Goal: Transaction & Acquisition: Purchase product/service

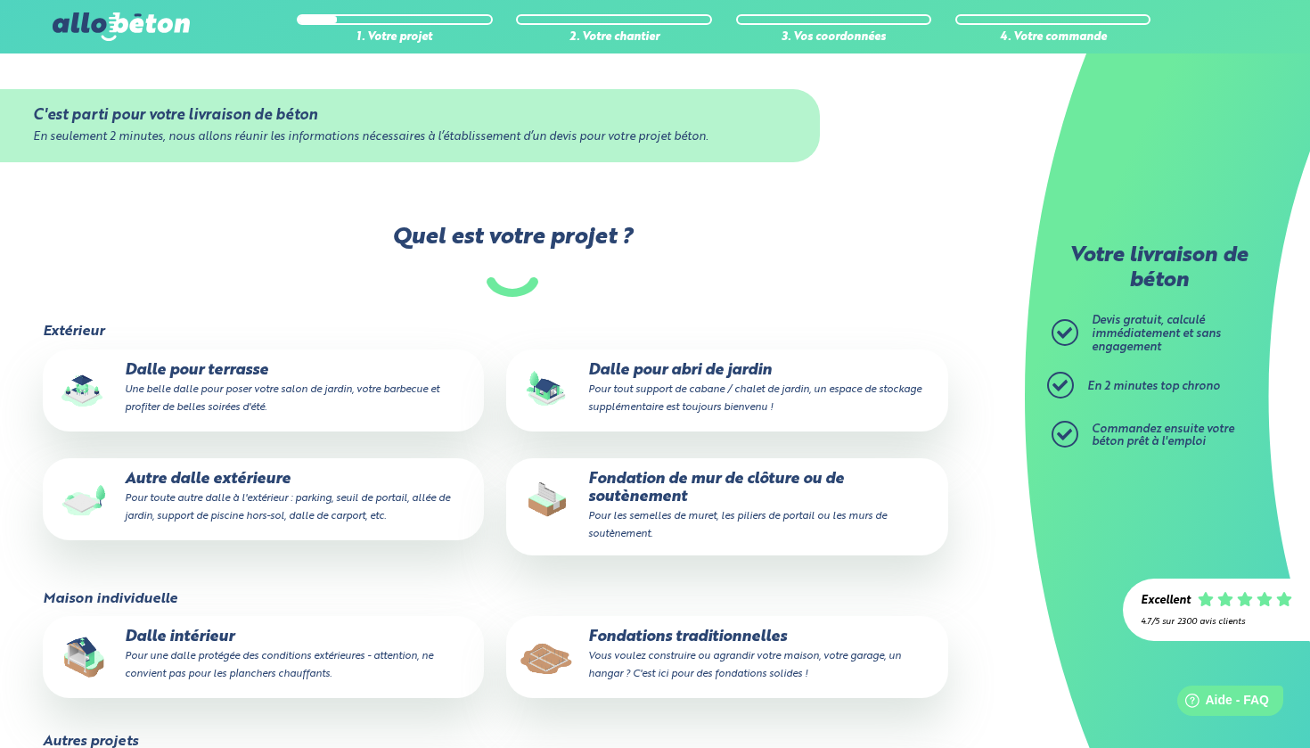
click at [189, 634] on p "Dalle intérieur Pour une dalle protégée des conditions extérieures - attention,…" at bounding box center [263, 655] width 416 height 54
click at [0, 0] on input "Dalle intérieur Pour une dalle protégée des conditions extérieures - attention,…" at bounding box center [0, 0] width 0 height 0
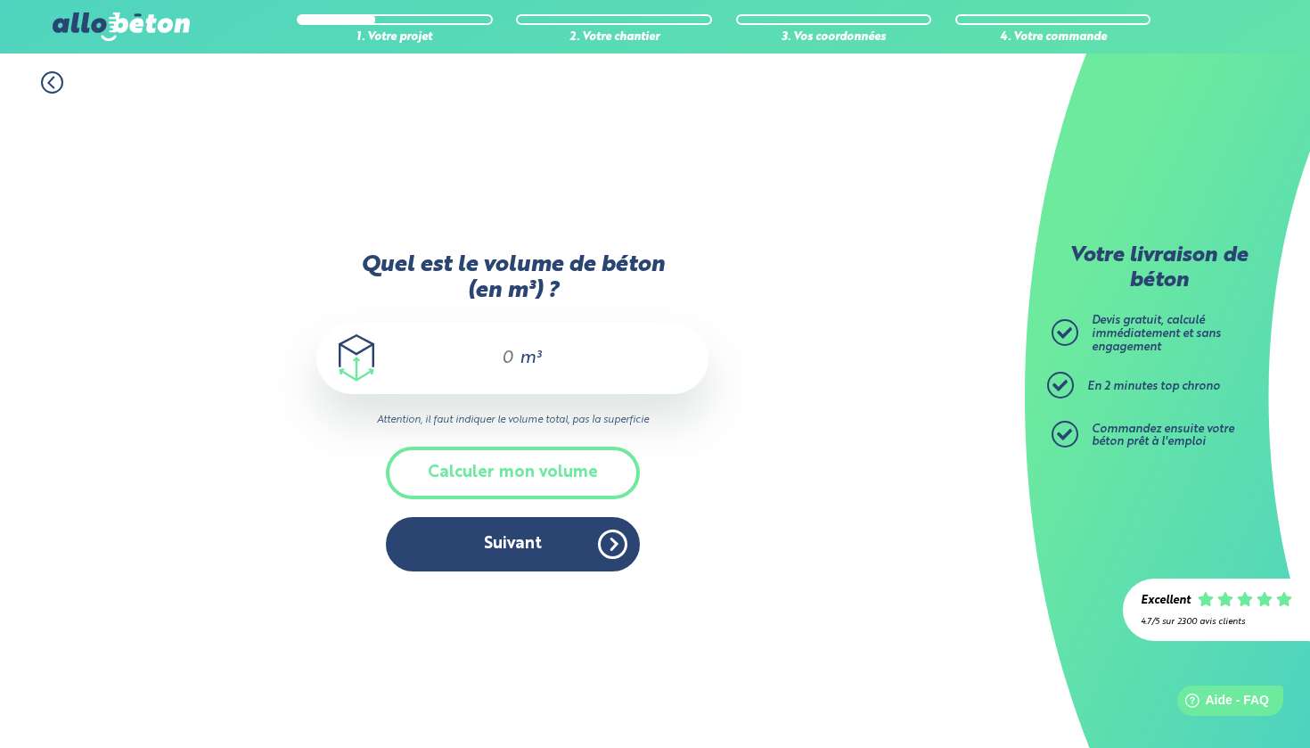
click at [511, 357] on input "Quel est le volume de béton (en m³) ?" at bounding box center [500, 358] width 30 height 21
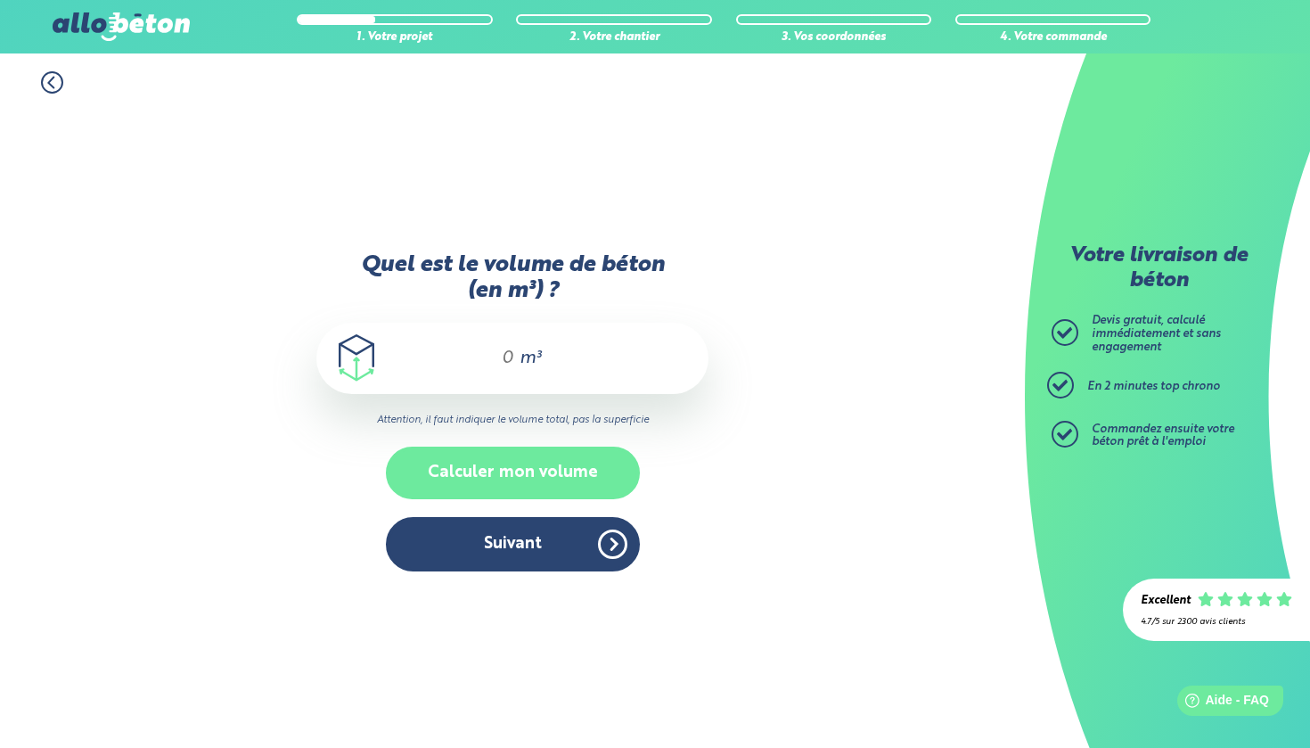
click at [496, 465] on button "Calculer mon volume" at bounding box center [513, 473] width 254 height 53
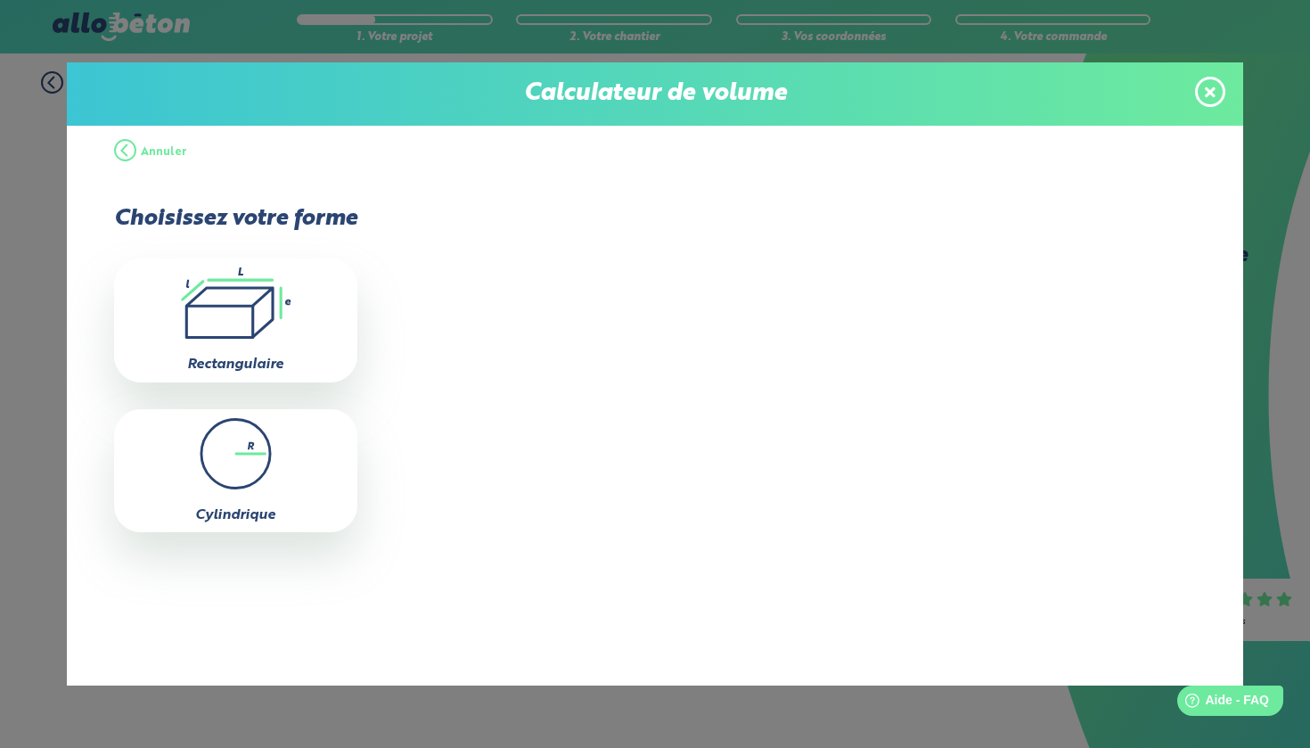
click at [276, 324] on icon ".icon-calc-rectanglea{fill:none;stroke-linecap:round;stroke-width:3px;stroke:#6…" at bounding box center [236, 302] width 226 height 71
type input "0"
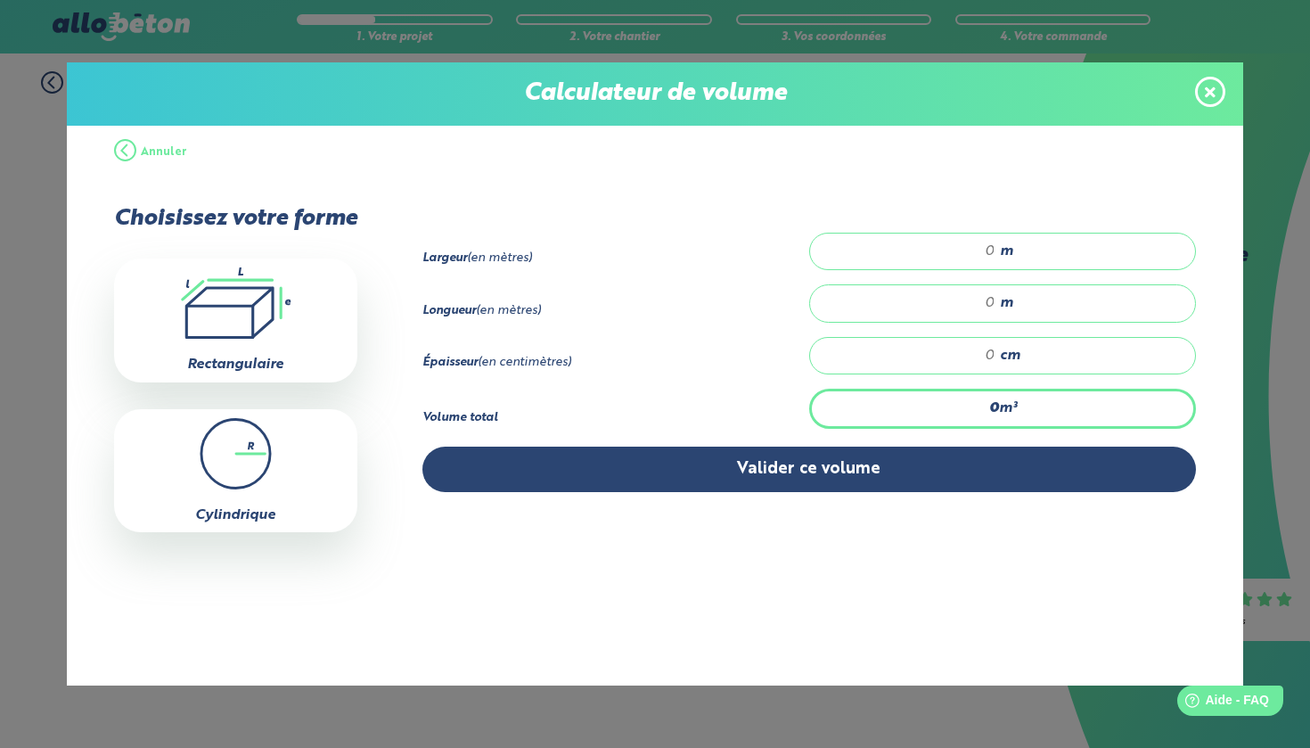
click at [996, 256] on input "number" at bounding box center [912, 251] width 168 height 18
type input "4.50"
click at [969, 308] on input "number" at bounding box center [912, 303] width 168 height 18
type input "5"
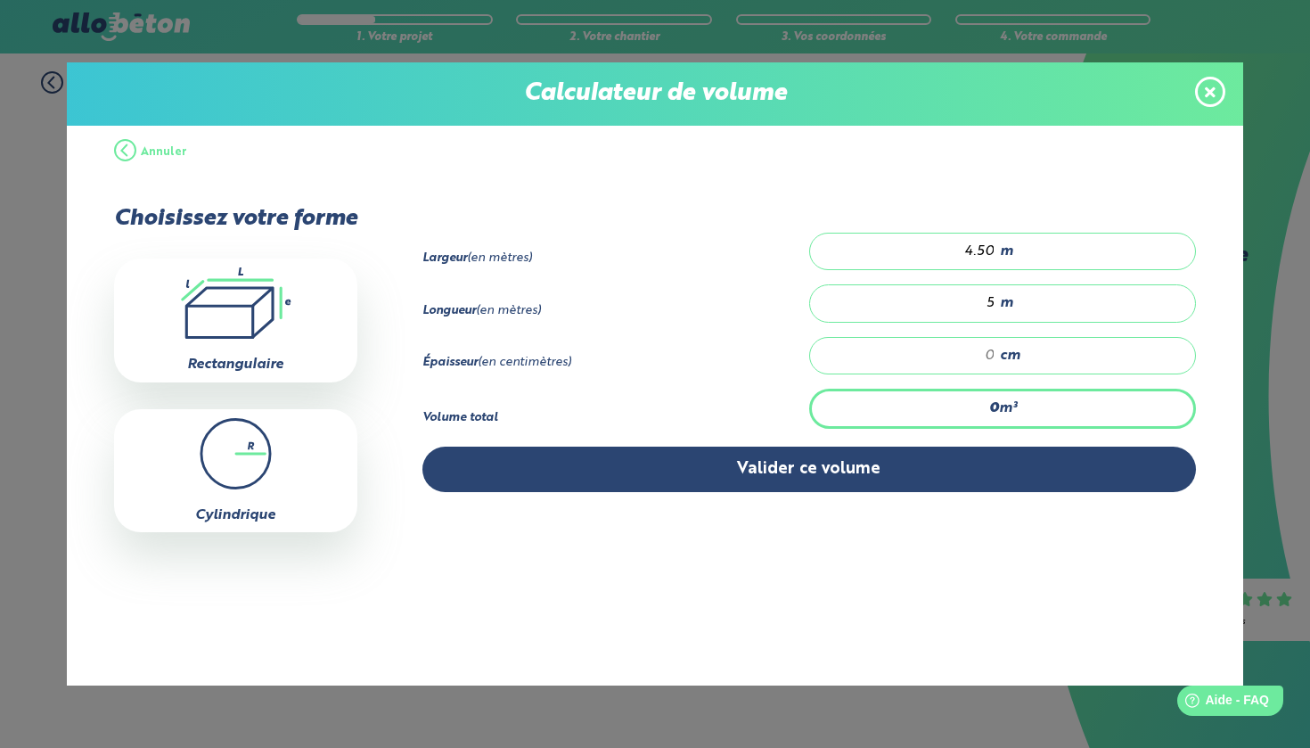
click at [987, 358] on input "number" at bounding box center [912, 356] width 168 height 18
type input "0.45"
type input "2"
type input "4.5"
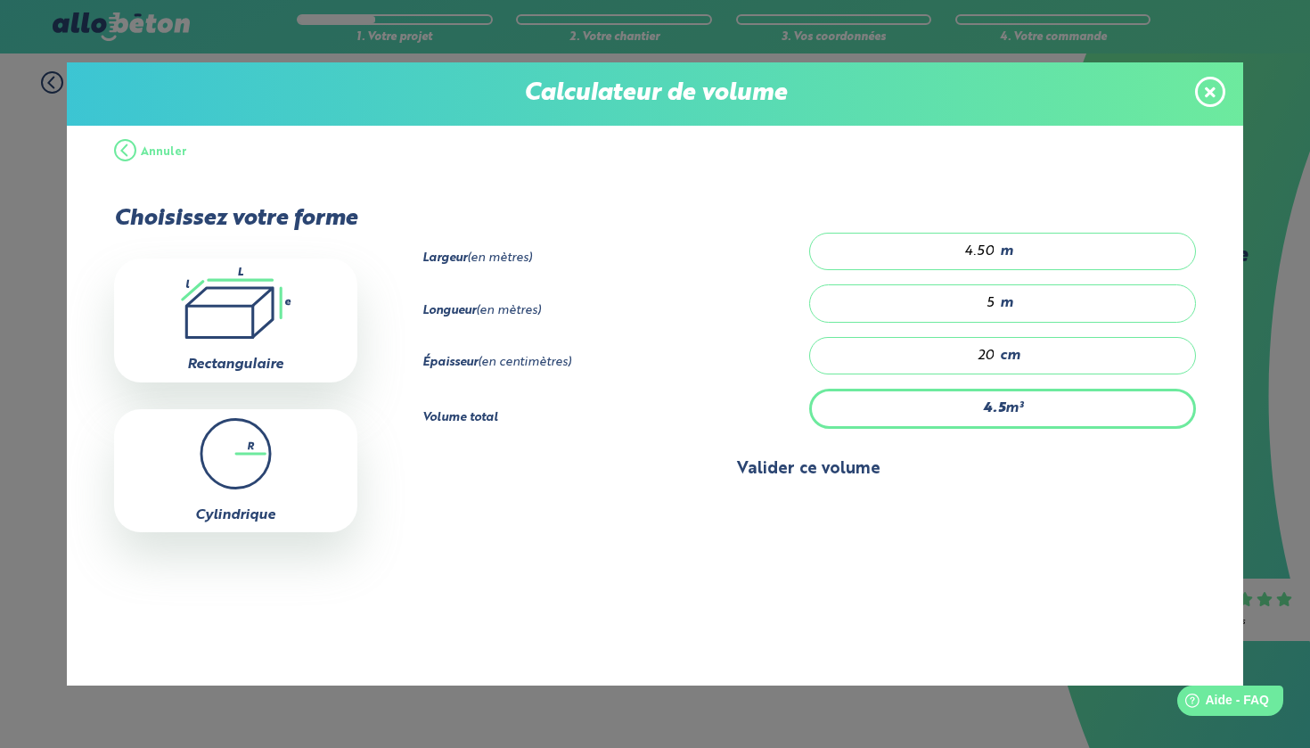
type input "20"
click at [858, 484] on button "Valider ce volume" at bounding box center [810, 469] width 775 height 45
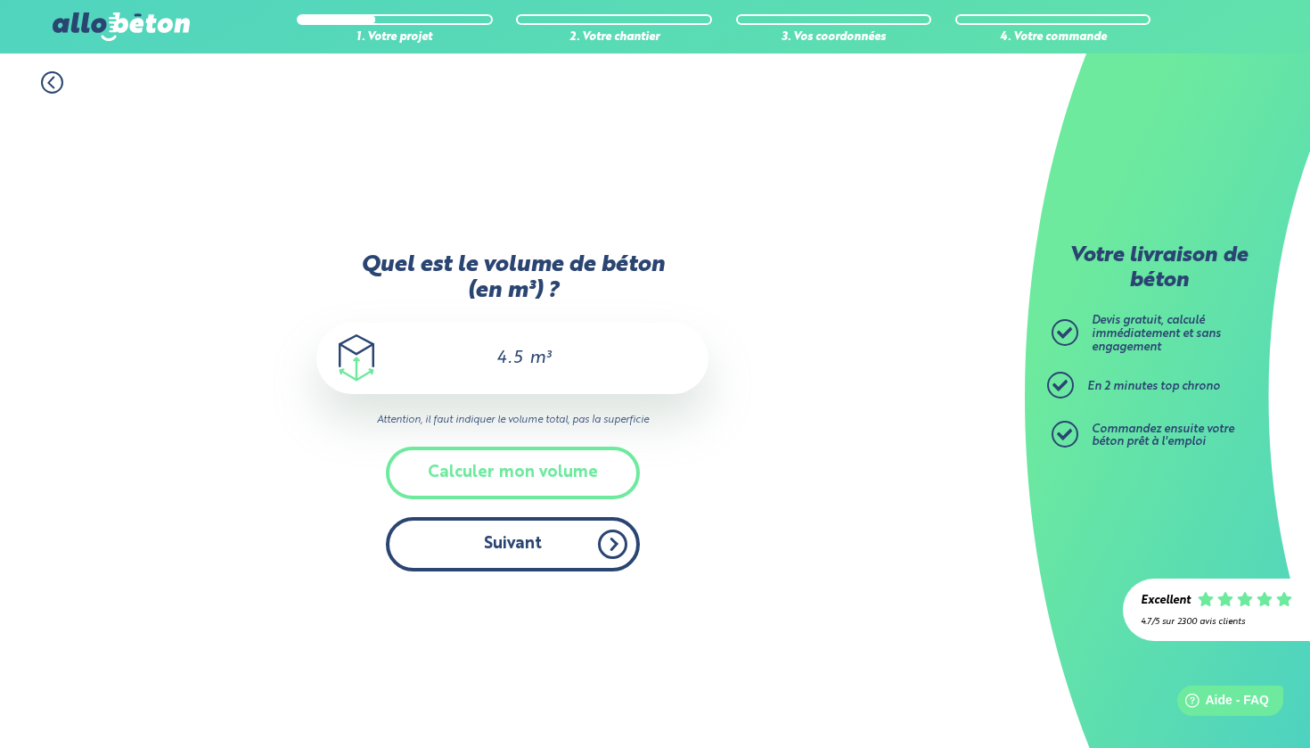
click at [517, 550] on button "Suivant" at bounding box center [513, 544] width 254 height 54
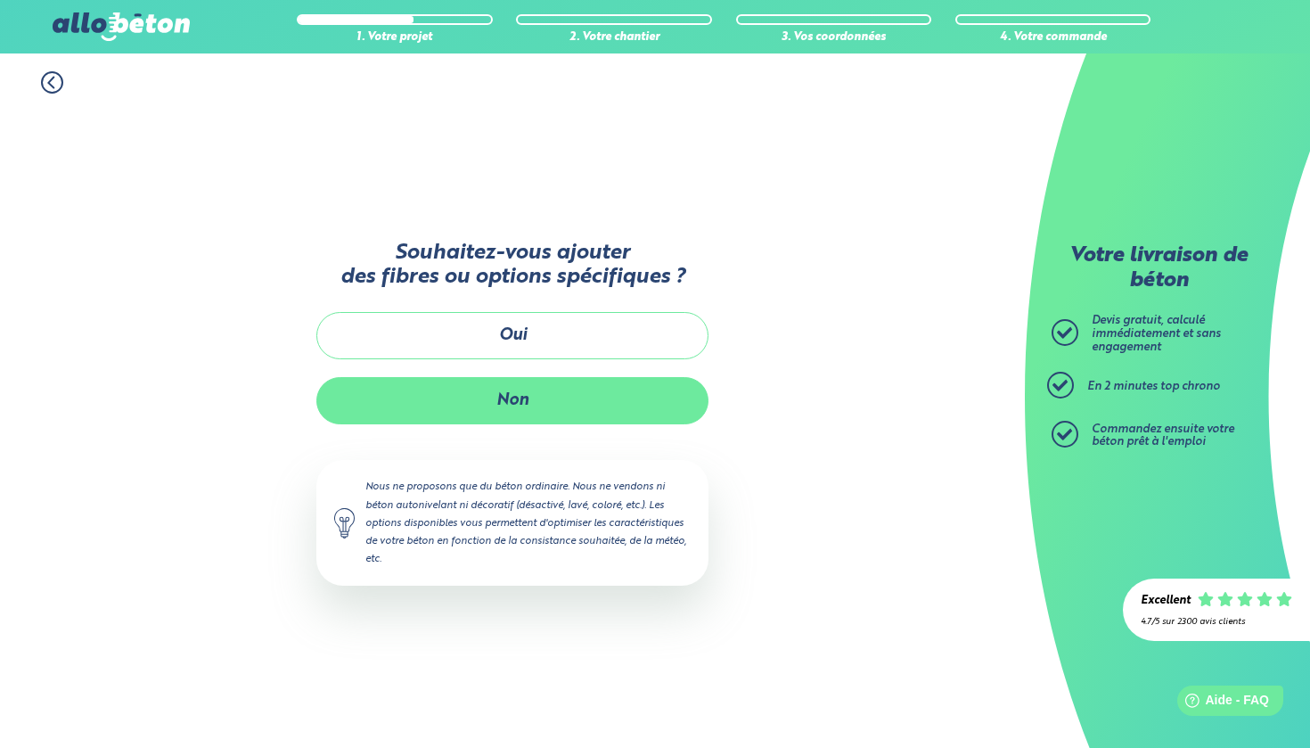
click at [510, 391] on button "Non" at bounding box center [512, 400] width 392 height 47
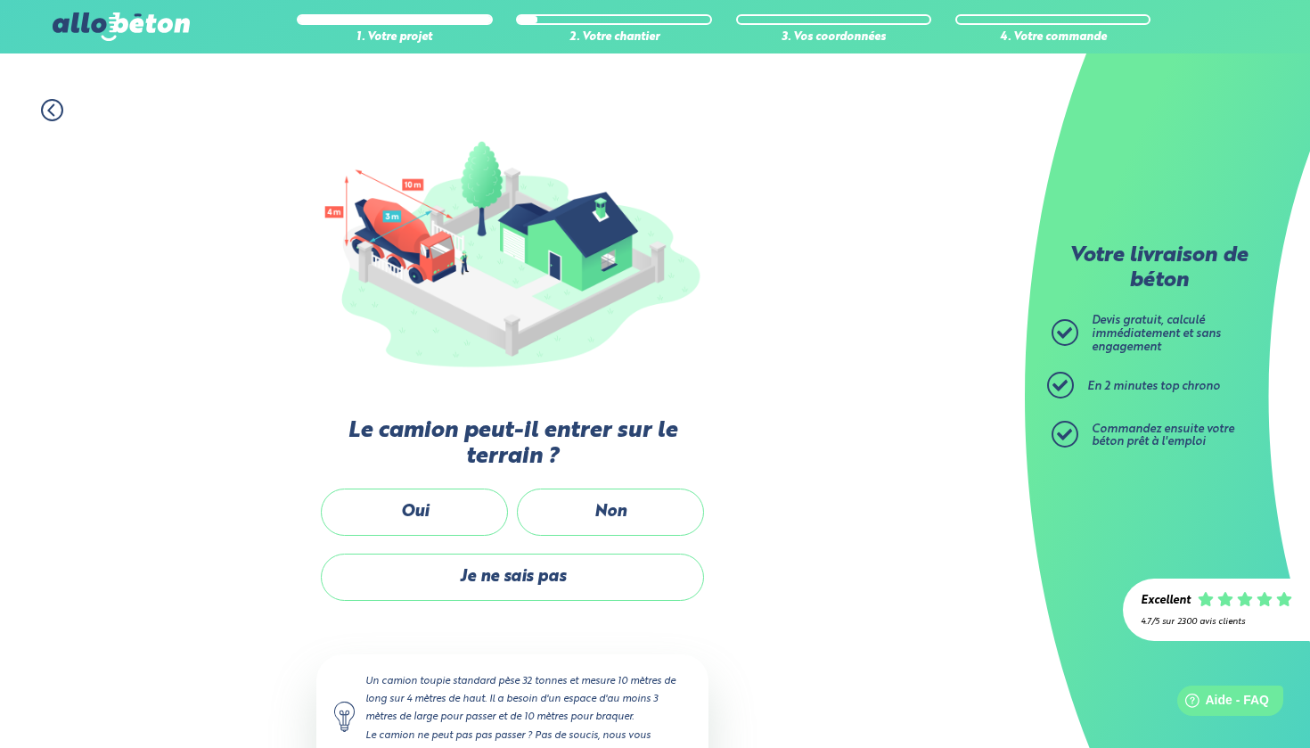
scroll to position [131, 0]
click at [53, 103] on icon at bounding box center [50, 108] width 5 height 11
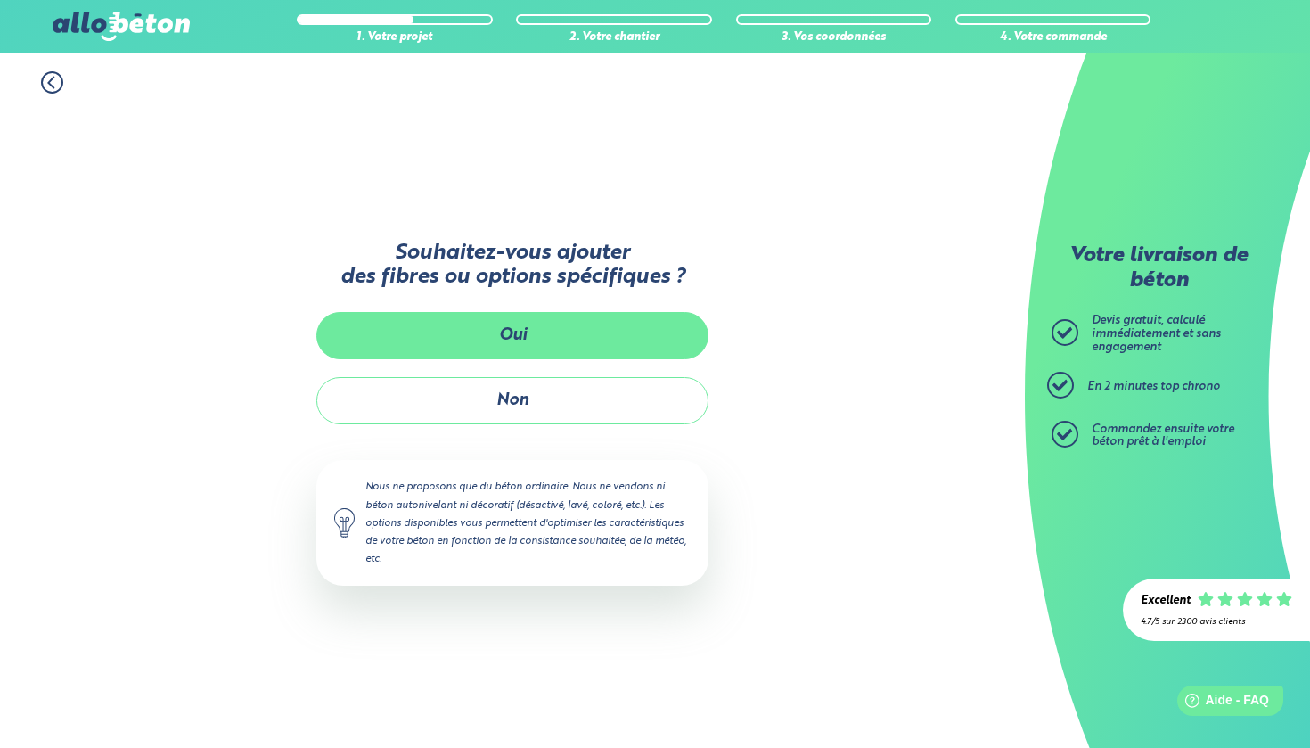
click at [464, 325] on button "Oui" at bounding box center [512, 335] width 392 height 47
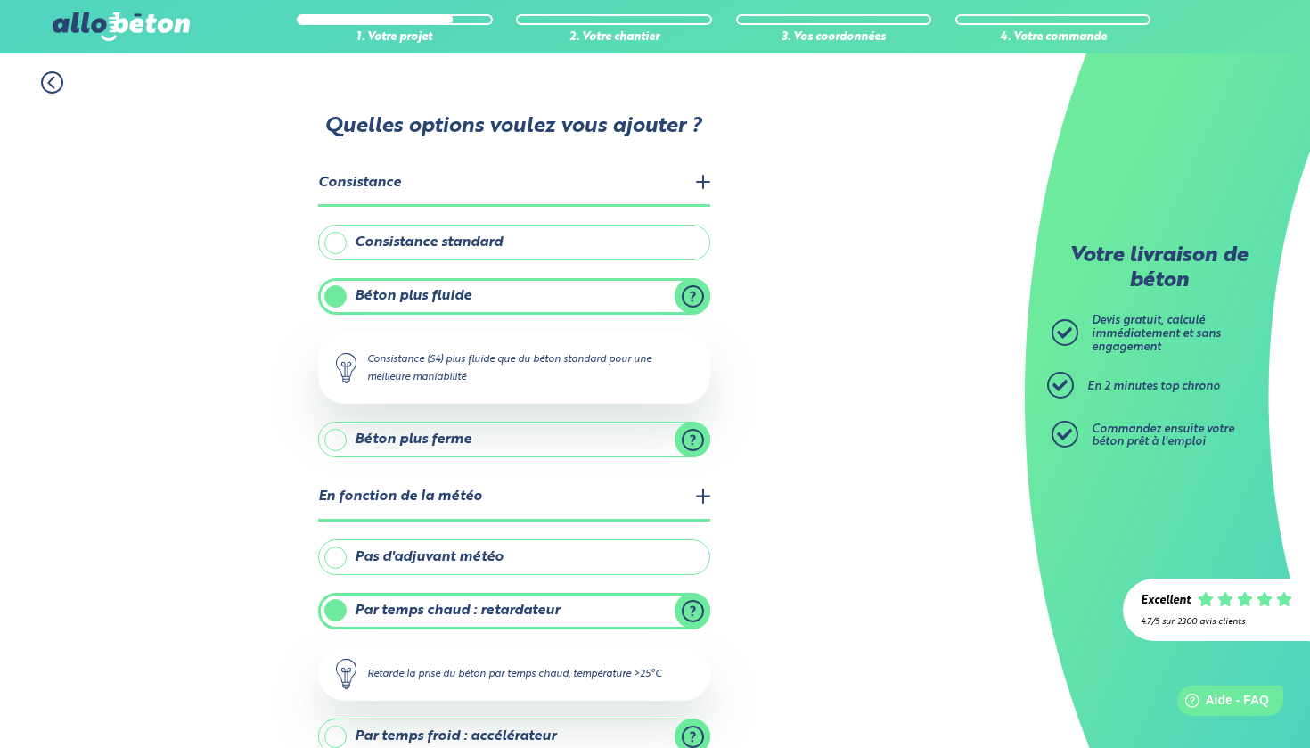
click at [549, 245] on label "Consistance standard" at bounding box center [514, 243] width 392 height 36
click at [0, 0] on input "Consistance standard" at bounding box center [0, 0] width 0 height 0
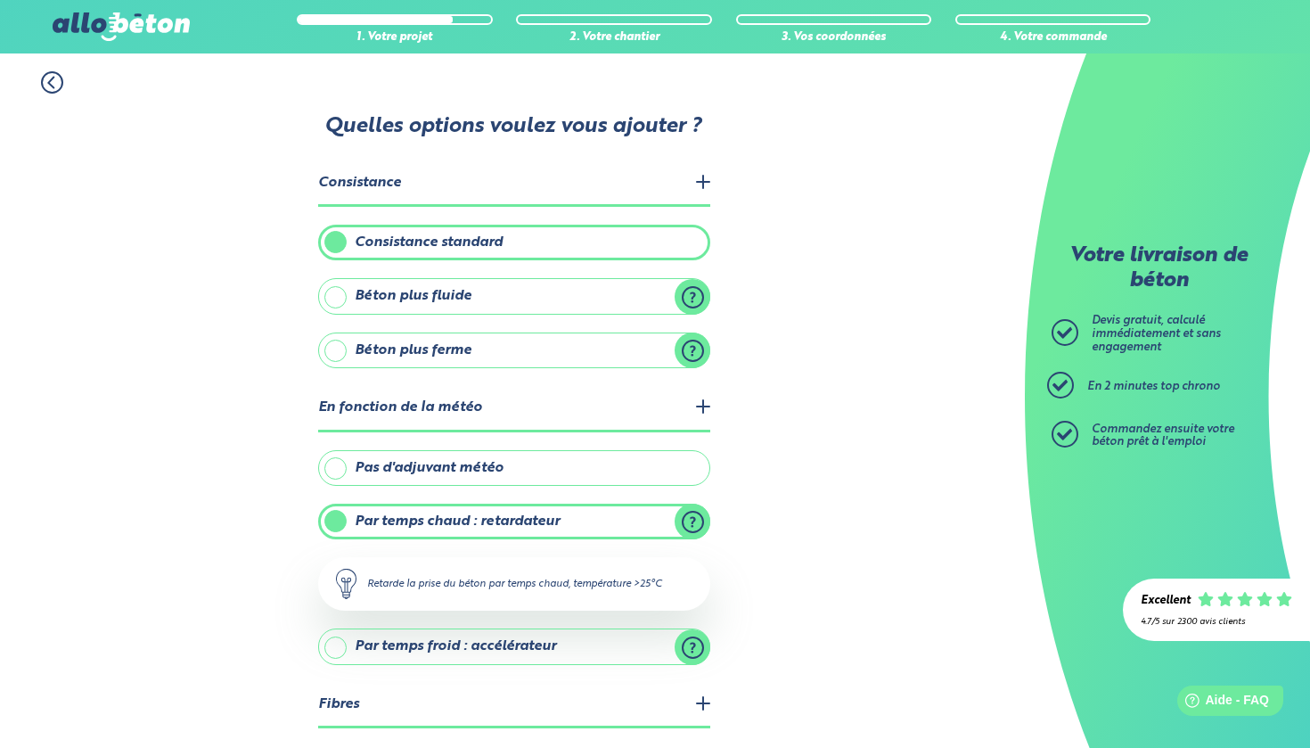
click at [691, 348] on label "Béton plus ferme" at bounding box center [514, 350] width 392 height 36
click at [0, 0] on input "Béton plus ferme" at bounding box center [0, 0] width 0 height 0
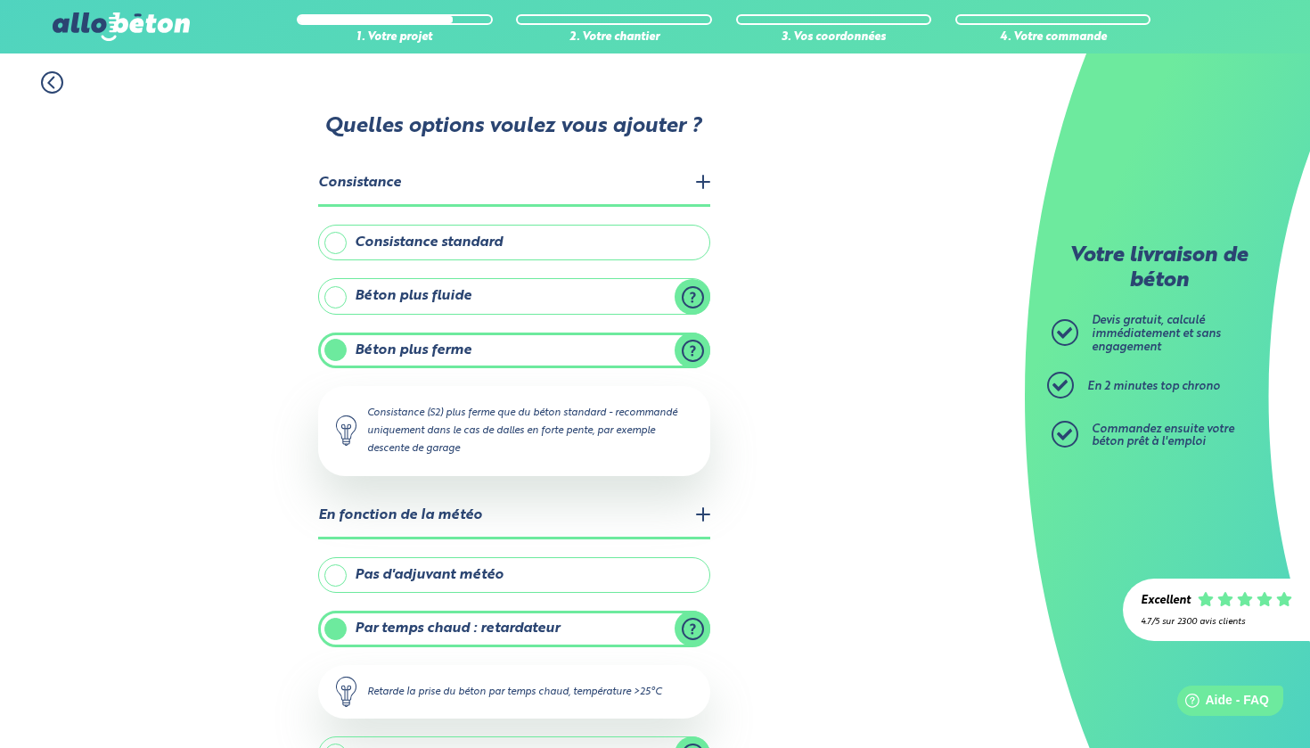
click at [421, 244] on label "Consistance standard" at bounding box center [514, 243] width 392 height 36
click at [0, 0] on input "Consistance standard" at bounding box center [0, 0] width 0 height 0
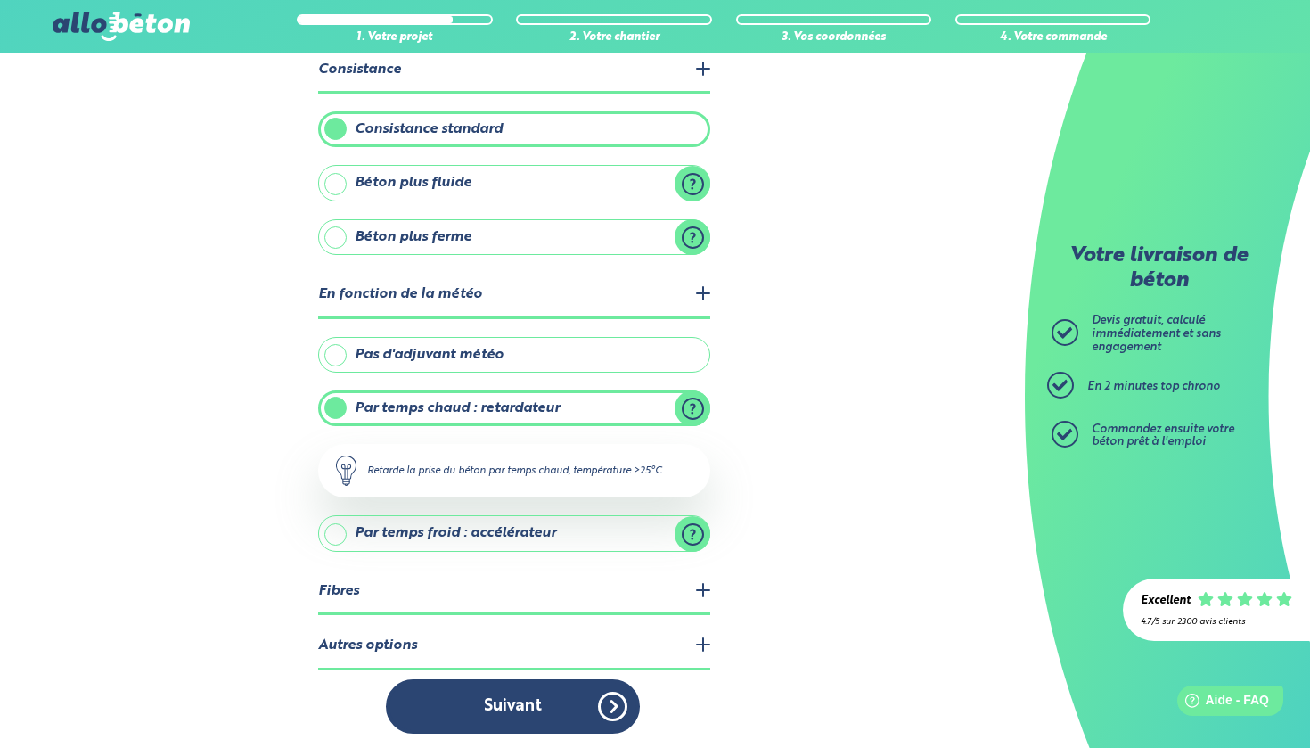
scroll to position [112, 0]
click at [505, 410] on label "Par temps chaud : retardateur" at bounding box center [514, 409] width 392 height 36
click at [0, 0] on input "Par temps chaud : retardateur" at bounding box center [0, 0] width 0 height 0
click at [448, 641] on legend "Autres options" at bounding box center [514, 647] width 392 height 45
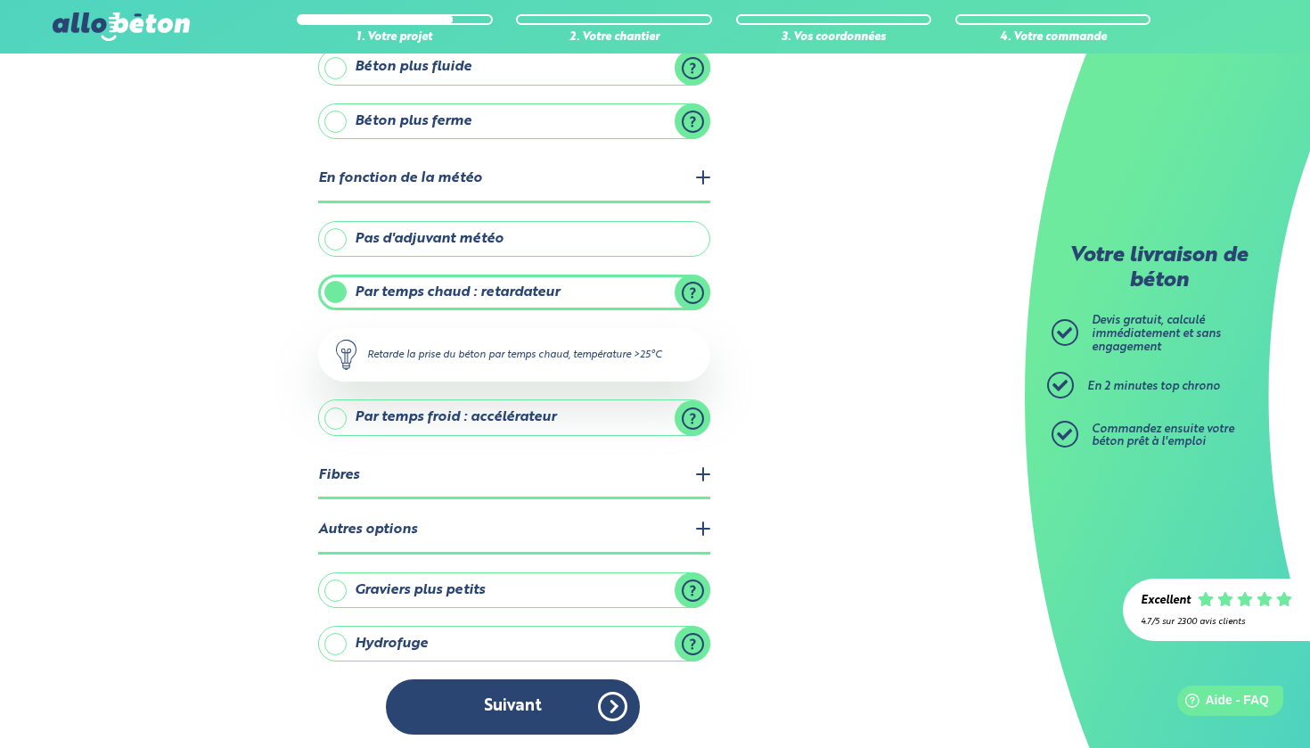
scroll to position [228, 0]
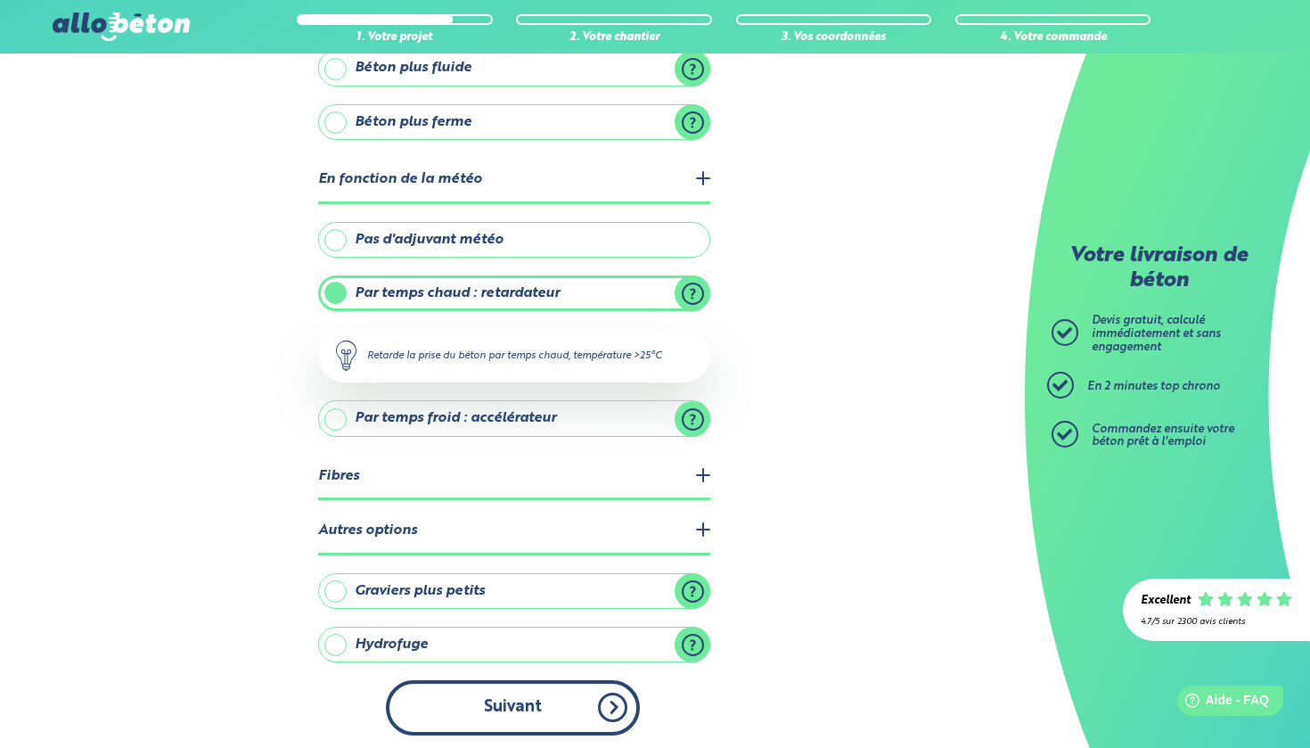
click at [518, 717] on button "Suivant" at bounding box center [513, 707] width 254 height 54
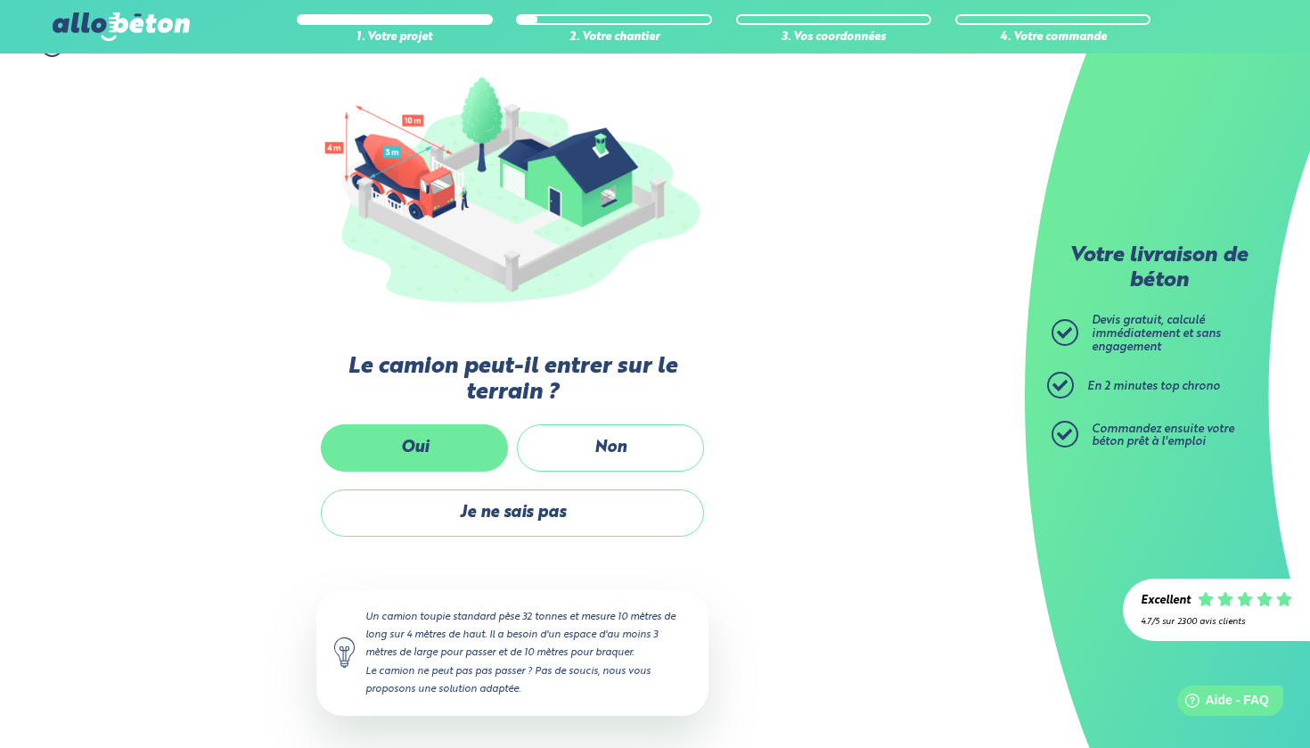
click at [463, 444] on label "Oui" at bounding box center [414, 447] width 187 height 47
click at [0, 0] on input "Oui" at bounding box center [0, 0] width 0 height 0
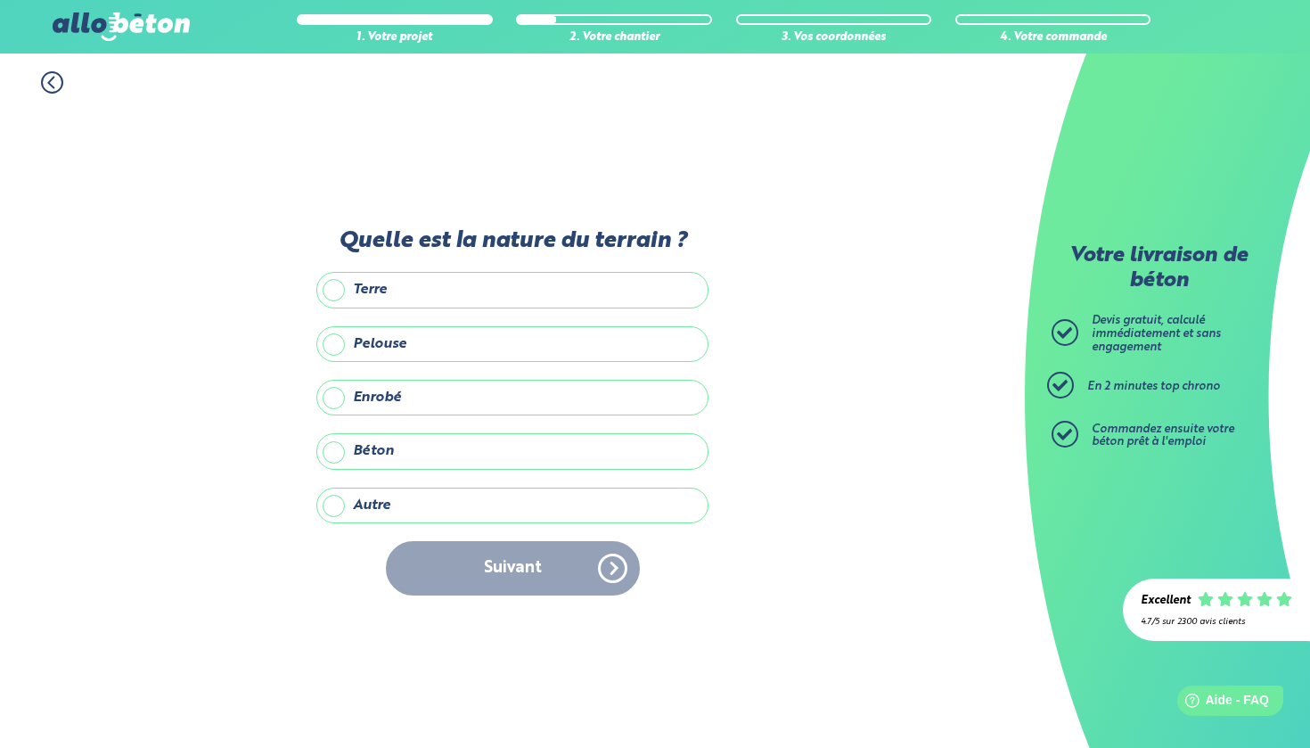
click at [332, 404] on label "Enrobé" at bounding box center [512, 398] width 392 height 36
click at [0, 0] on input "Enrobé" at bounding box center [0, 0] width 0 height 0
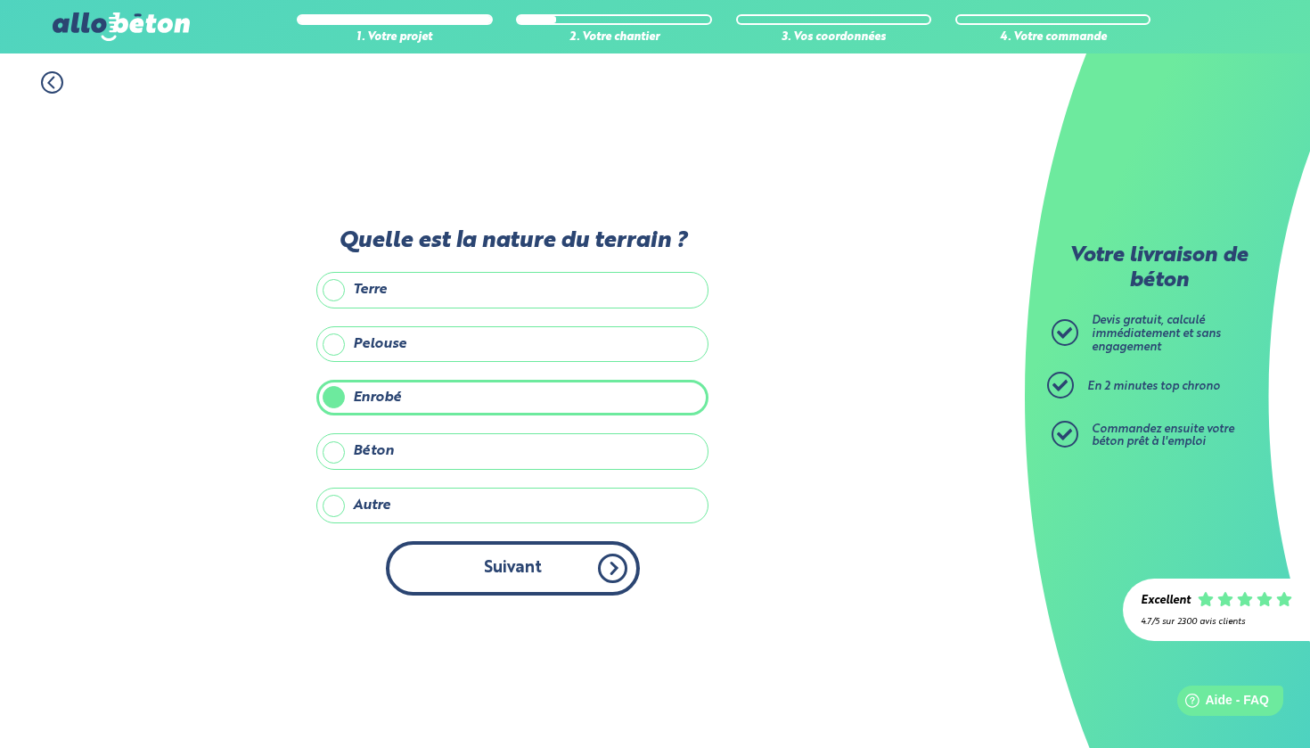
click at [416, 566] on button "Suivant" at bounding box center [513, 568] width 254 height 54
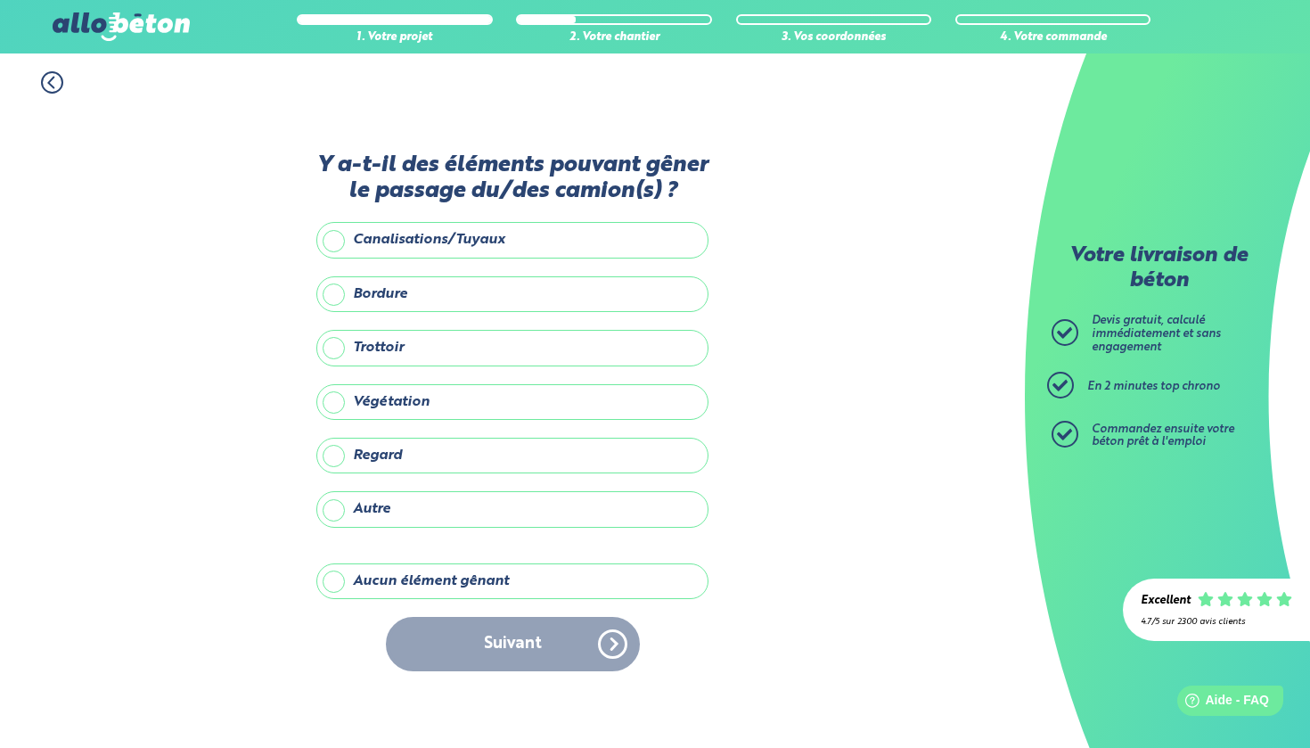
click at [329, 513] on label "Autre" at bounding box center [512, 509] width 392 height 36
click at [0, 0] on input "Autre" at bounding box center [0, 0] width 0 height 0
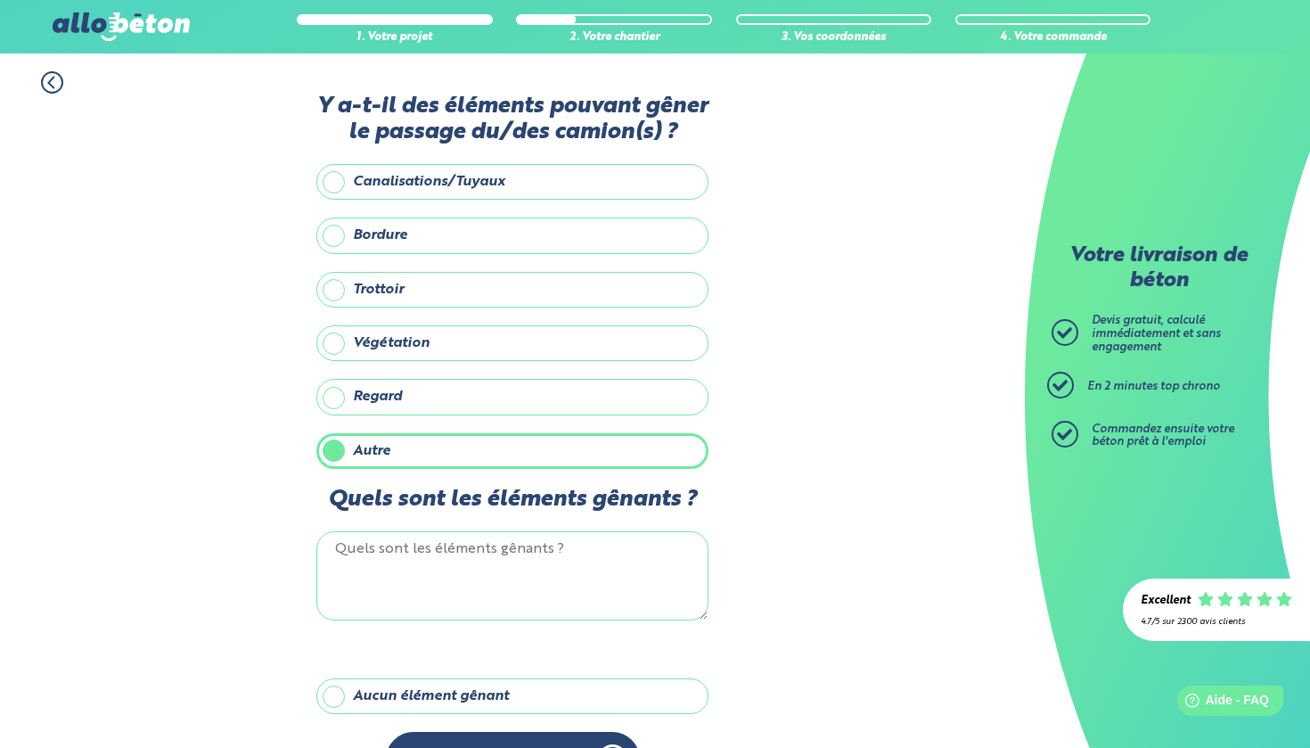
click at [367, 558] on textarea "Quels sont les éléments gênants ?" at bounding box center [512, 575] width 392 height 89
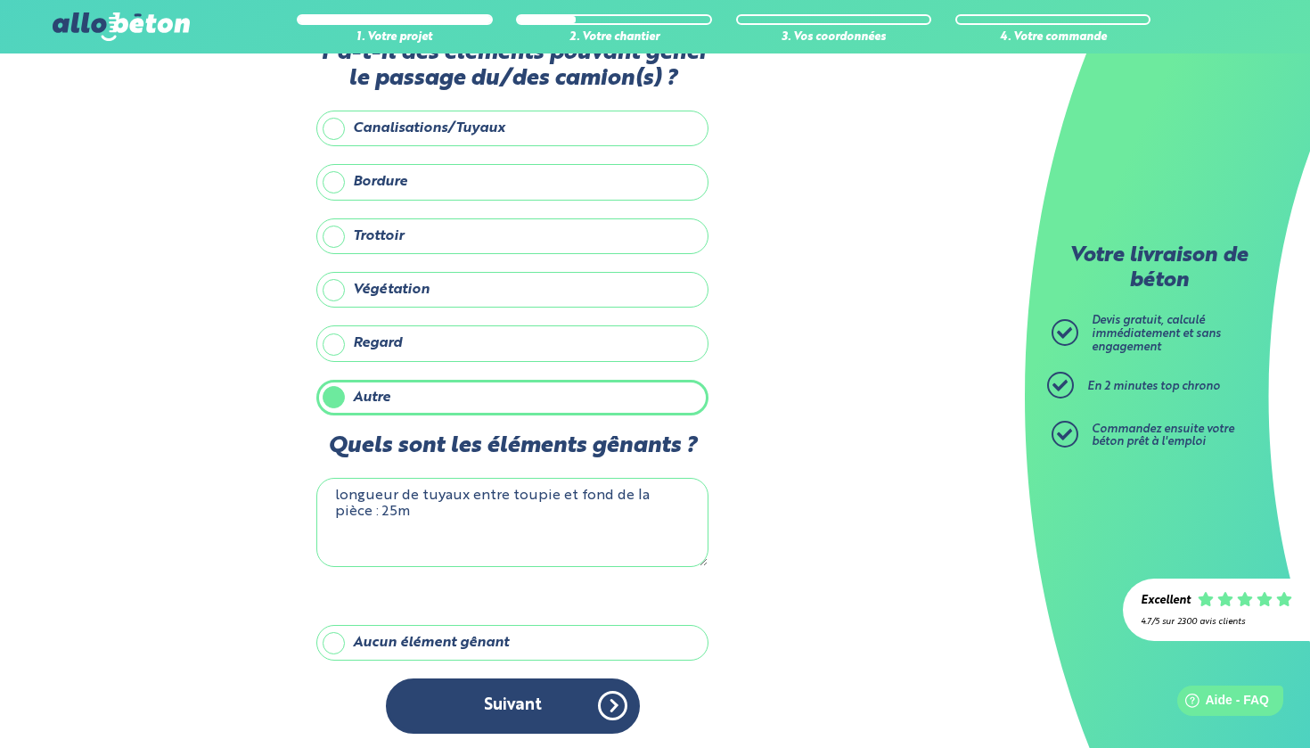
scroll to position [53, 0]
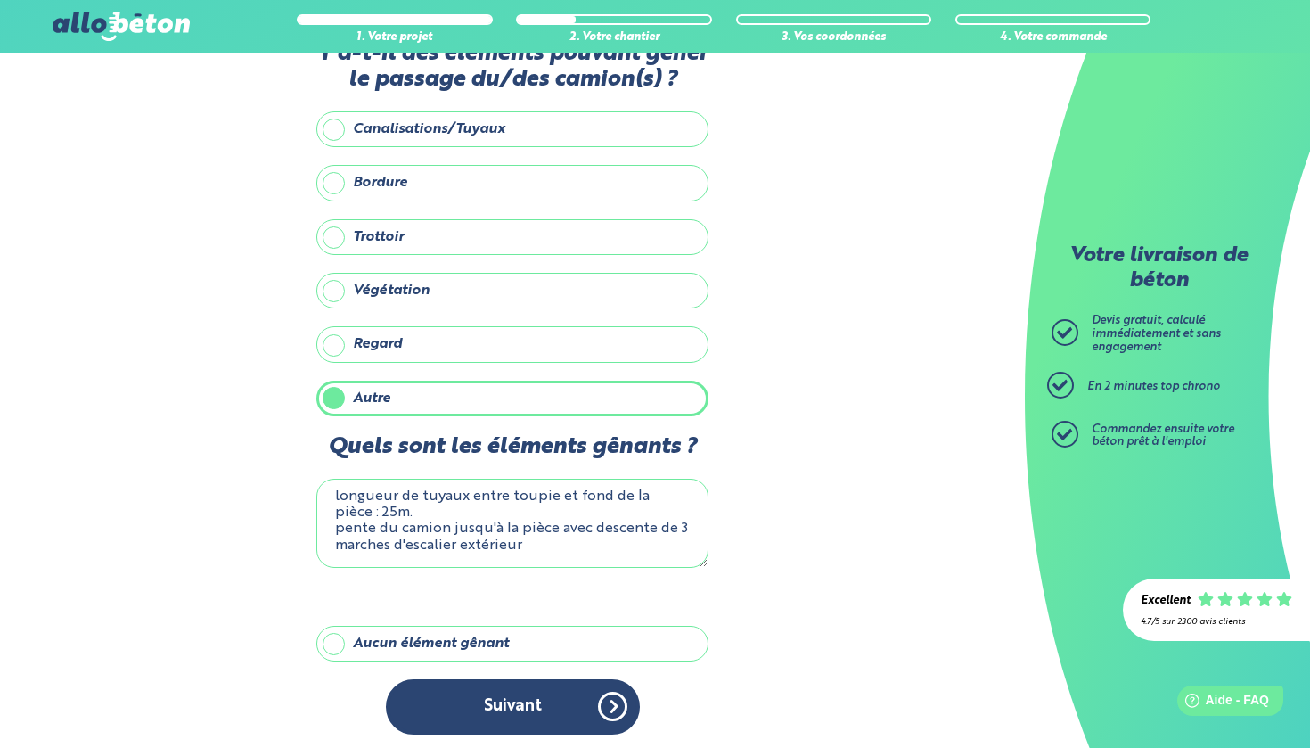
click at [685, 522] on textarea "longueur de tuyaux entre toupie et fond de la pièce : 25m. pente du camion jusq…" at bounding box center [512, 523] width 392 height 89
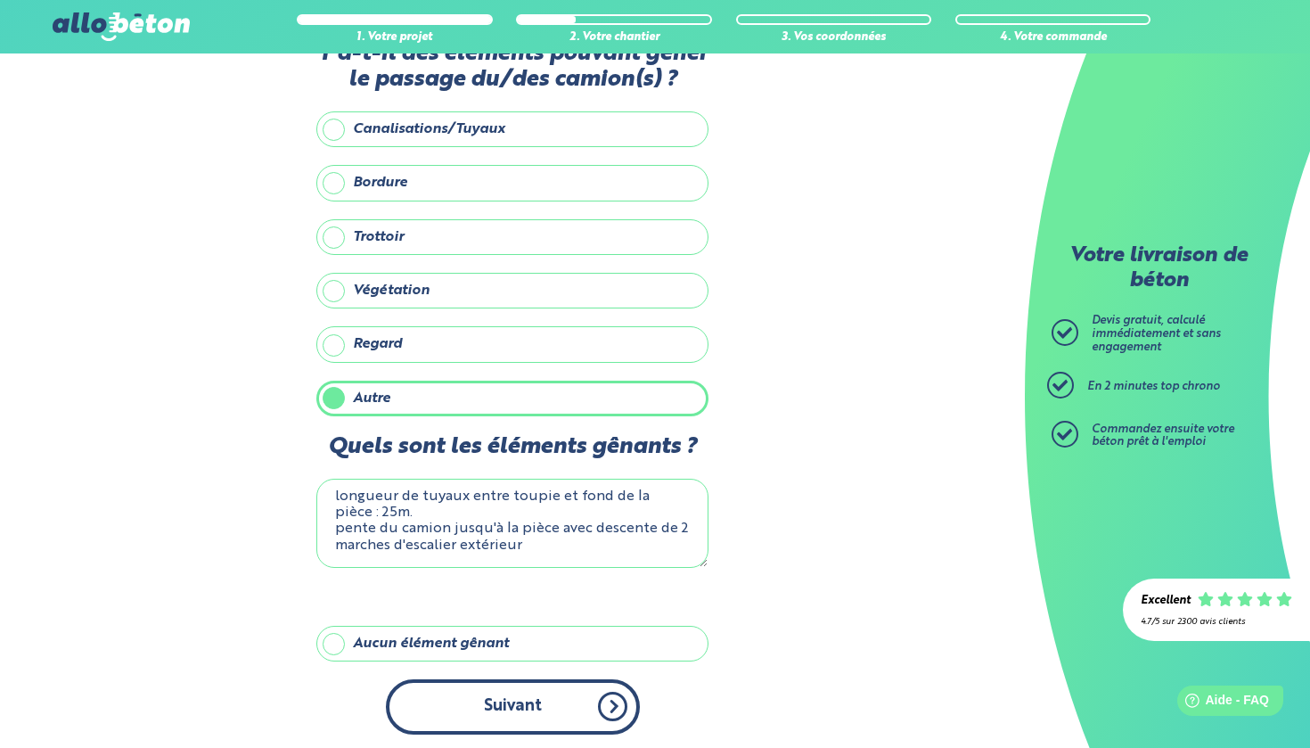
type textarea "longueur de tuyaux entre toupie et fond de la pièce : 25m. pente du camion jusq…"
click at [478, 695] on button "Suivant" at bounding box center [513, 706] width 254 height 54
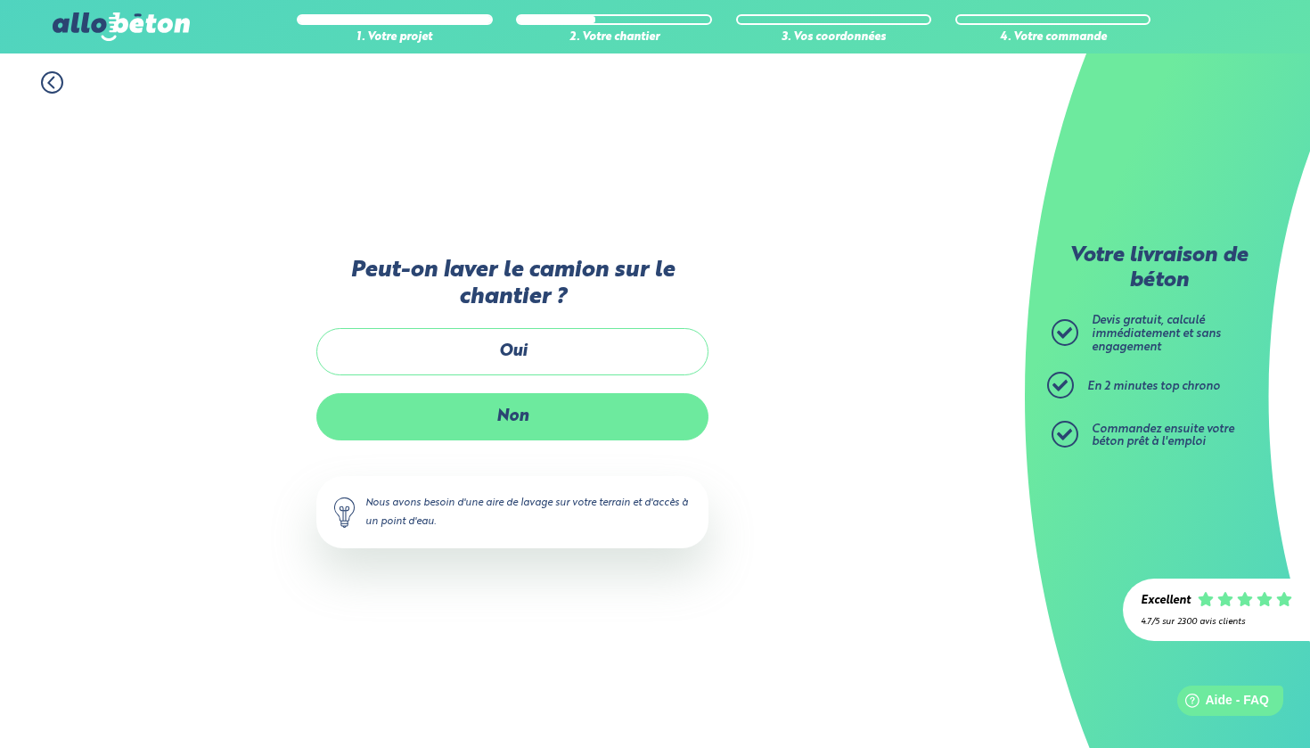
click at [498, 409] on label "Non" at bounding box center [512, 416] width 392 height 47
click at [0, 0] on input "Non" at bounding box center [0, 0] width 0 height 0
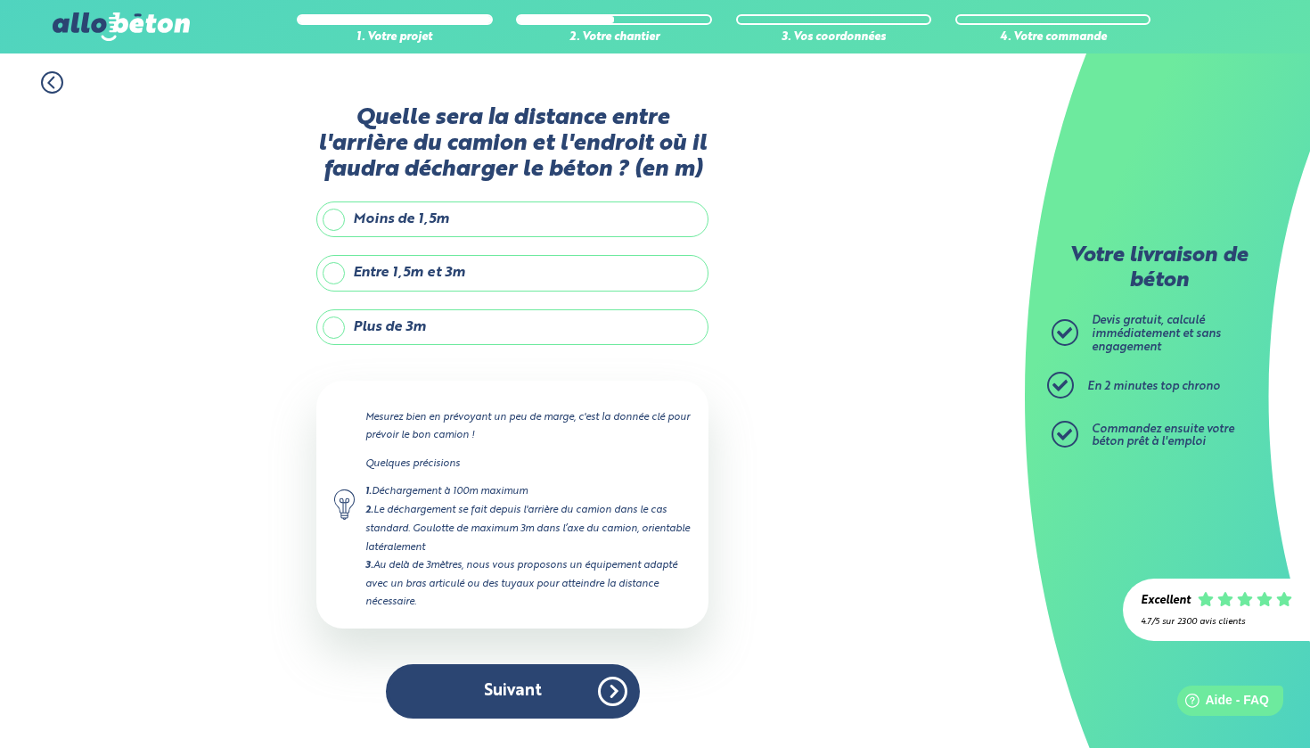
click at [334, 326] on label "Plus de 3m" at bounding box center [512, 327] width 392 height 36
click at [0, 0] on input "Plus de 3m" at bounding box center [0, 0] width 0 height 0
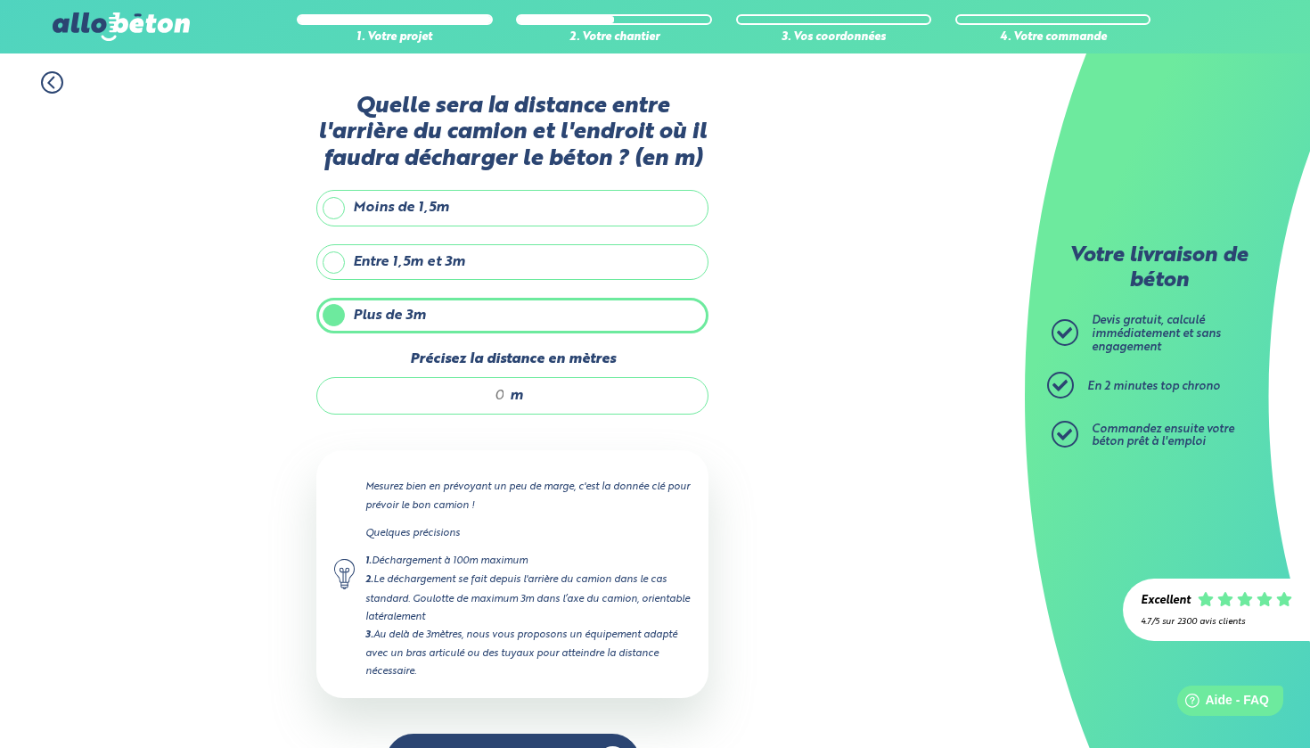
click at [488, 398] on input "Précisez la distance en mètres" at bounding box center [420, 396] width 170 height 18
type input "25"
click at [234, 514] on div "1. Votre projet 2. Votre chantier 3. Vos coordonnées 4. Votre commande Quelle s…" at bounding box center [512, 429] width 1025 height 753
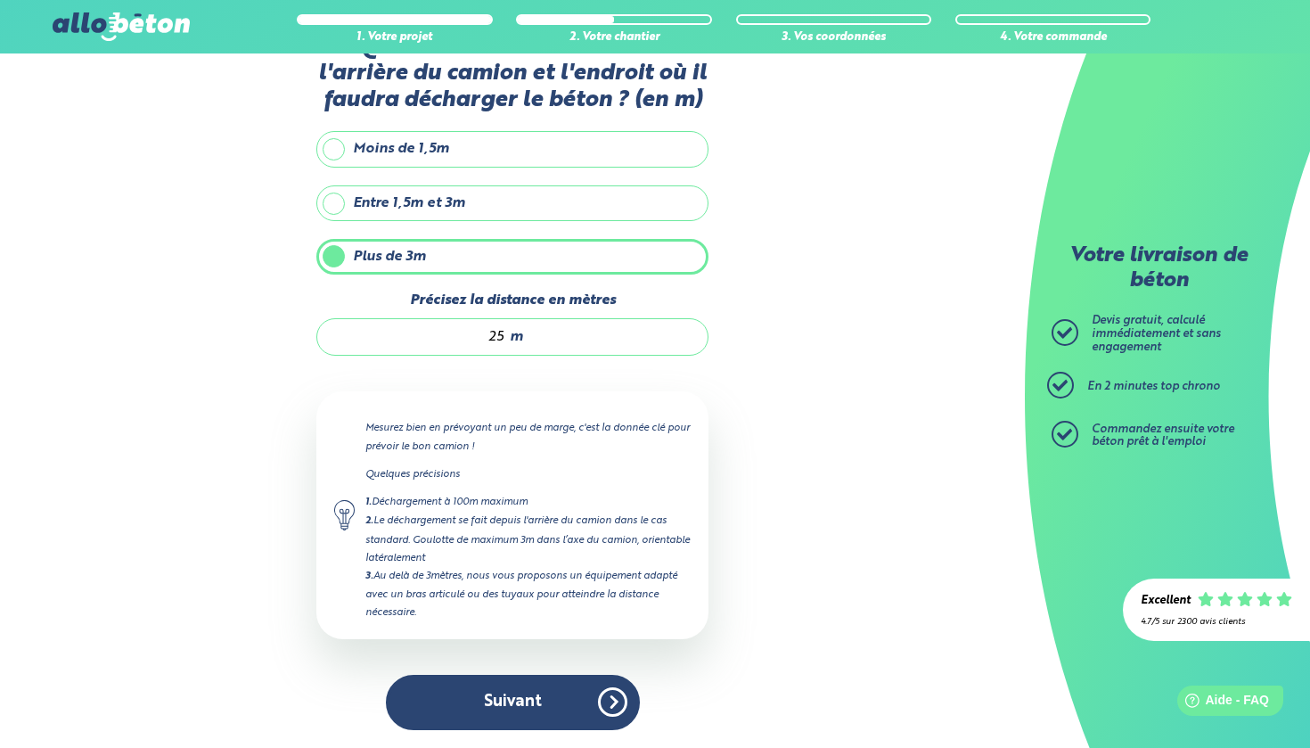
scroll to position [59, 0]
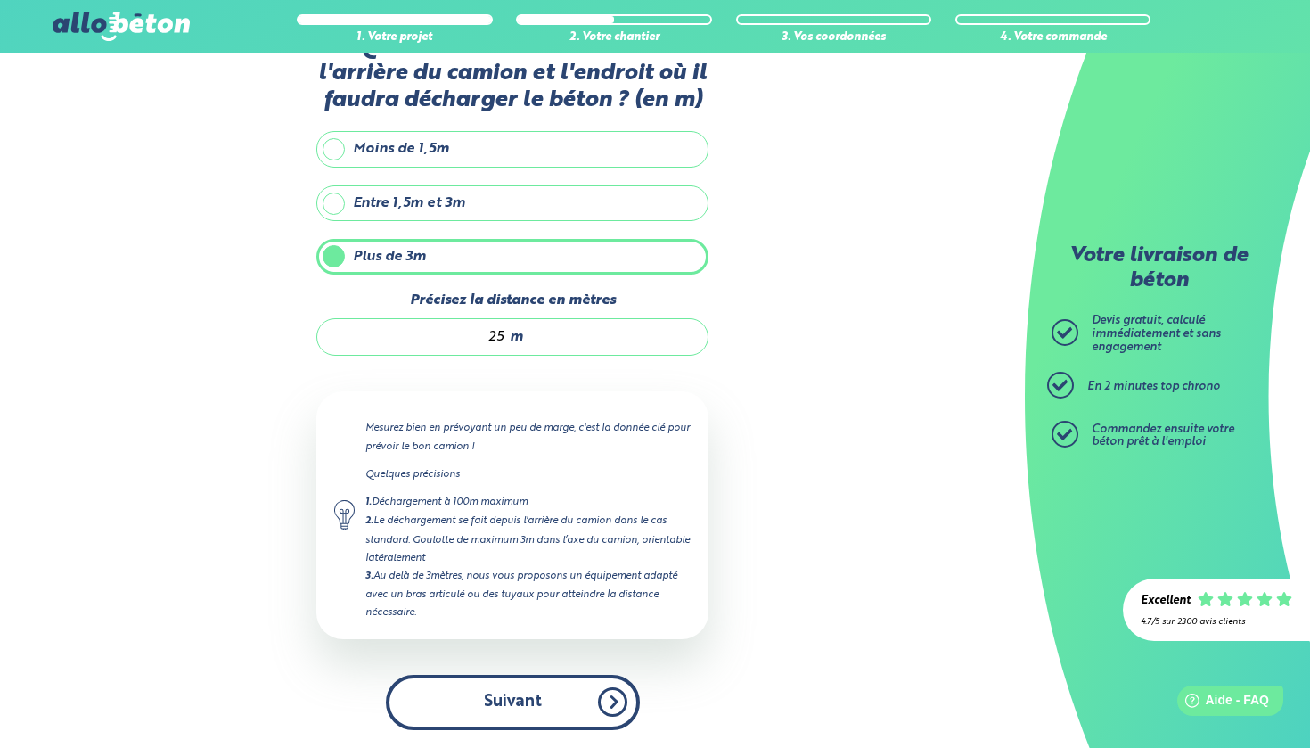
click at [459, 694] on button "Suivant" at bounding box center [513, 702] width 254 height 54
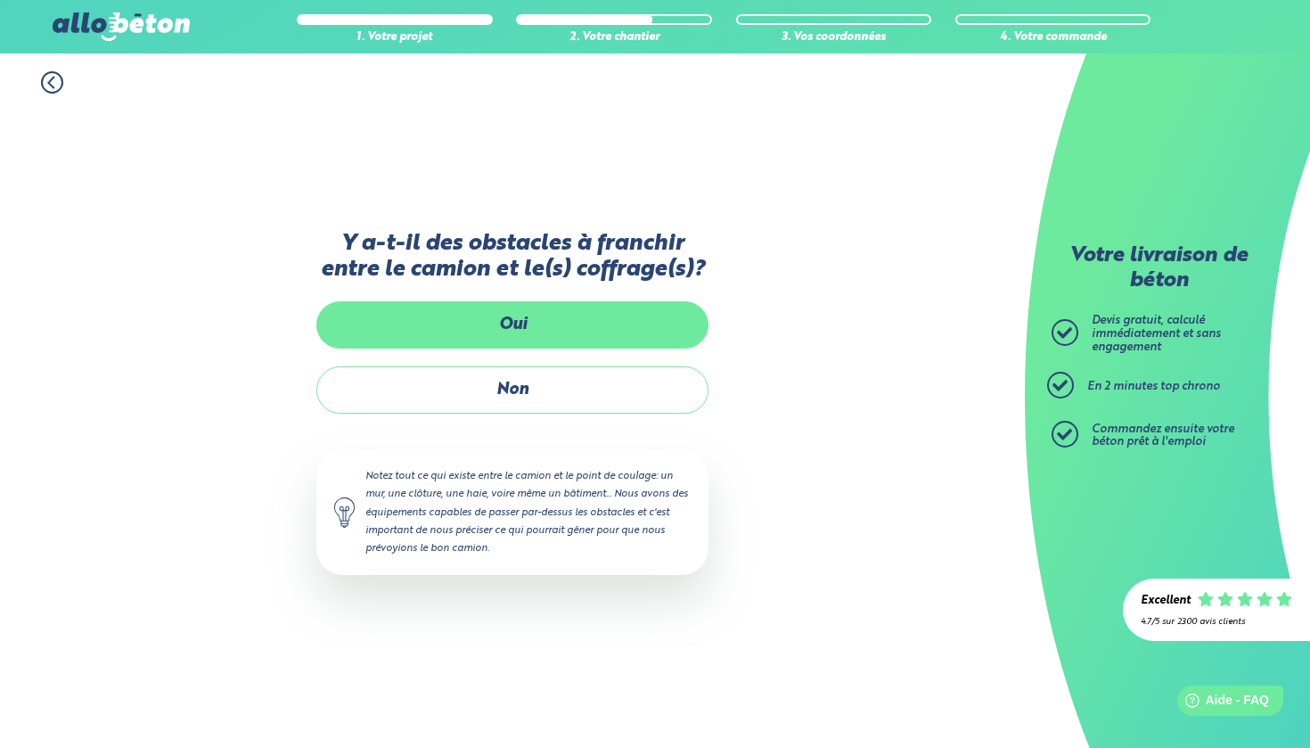
click at [483, 339] on label "Oui" at bounding box center [512, 324] width 392 height 47
click at [0, 0] on input "Oui" at bounding box center [0, 0] width 0 height 0
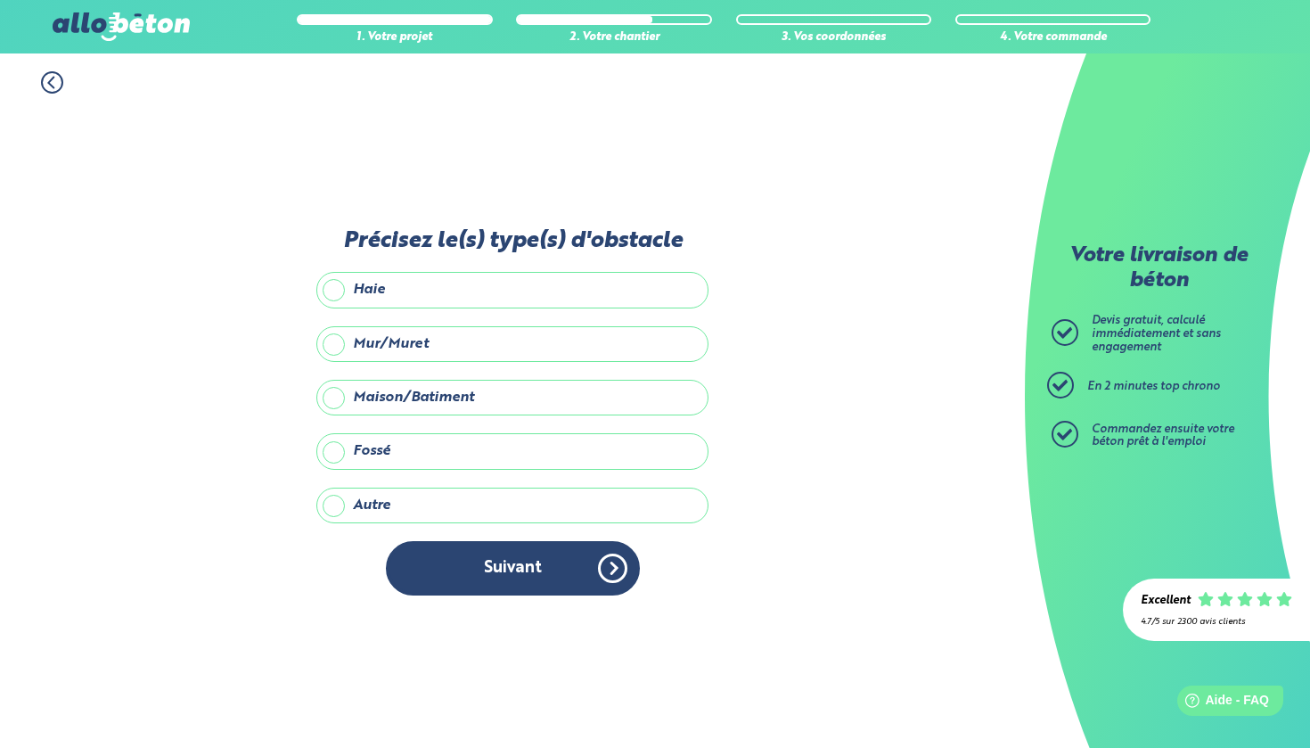
click at [332, 506] on label "Autre" at bounding box center [512, 506] width 392 height 36
click at [0, 0] on input "Autre" at bounding box center [0, 0] width 0 height 0
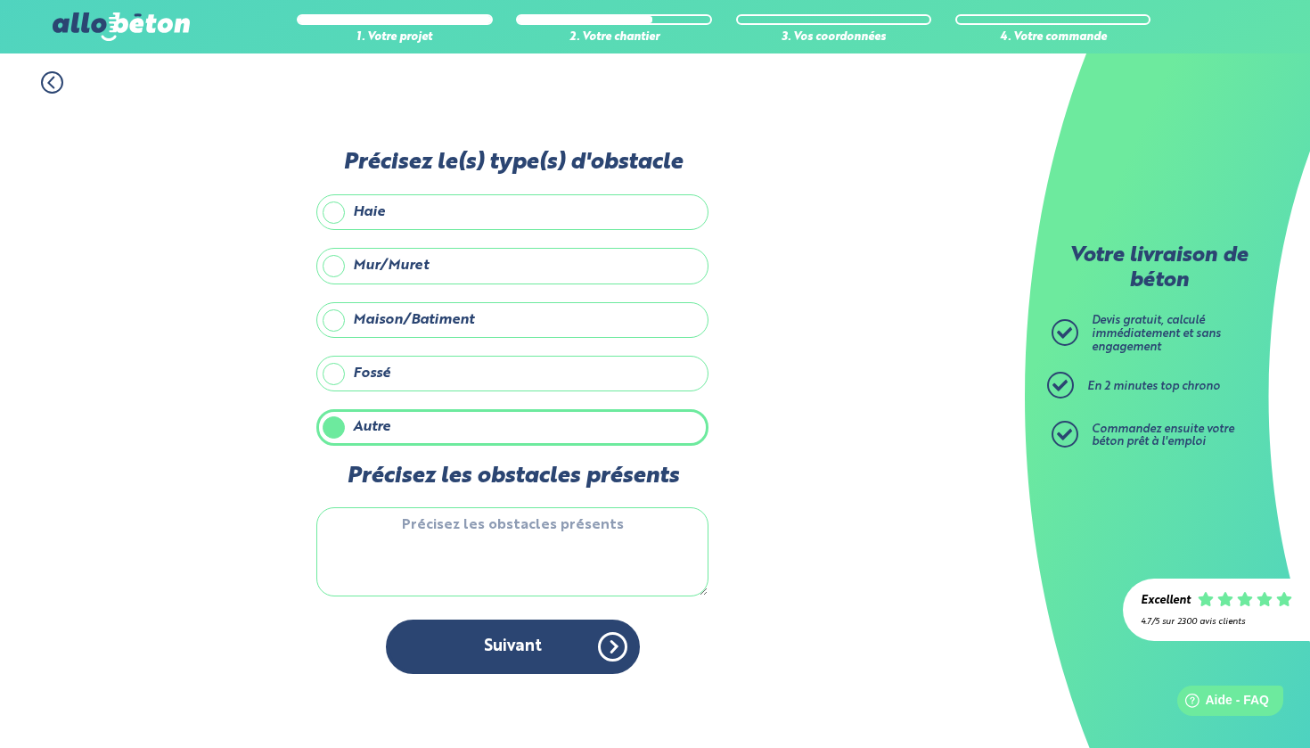
click at [412, 537] on textarea "Précisez les obstacles présents" at bounding box center [512, 551] width 392 height 89
click at [463, 529] on textarea "Précisez les obstacles présents" at bounding box center [512, 551] width 392 height 89
type textarea "e"
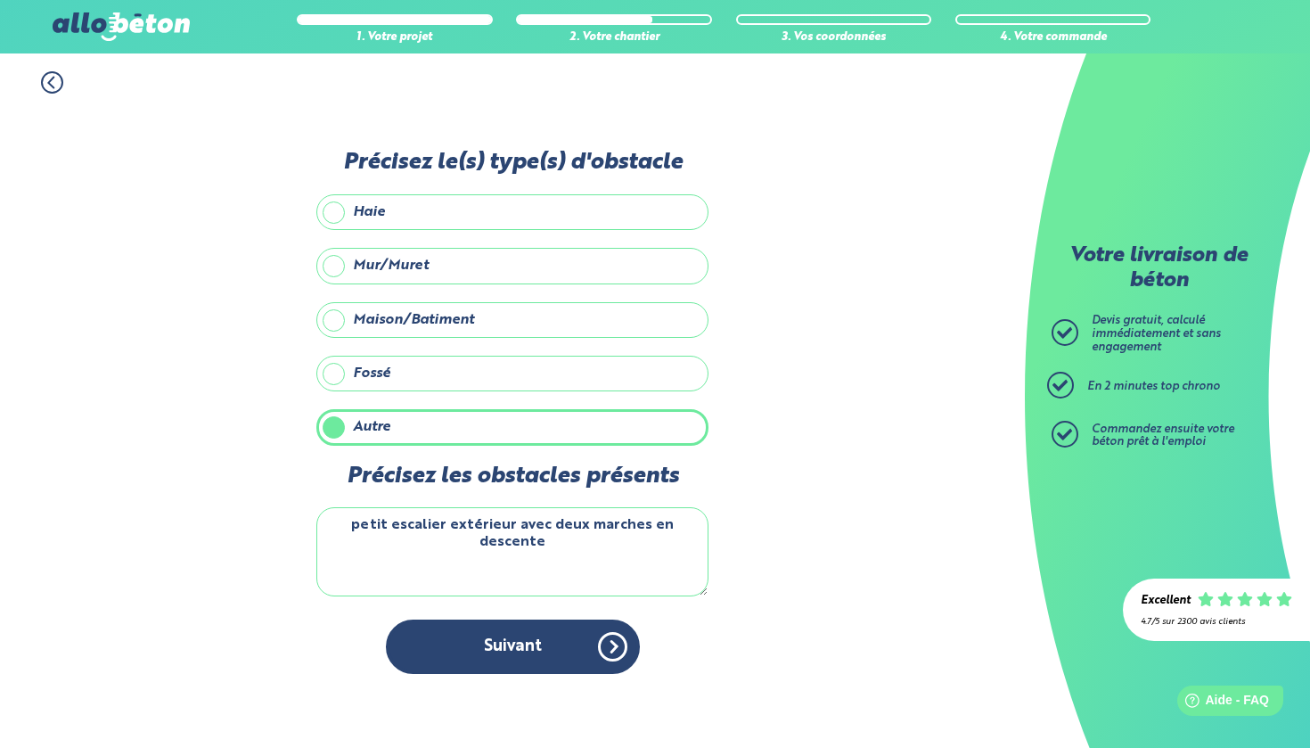
type textarea "petit escalier extérieur avec deux marches en descente"
click at [49, 83] on icon at bounding box center [50, 83] width 5 height 11
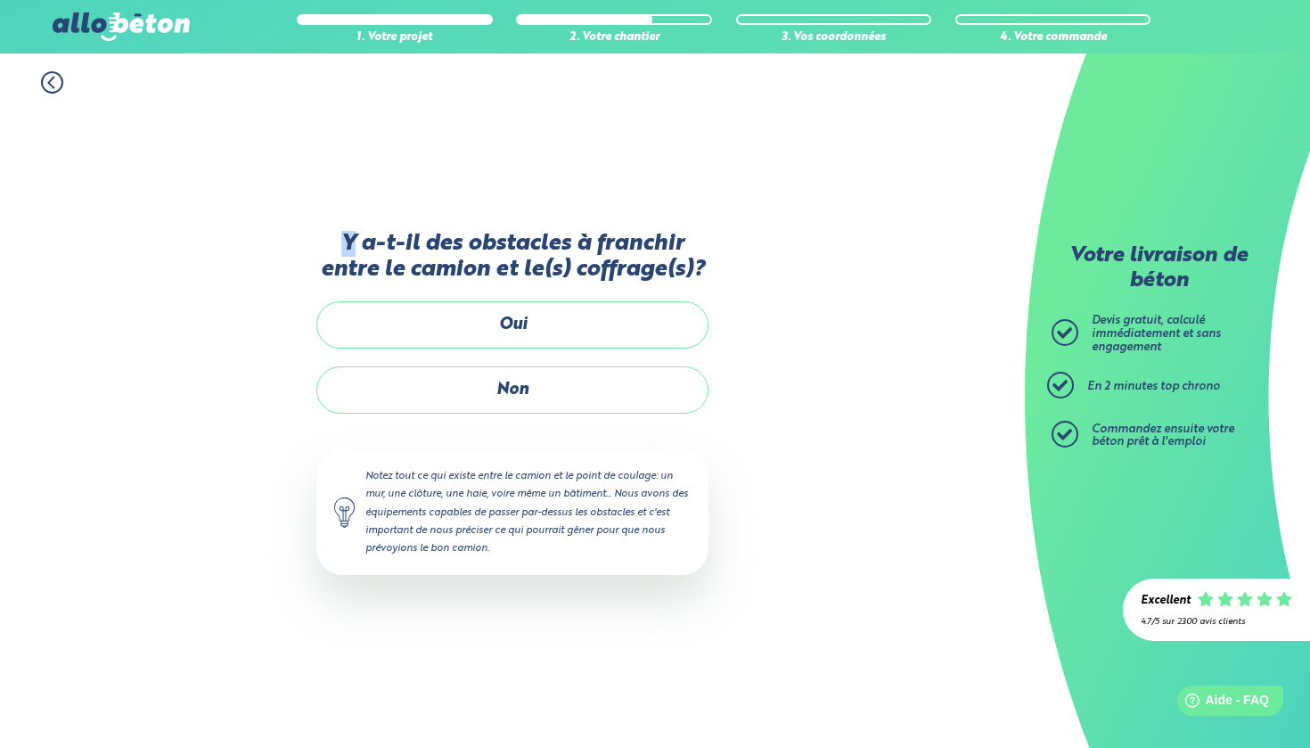
click at [49, 83] on icon at bounding box center [50, 83] width 5 height 11
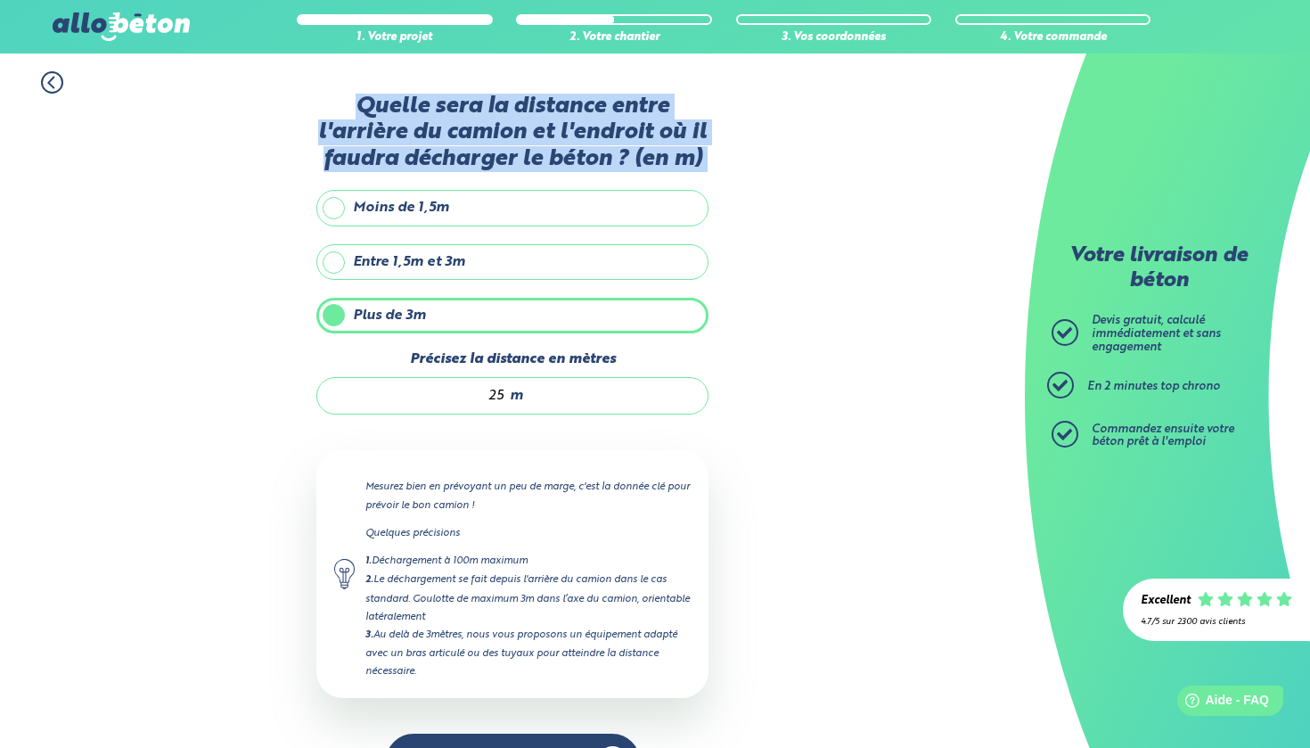
click at [49, 83] on icon at bounding box center [50, 83] width 5 height 11
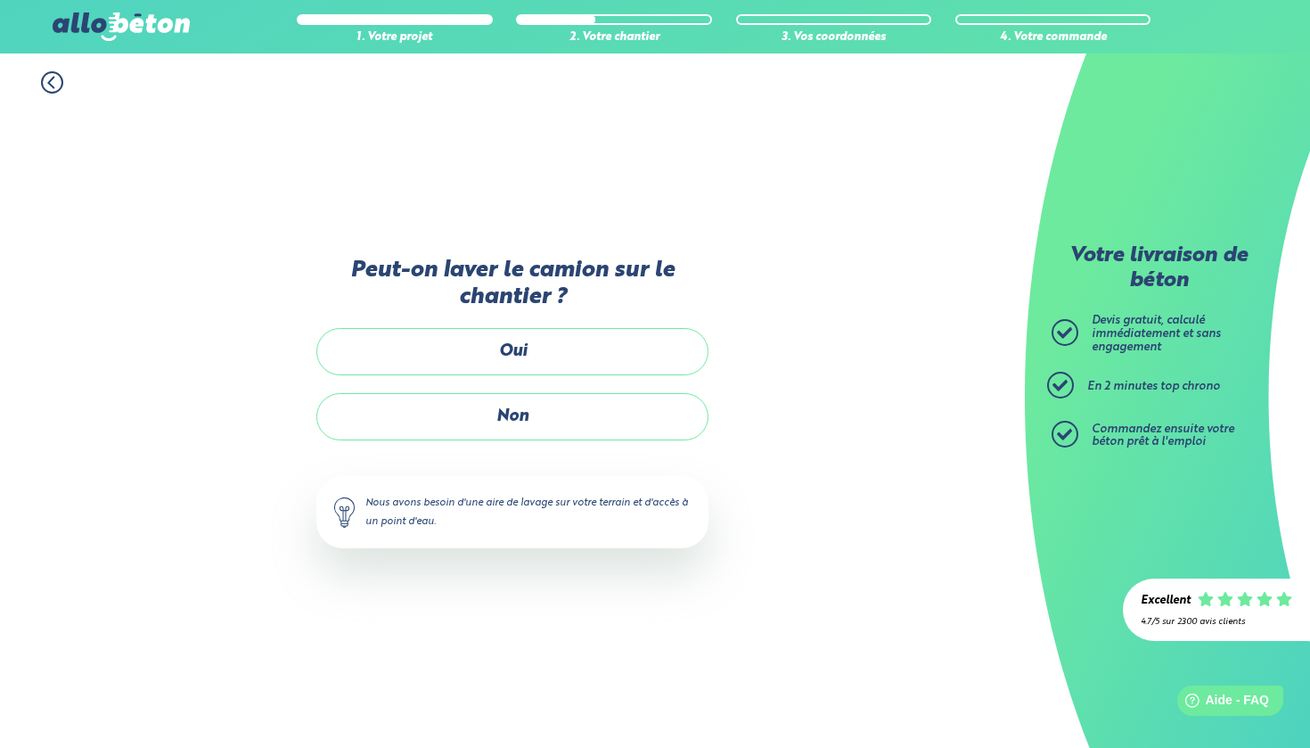
click at [49, 83] on icon at bounding box center [50, 83] width 5 height 11
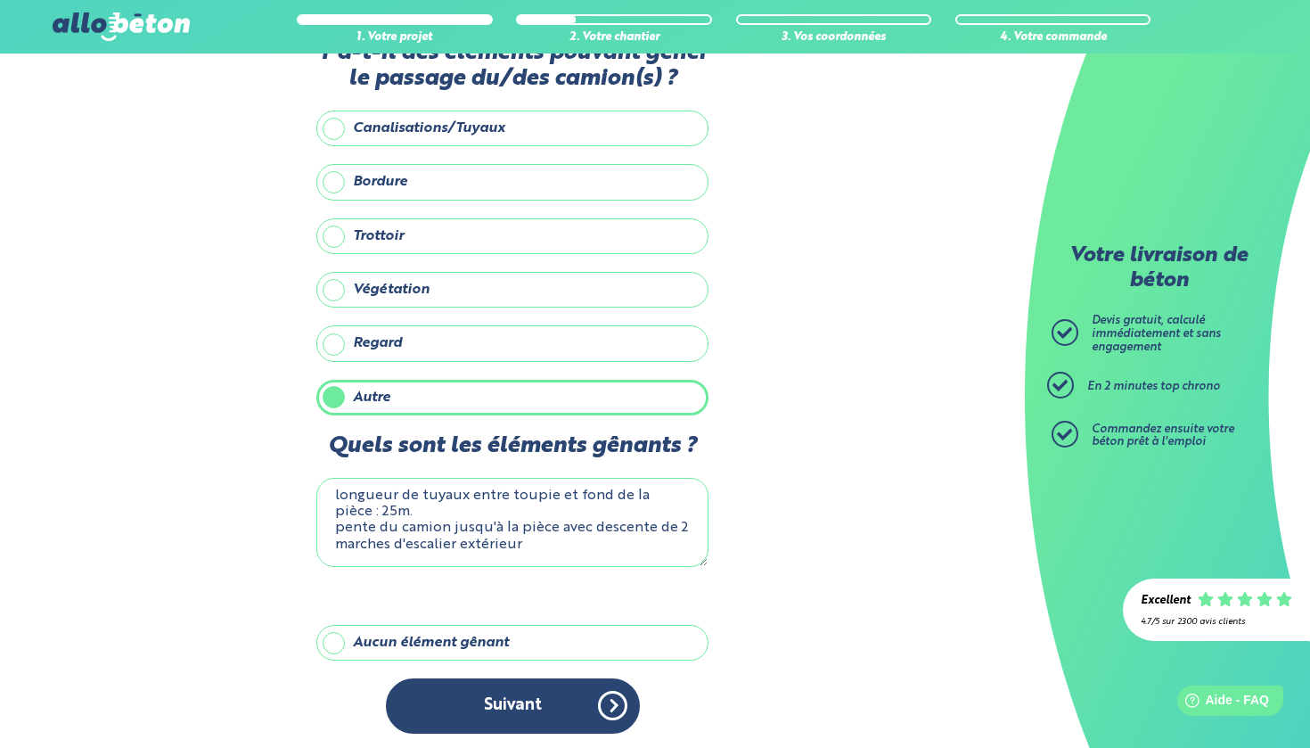
scroll to position [53, 0]
click at [338, 637] on label "Aucun élément gênant" at bounding box center [512, 644] width 392 height 36
click at [0, 0] on input "Aucun élément gênant" at bounding box center [0, 0] width 0 height 0
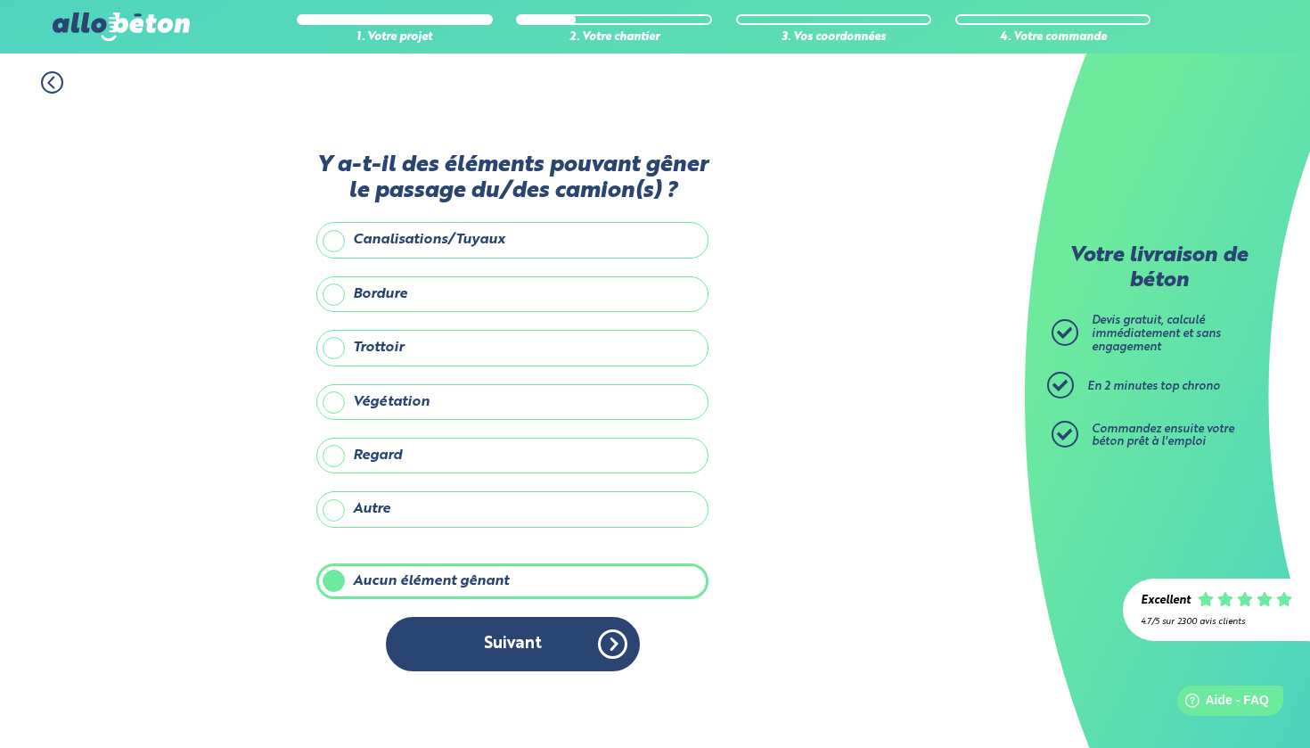
scroll to position [0, 0]
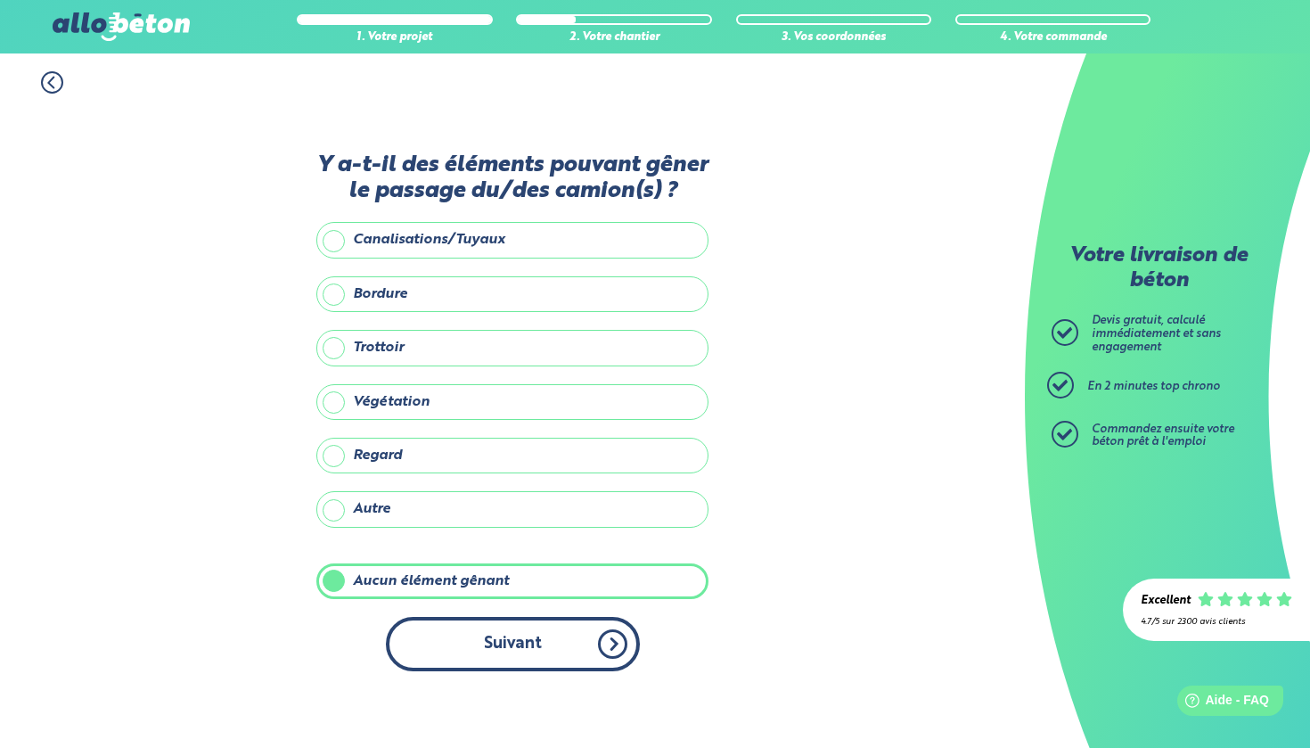
click at [435, 643] on button "Suivant" at bounding box center [513, 644] width 254 height 54
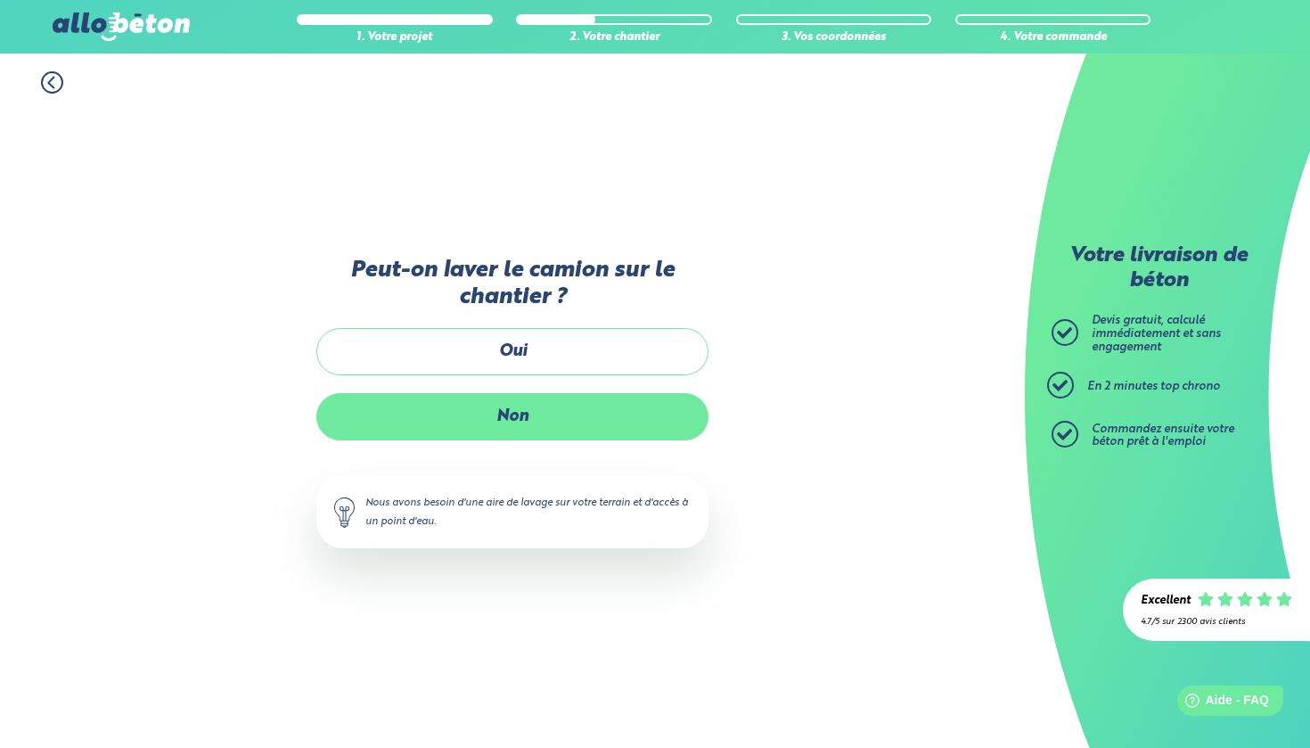
click at [491, 421] on label "Non" at bounding box center [512, 416] width 392 height 47
click at [0, 0] on input "Non" at bounding box center [0, 0] width 0 height 0
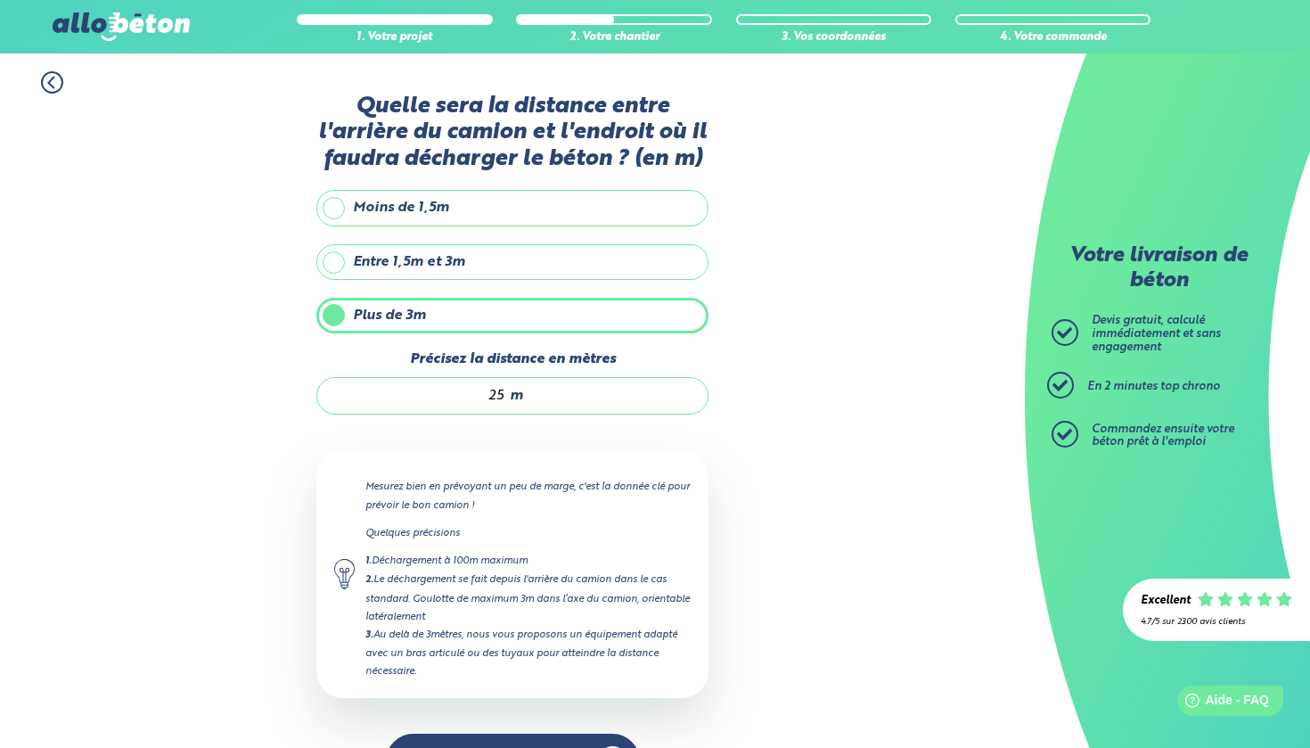
click at [441, 394] on input "25" at bounding box center [420, 396] width 170 height 18
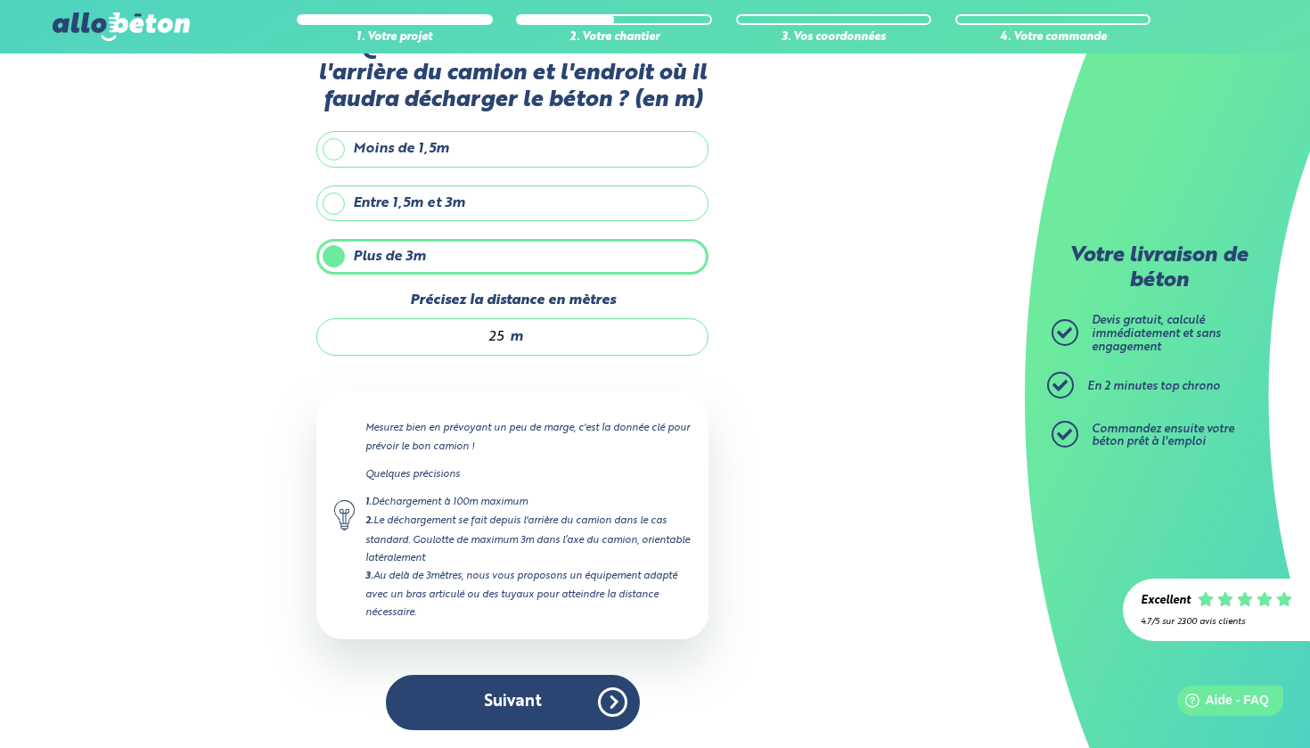
scroll to position [59, 0]
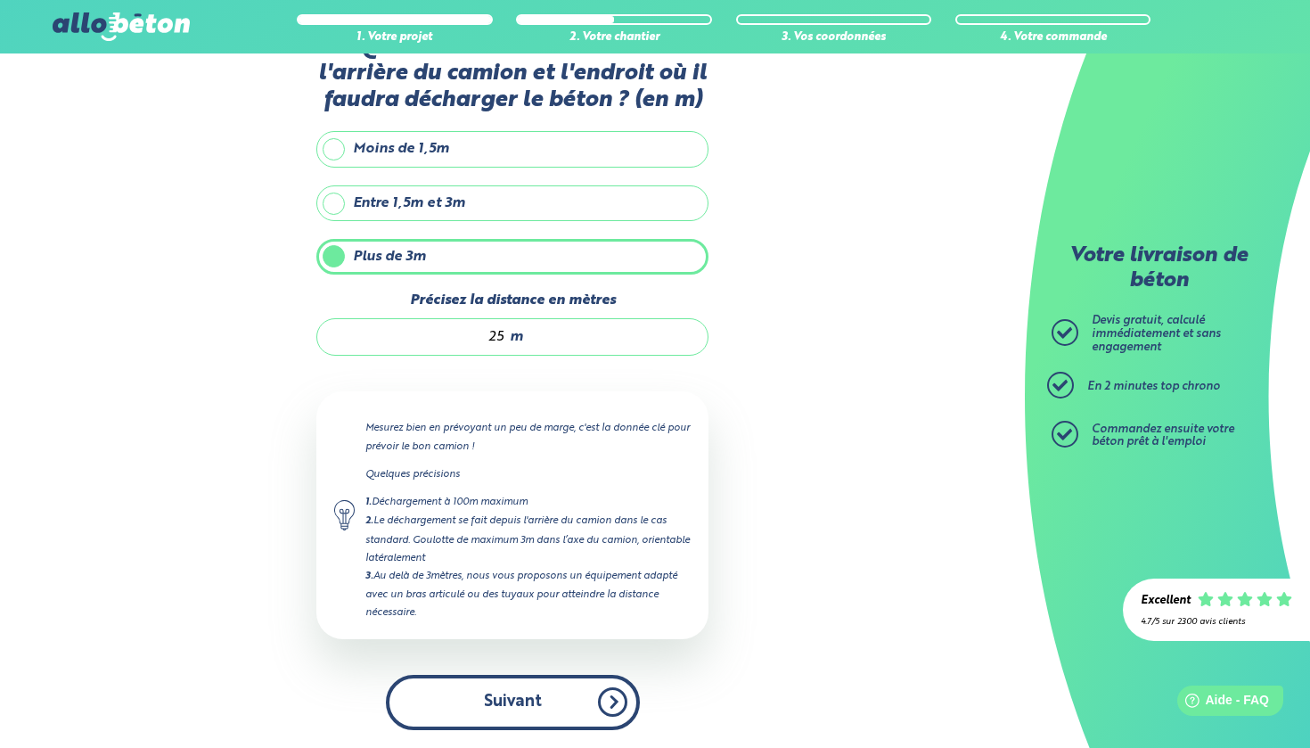
click at [480, 688] on button "Suivant" at bounding box center [513, 702] width 254 height 54
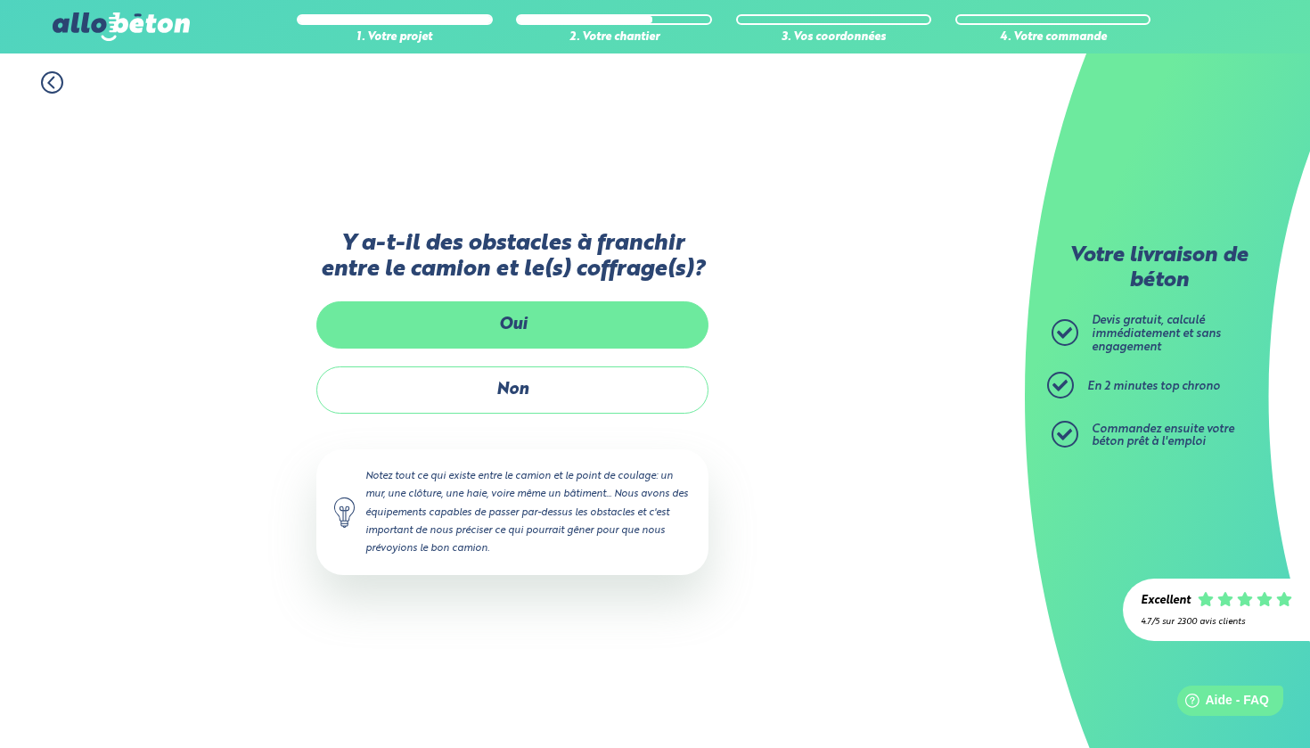
click at [517, 330] on label "Oui" at bounding box center [512, 324] width 392 height 47
click at [0, 0] on input "Oui" at bounding box center [0, 0] width 0 height 0
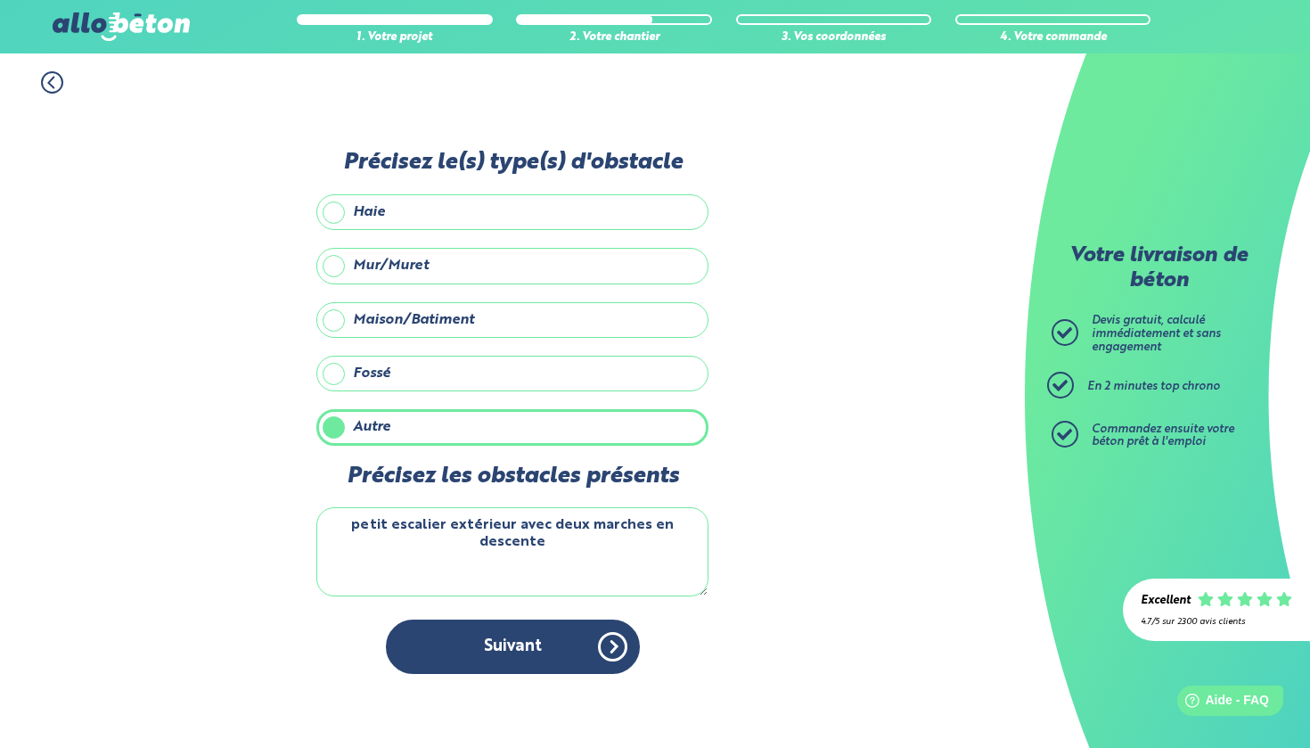
click at [569, 541] on textarea "petit escalier extérieur avec deux marches en descente" at bounding box center [512, 551] width 392 height 89
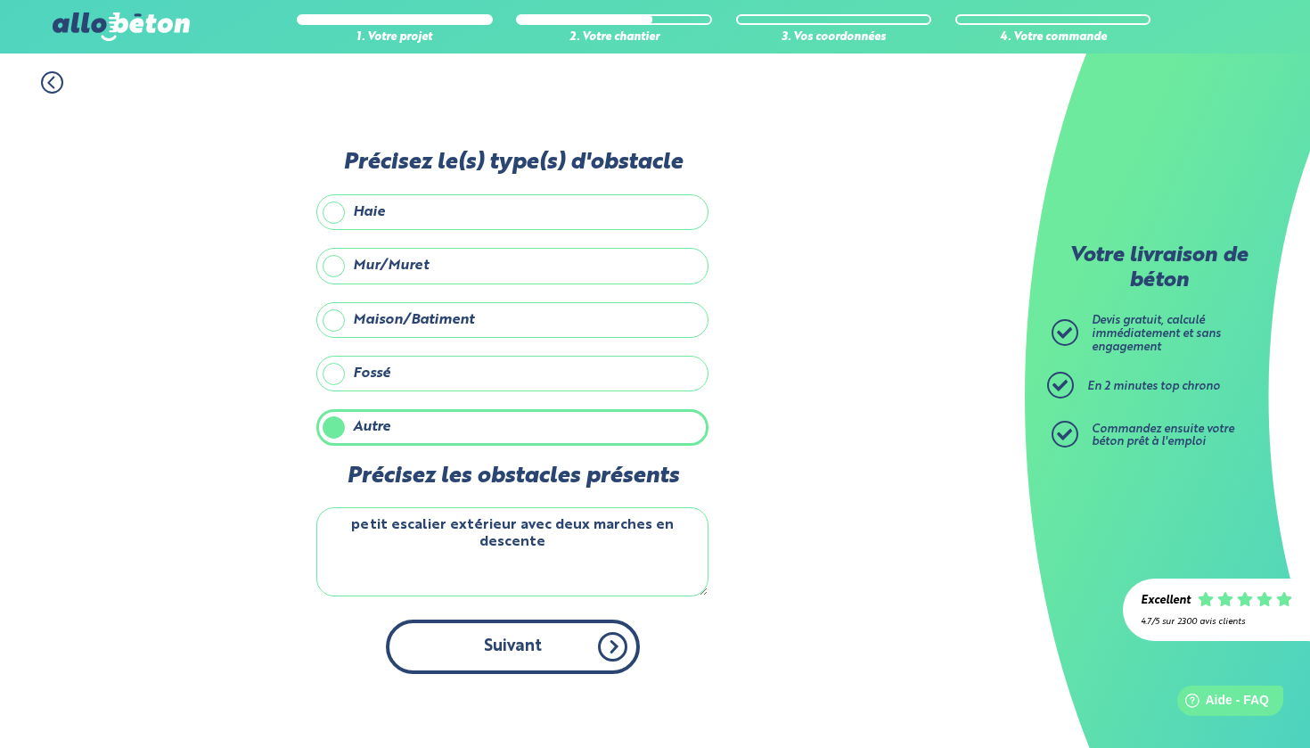
click at [511, 644] on button "Suivant" at bounding box center [513, 647] width 254 height 54
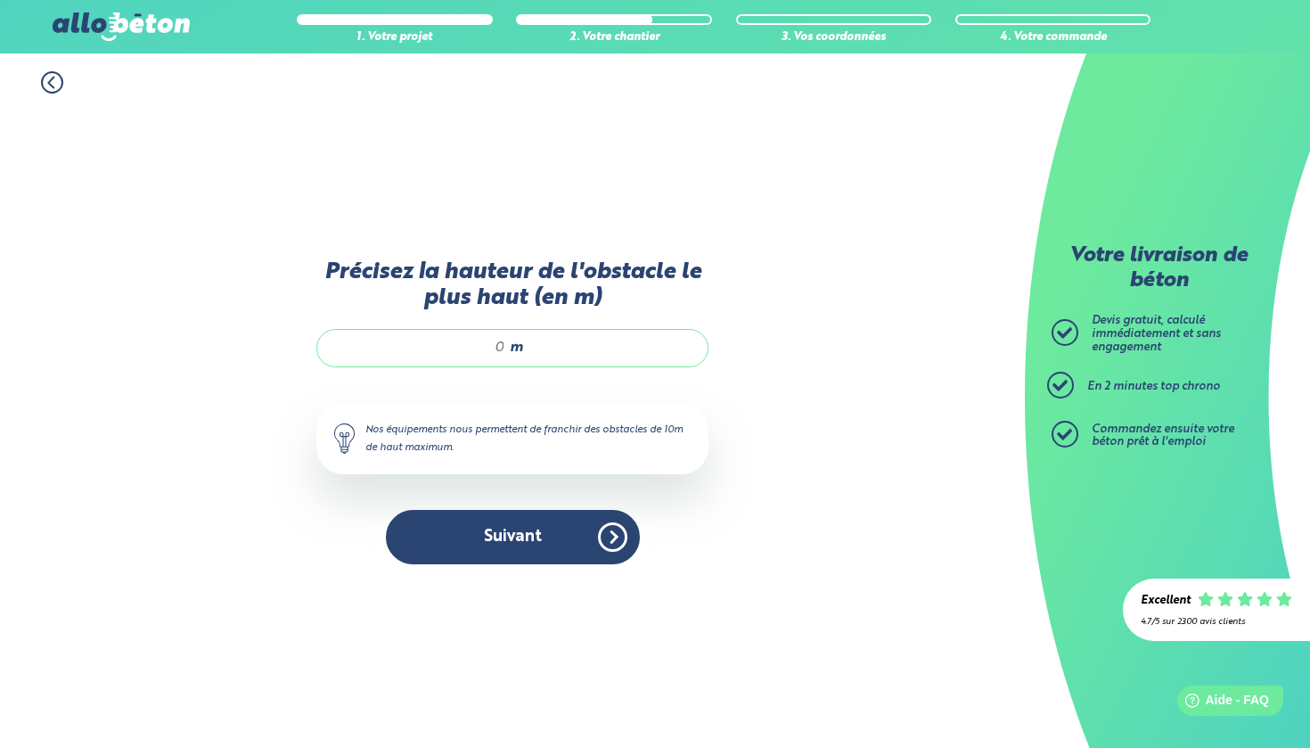
click at [502, 346] on input "Précisez la hauteur de l'obstacle le plus haut (en m)" at bounding box center [420, 348] width 170 height 18
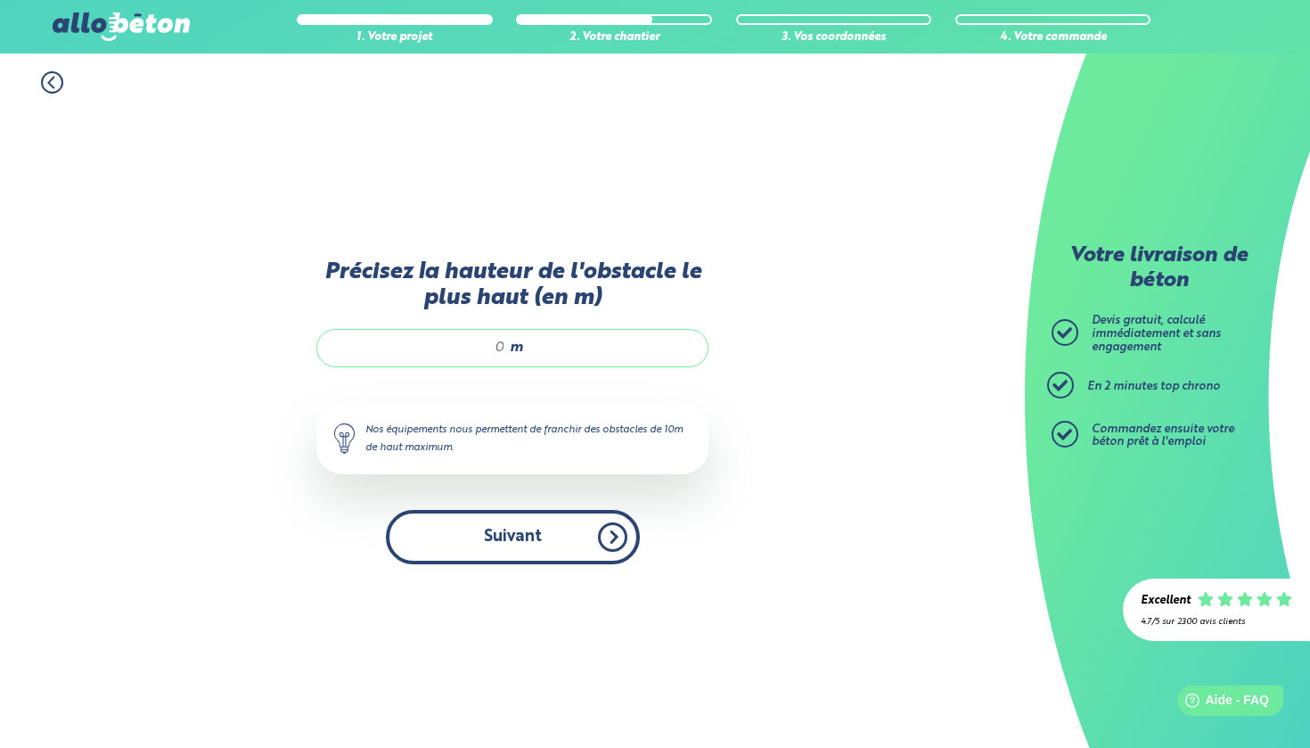
click at [500, 548] on button "Suivant" at bounding box center [513, 537] width 254 height 54
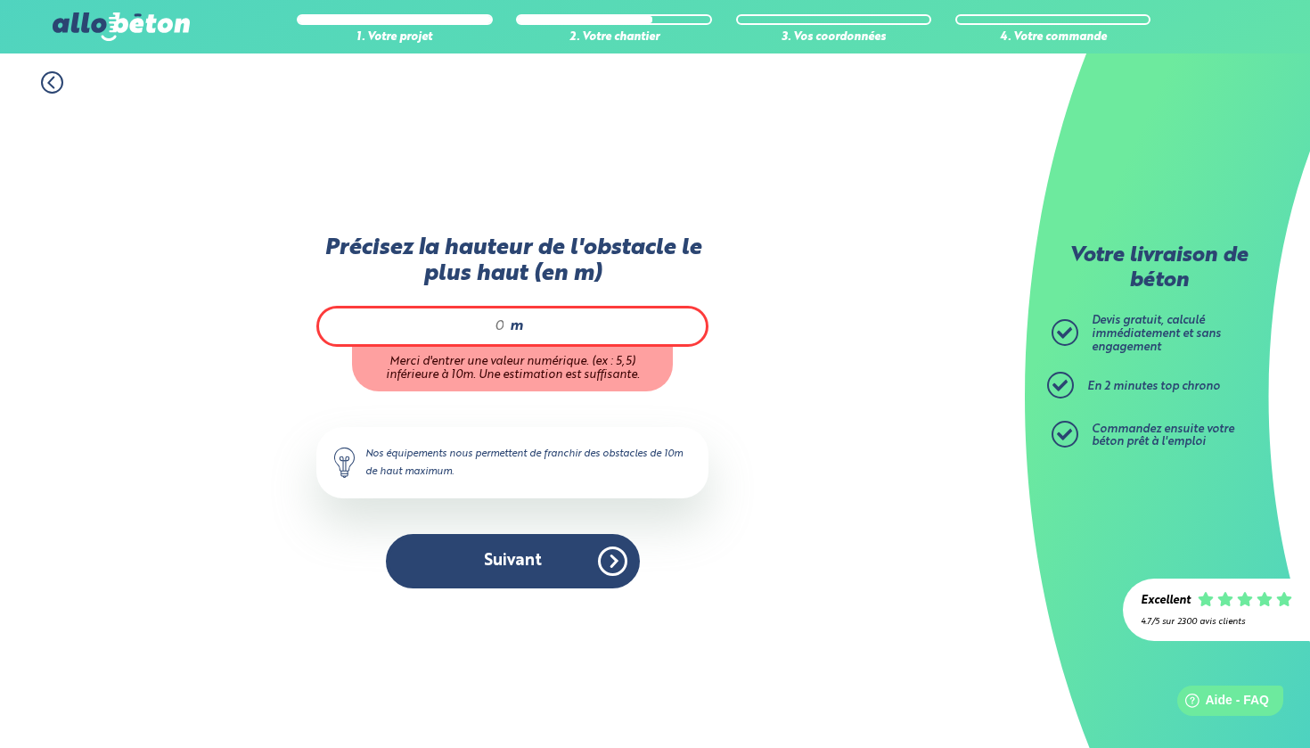
click at [57, 78] on icon at bounding box center [52, 82] width 22 height 22
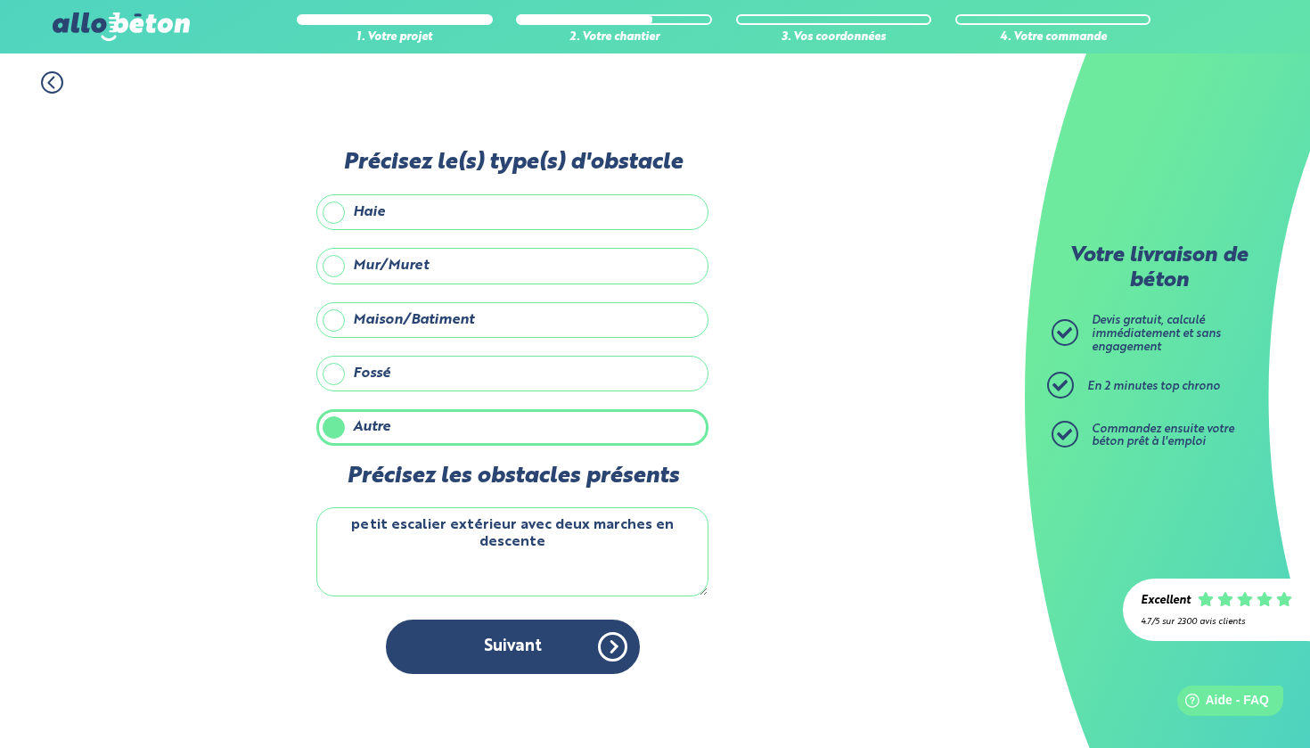
click at [57, 78] on icon at bounding box center [52, 82] width 22 height 22
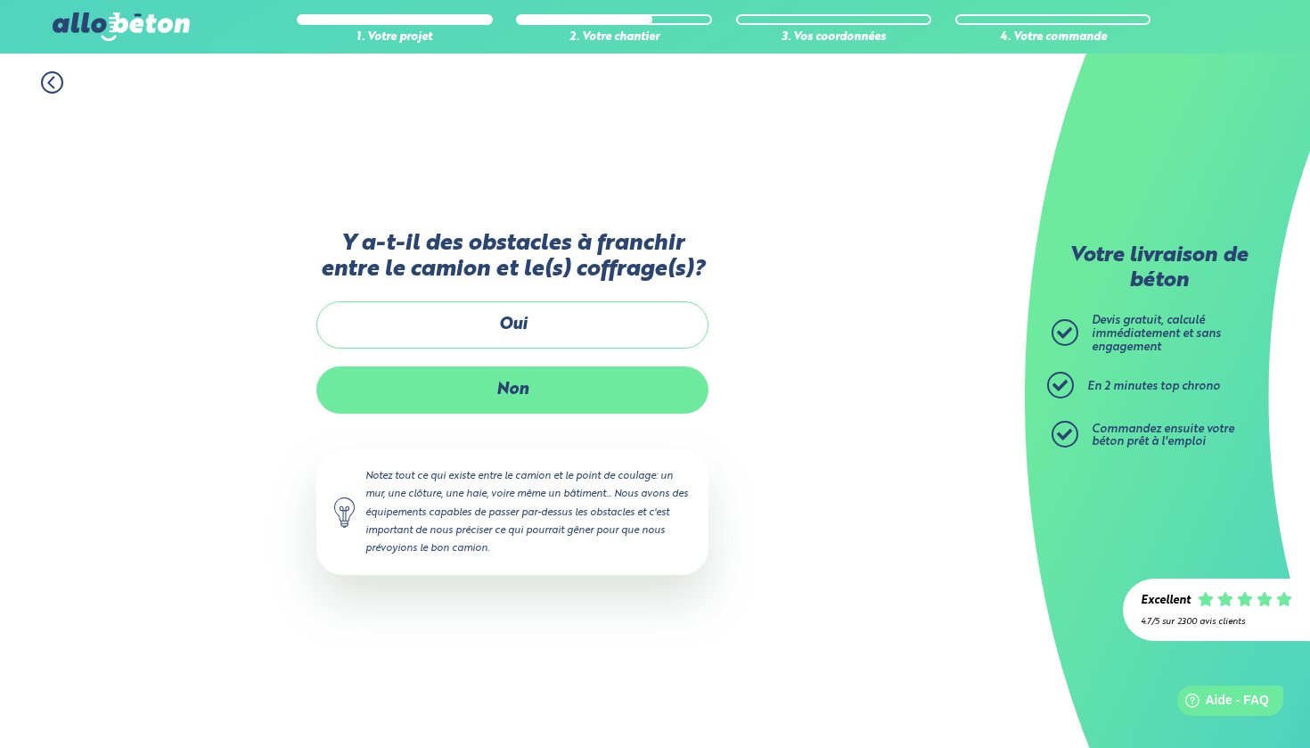
click at [498, 389] on label "Non" at bounding box center [512, 389] width 392 height 47
click at [0, 0] on input "Non" at bounding box center [0, 0] width 0 height 0
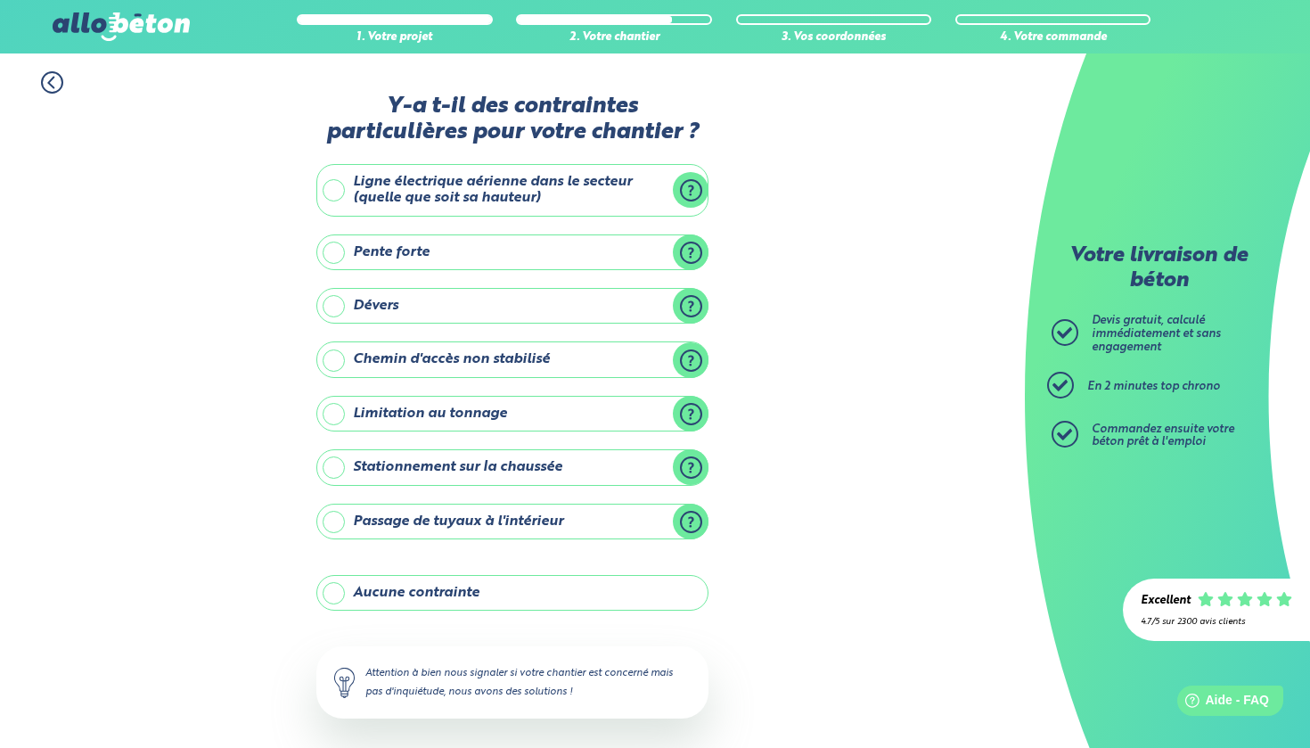
click at [695, 300] on label "Dévers" at bounding box center [512, 306] width 392 height 36
click at [0, 0] on input "Dévers" at bounding box center [0, 0] width 0 height 0
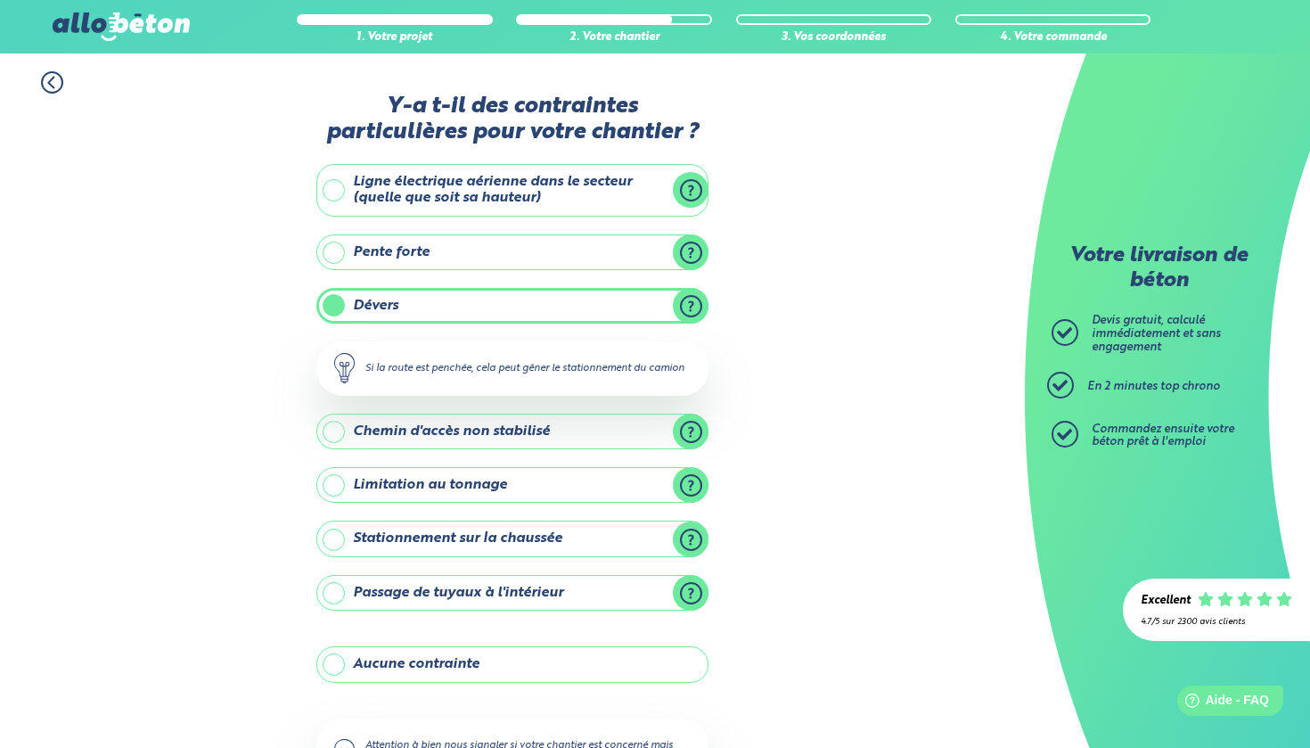
click at [693, 252] on label "Pente forte" at bounding box center [512, 252] width 392 height 36
click at [0, 0] on input "Pente forte" at bounding box center [0, 0] width 0 height 0
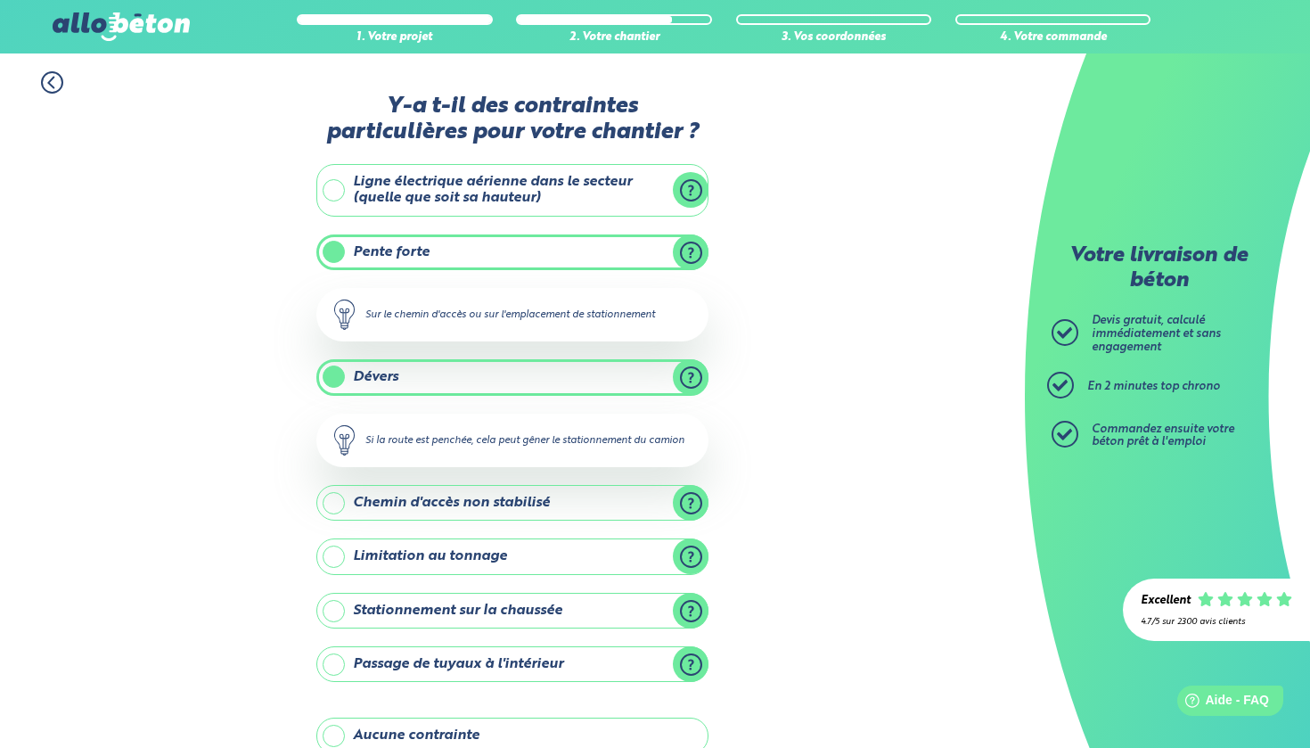
click at [629, 260] on label "Pente forte" at bounding box center [512, 252] width 392 height 36
click at [0, 0] on input "Pente forte" at bounding box center [0, 0] width 0 height 0
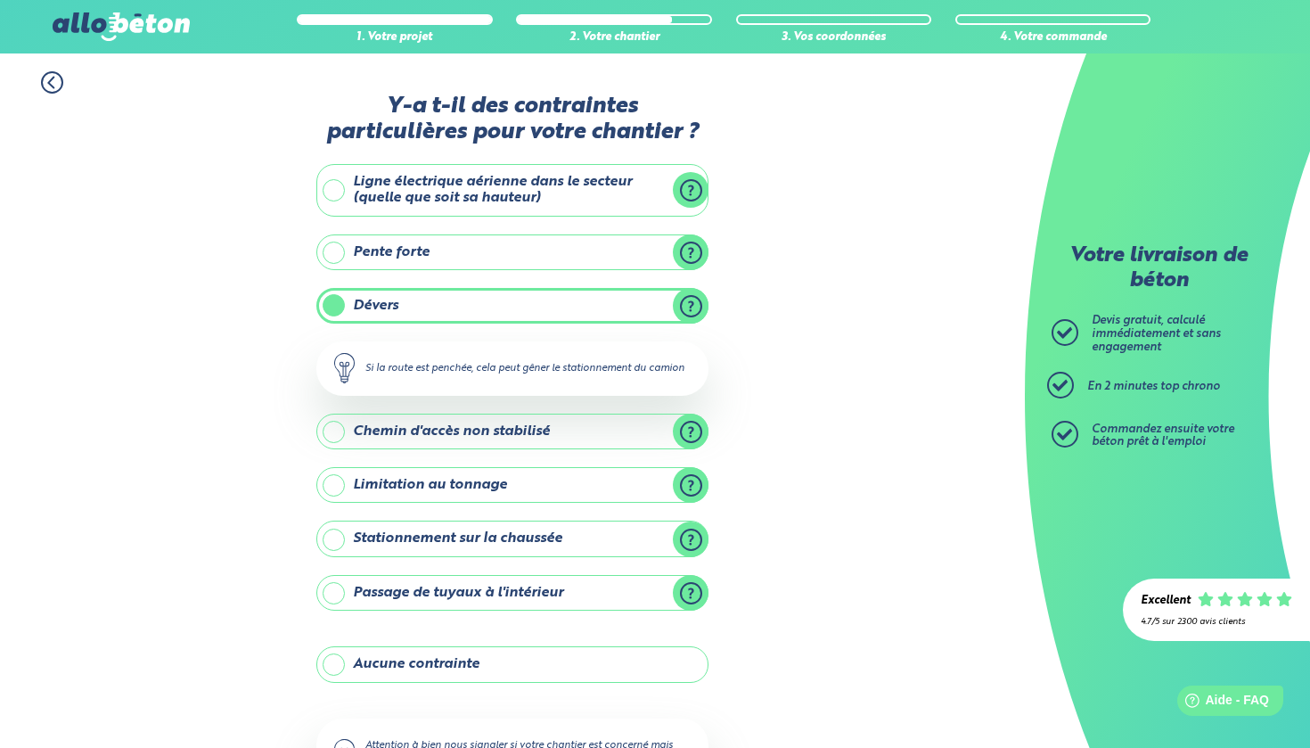
click at [579, 310] on label "Dévers" at bounding box center [512, 306] width 392 height 36
click at [0, 0] on input "Dévers" at bounding box center [0, 0] width 0 height 0
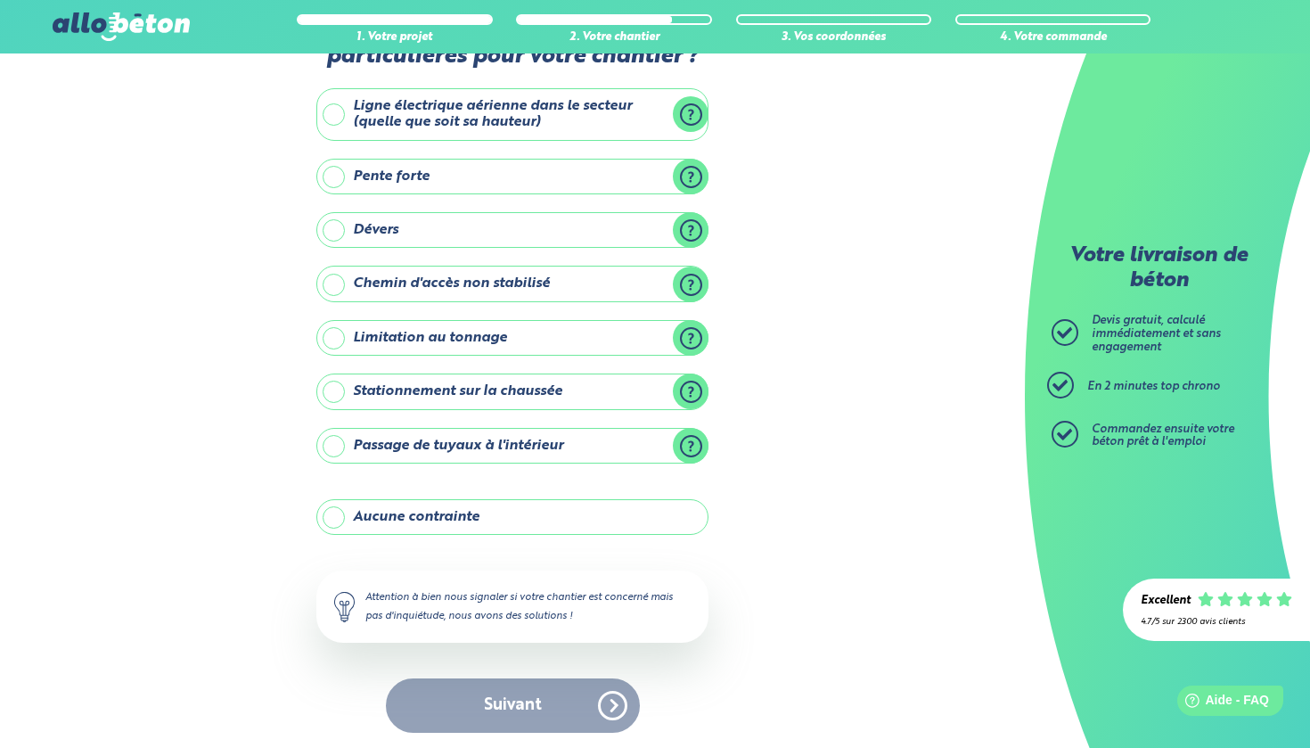
scroll to position [74, 0]
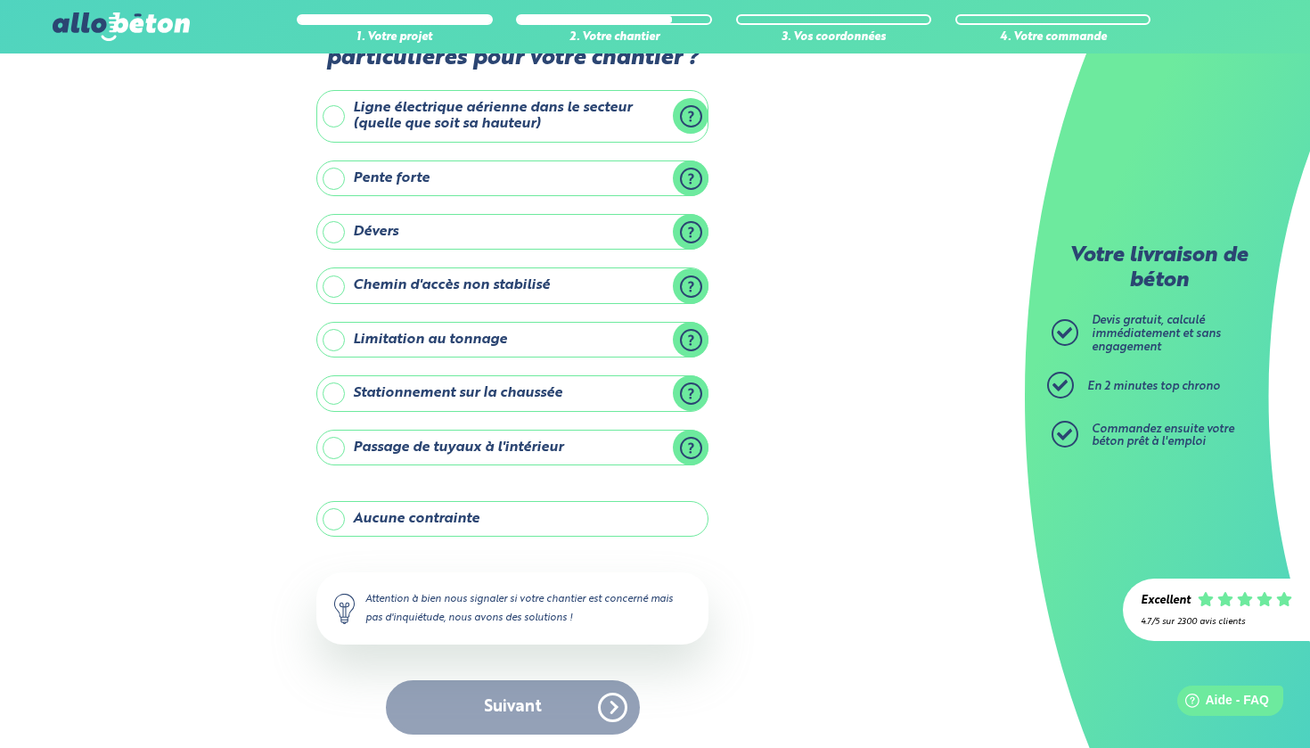
click at [339, 516] on label "Aucune contrainte" at bounding box center [512, 519] width 392 height 36
click at [0, 0] on input "Aucune contrainte" at bounding box center [0, 0] width 0 height 0
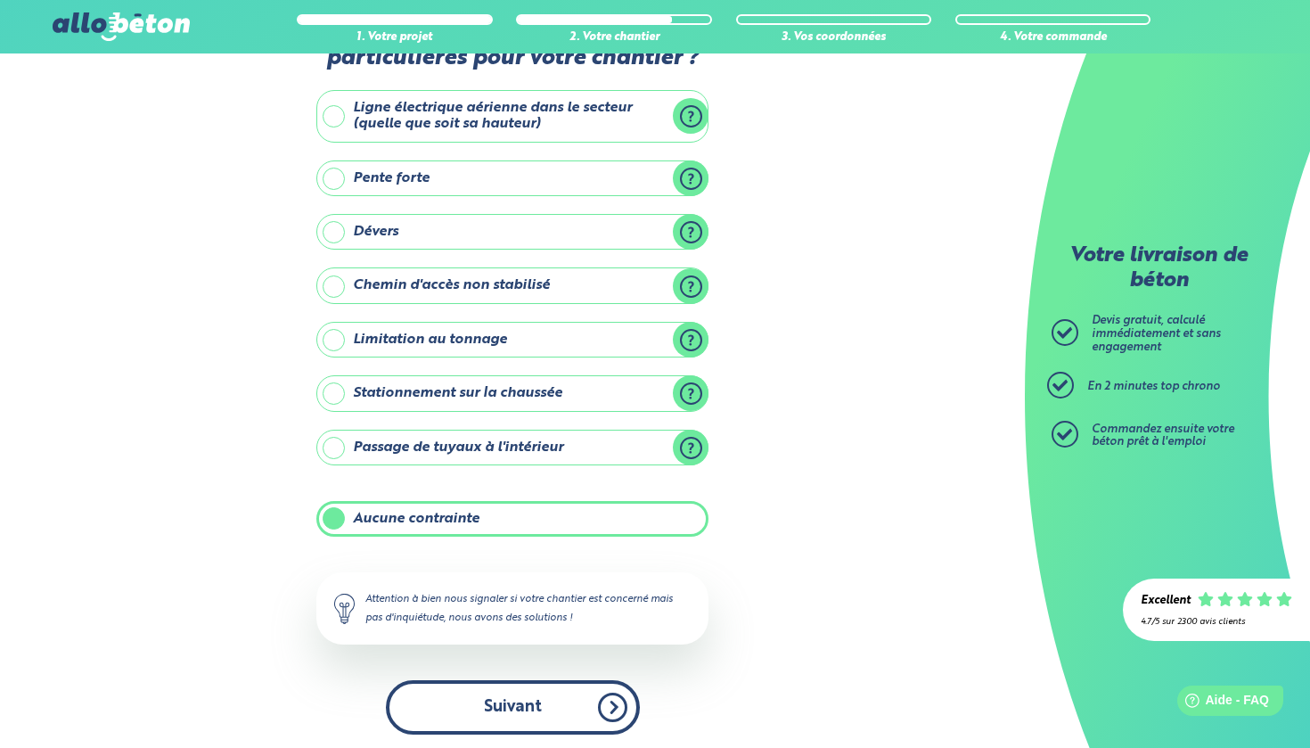
click at [439, 698] on button "Suivant" at bounding box center [513, 707] width 254 height 54
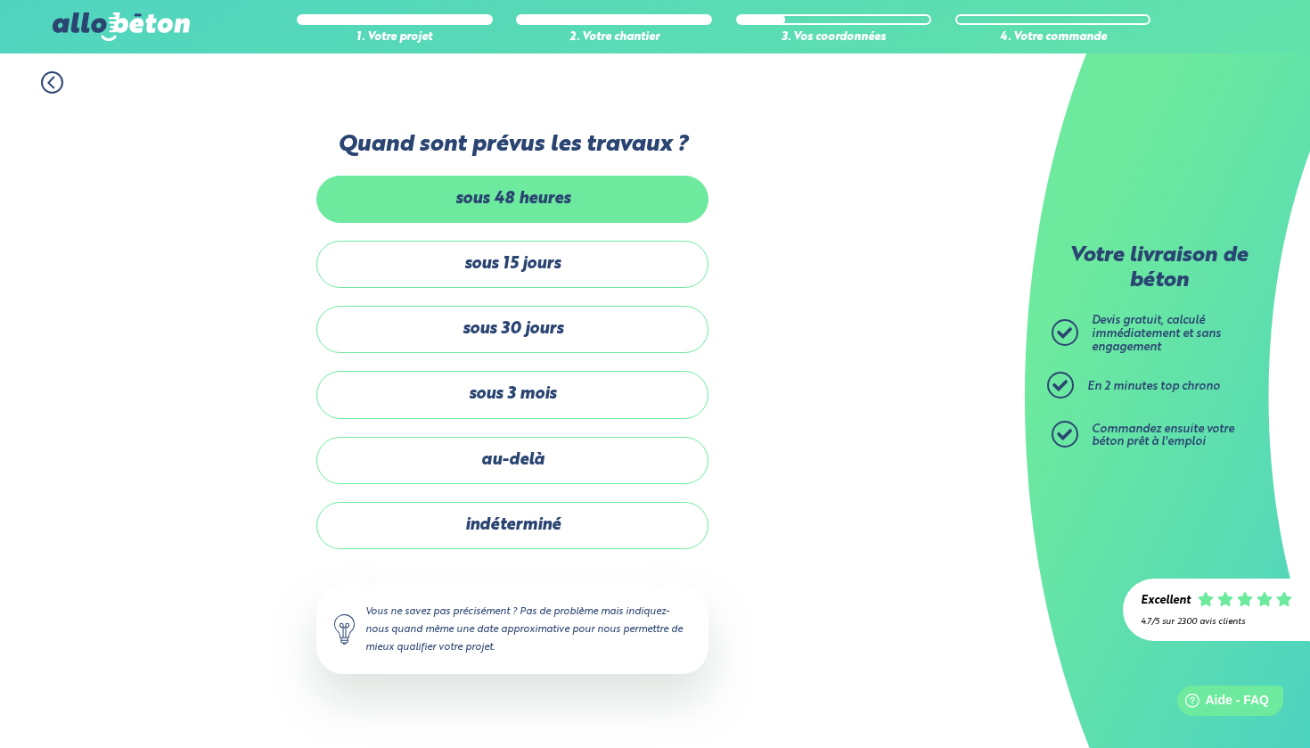
click at [413, 200] on label "sous 48 heures" at bounding box center [512, 199] width 392 height 47
click at [0, 0] on input "sous 48 heures" at bounding box center [0, 0] width 0 height 0
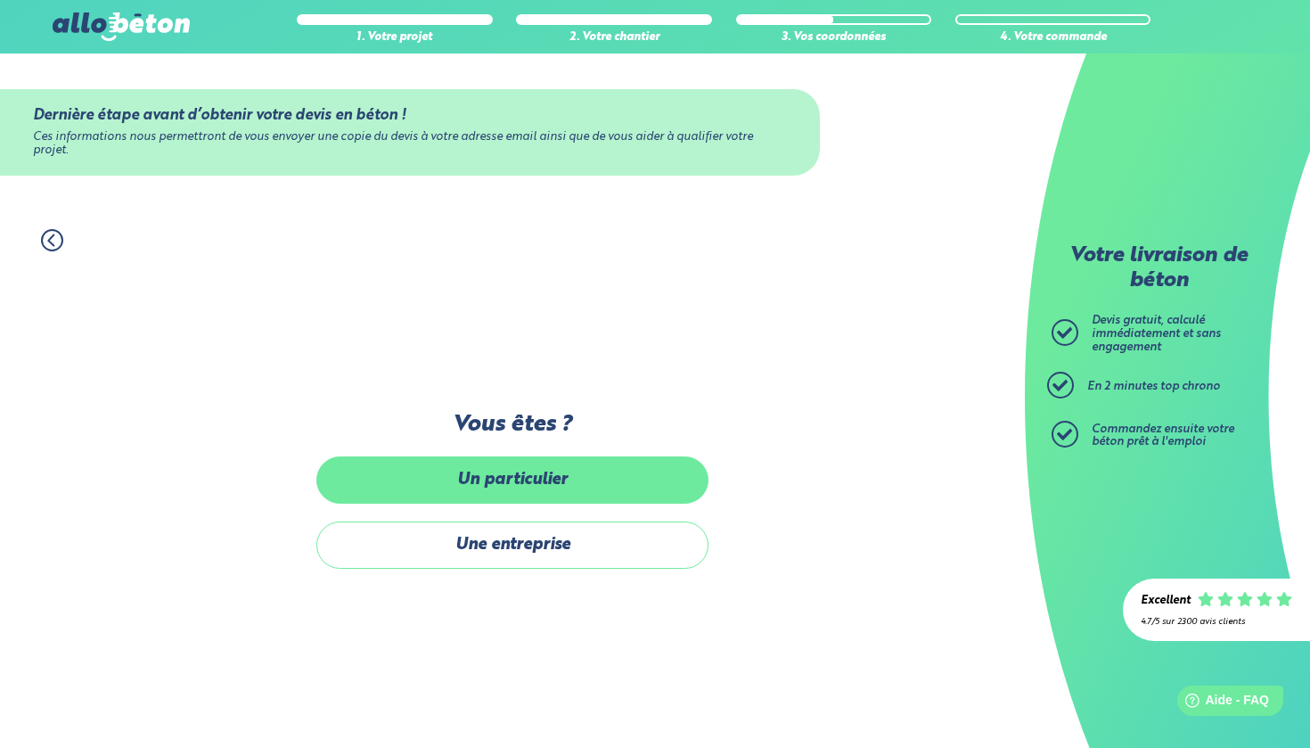
click at [455, 487] on label "Un particulier" at bounding box center [512, 479] width 392 height 47
click at [0, 0] on input "Un particulier" at bounding box center [0, 0] width 0 height 0
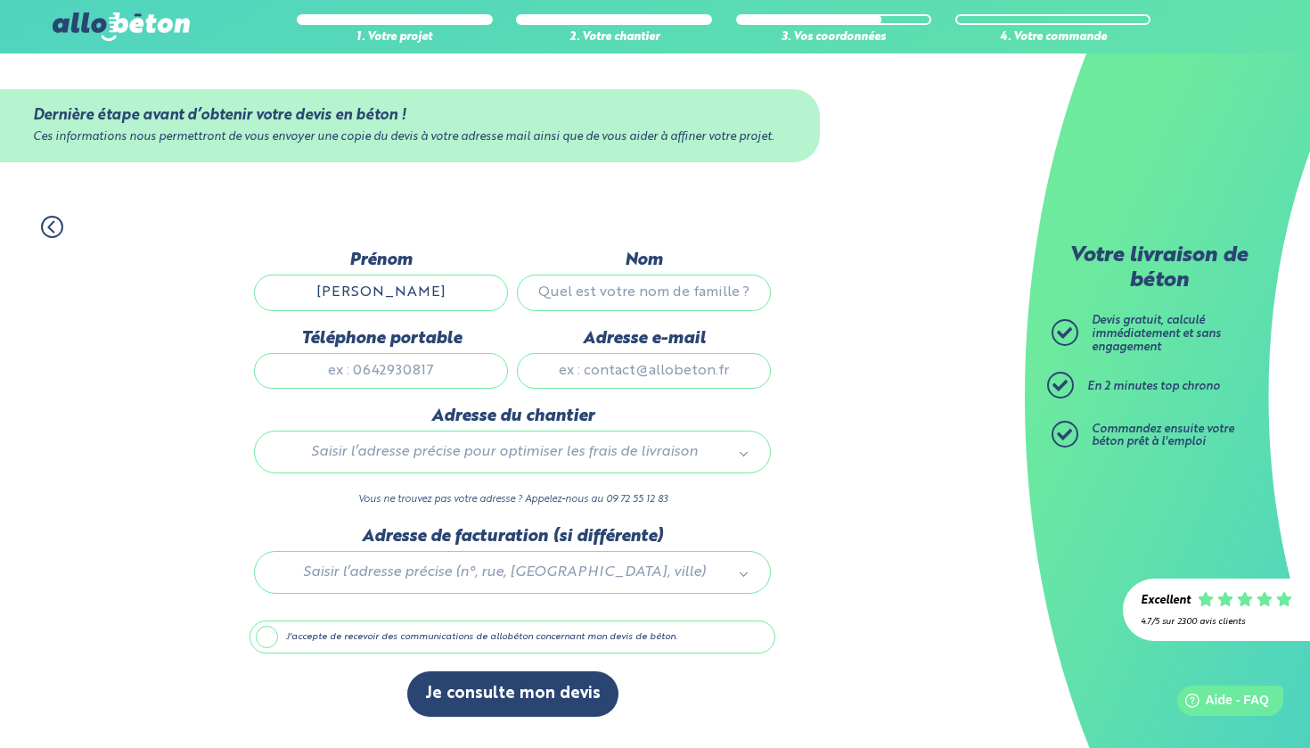
type input "antoine"
type input "berthon"
type input "0661765365"
type input "berthonantoine@gmail.com"
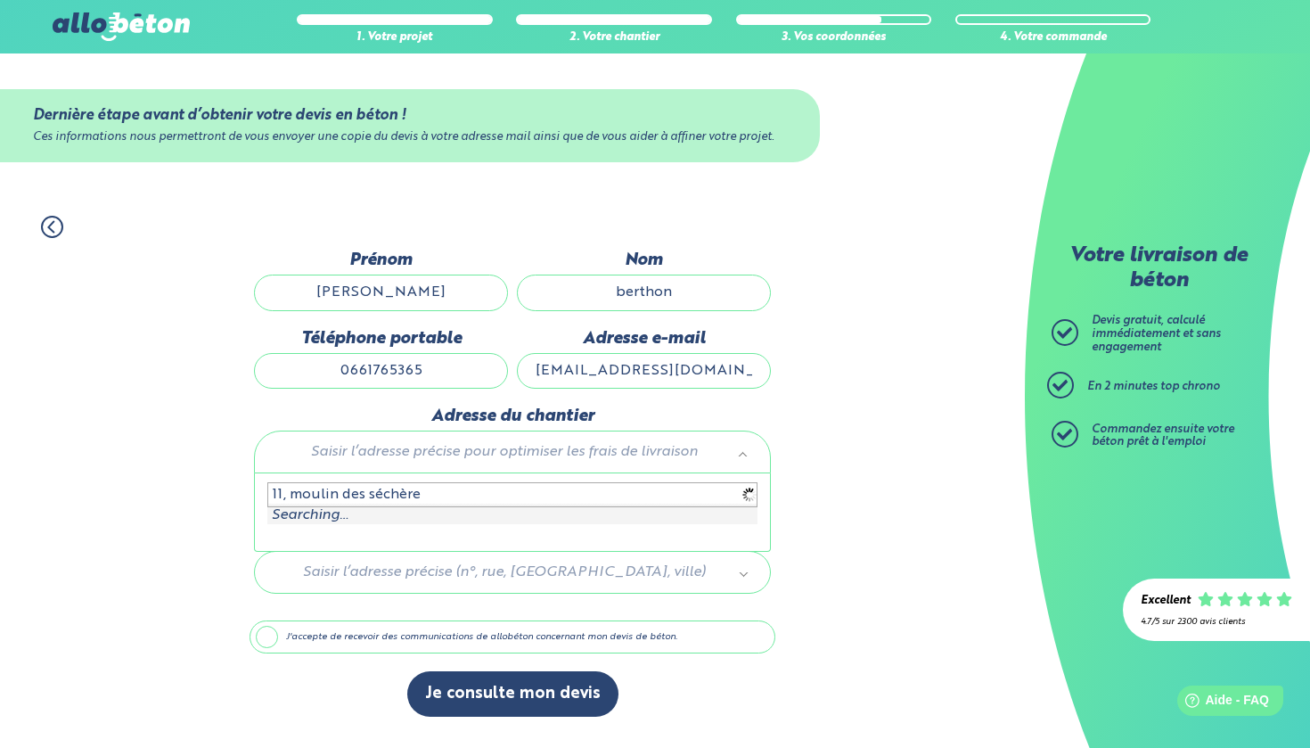
type input "11, moulin des séchères"
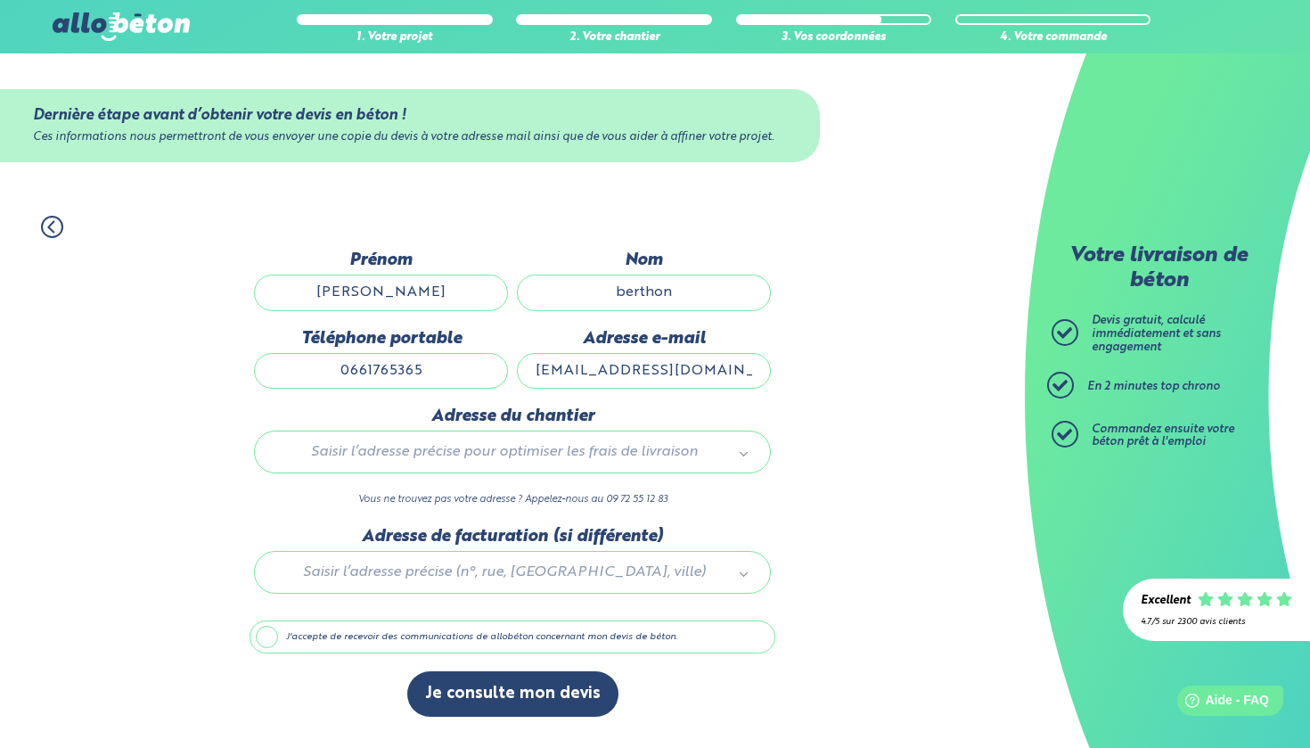
scroll to position [90, 0]
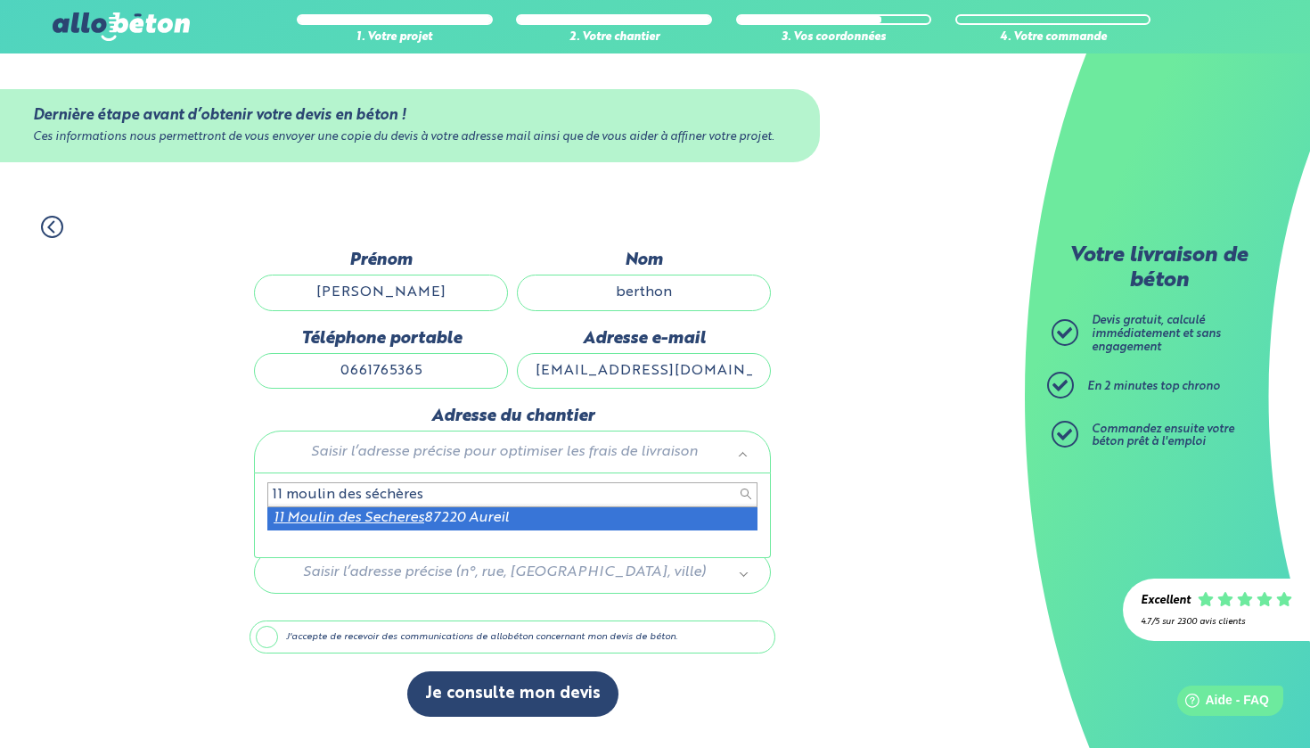
type input "11 moulin des séchères"
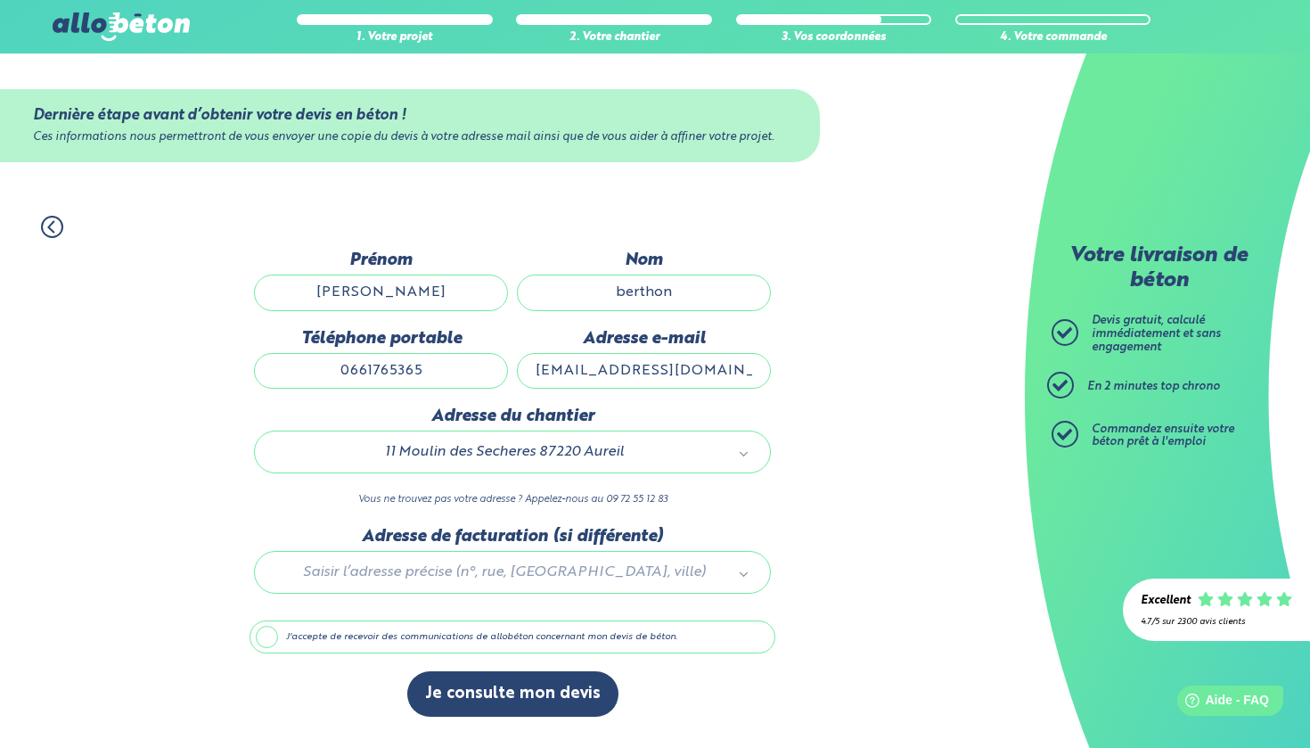
click at [431, 576] on div at bounding box center [513, 569] width 526 height 85
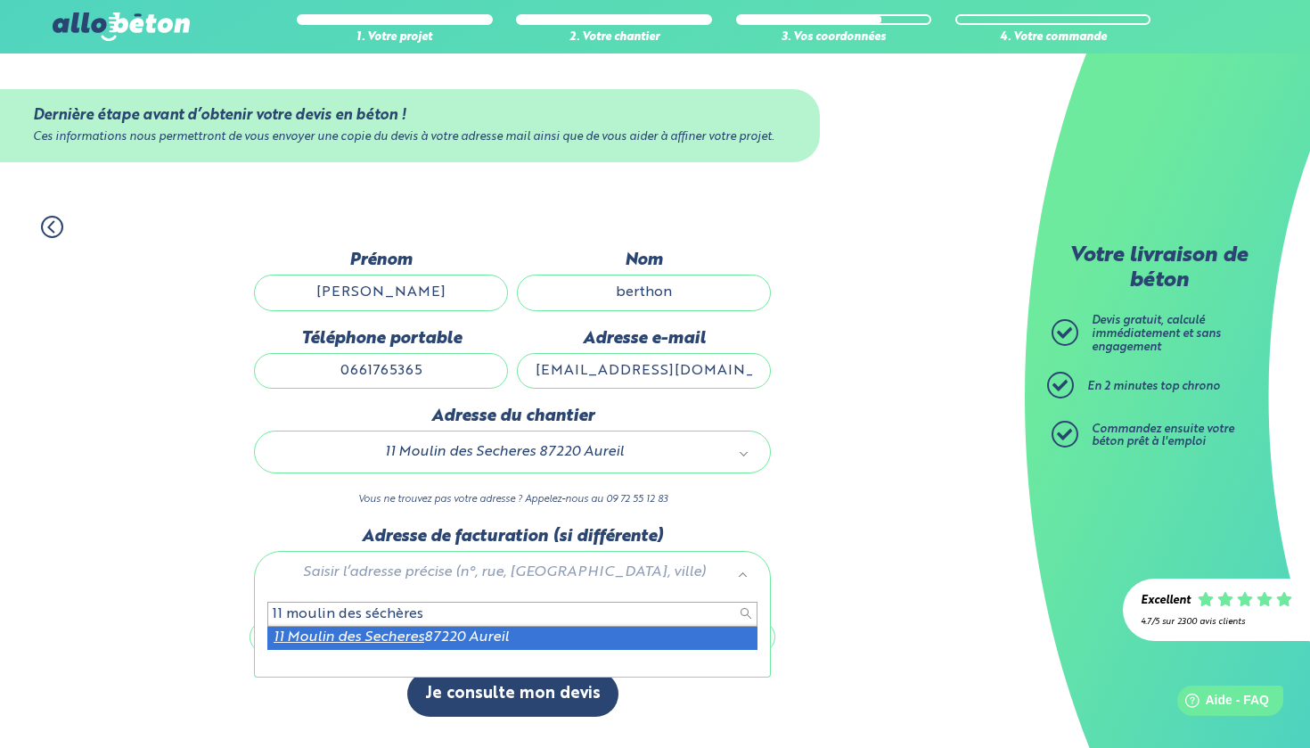
type input "11 moulin des séchères"
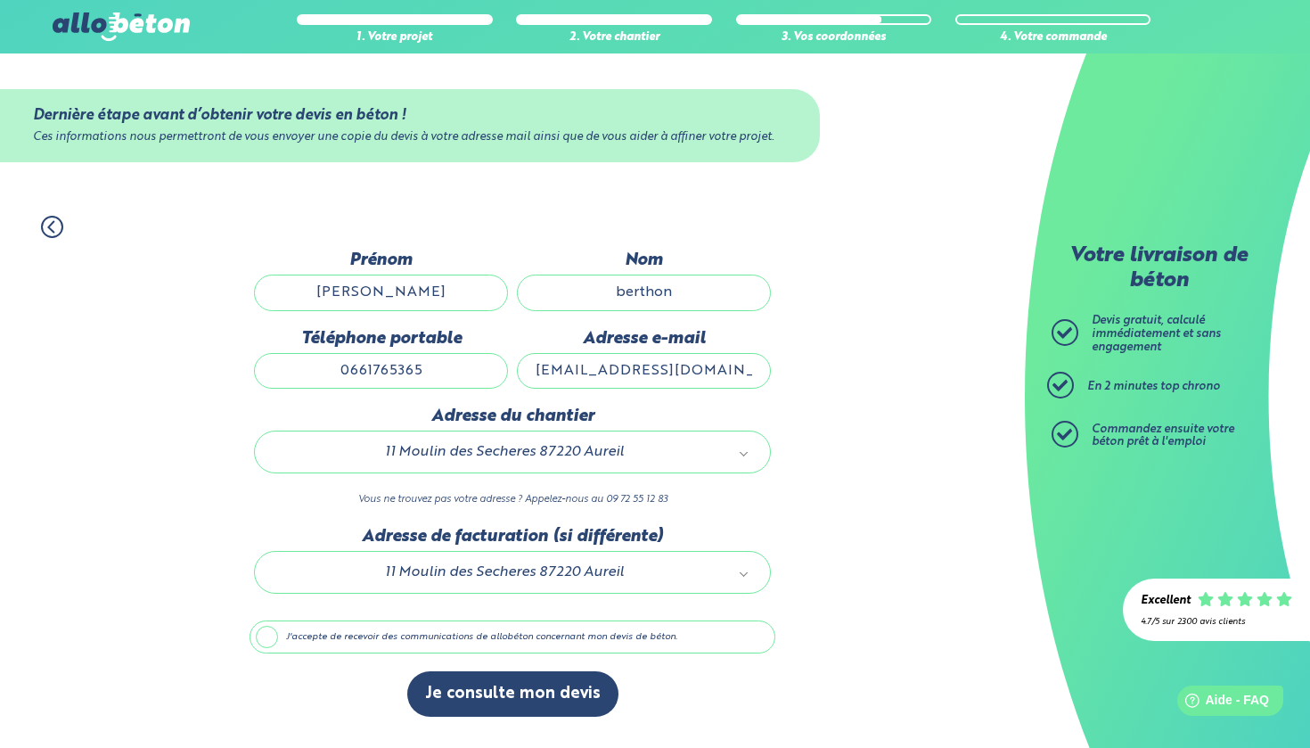
scroll to position [0, 0]
click at [340, 644] on label "J'accepte de recevoir des communications de allobéton concernant mon devis de b…" at bounding box center [513, 637] width 526 height 34
click at [0, 0] on input "J'accepte de recevoir des communications de allobéton concernant mon devis de b…" at bounding box center [0, 0] width 0 height 0
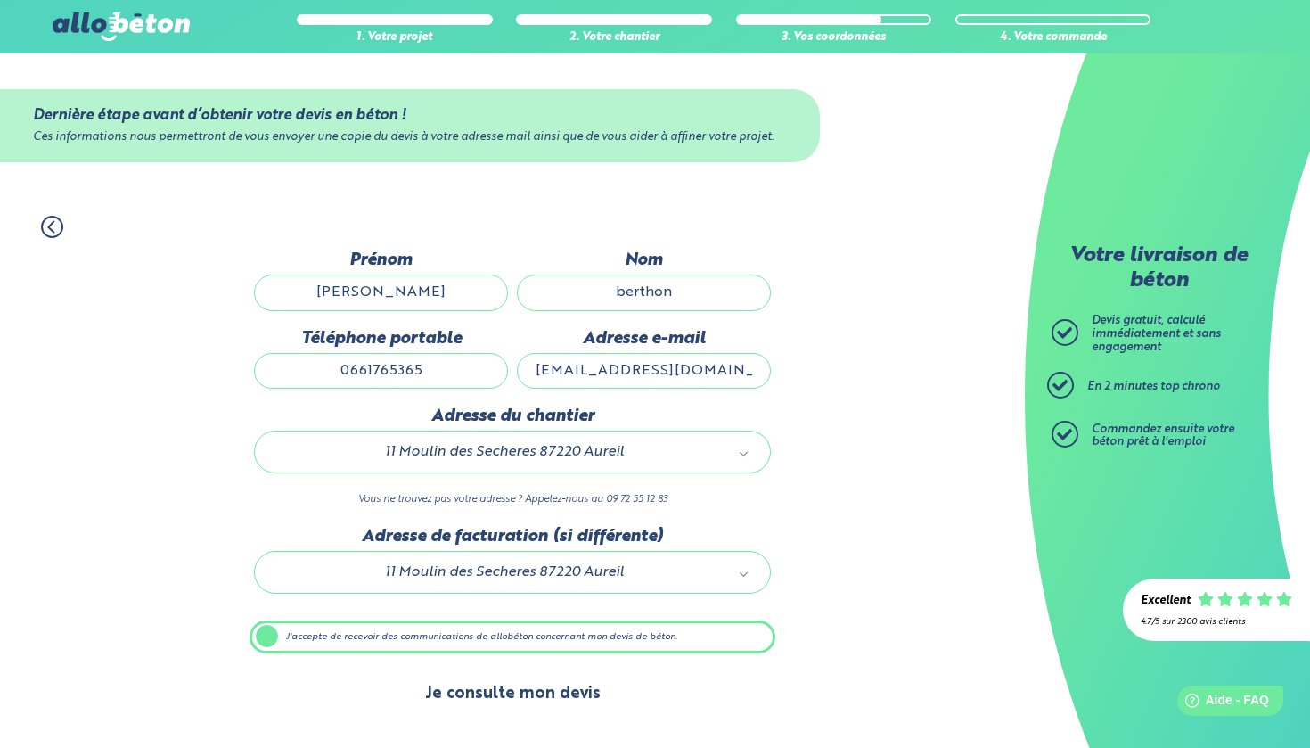
click at [427, 700] on button "Je consulte mon devis" at bounding box center [512, 693] width 211 height 45
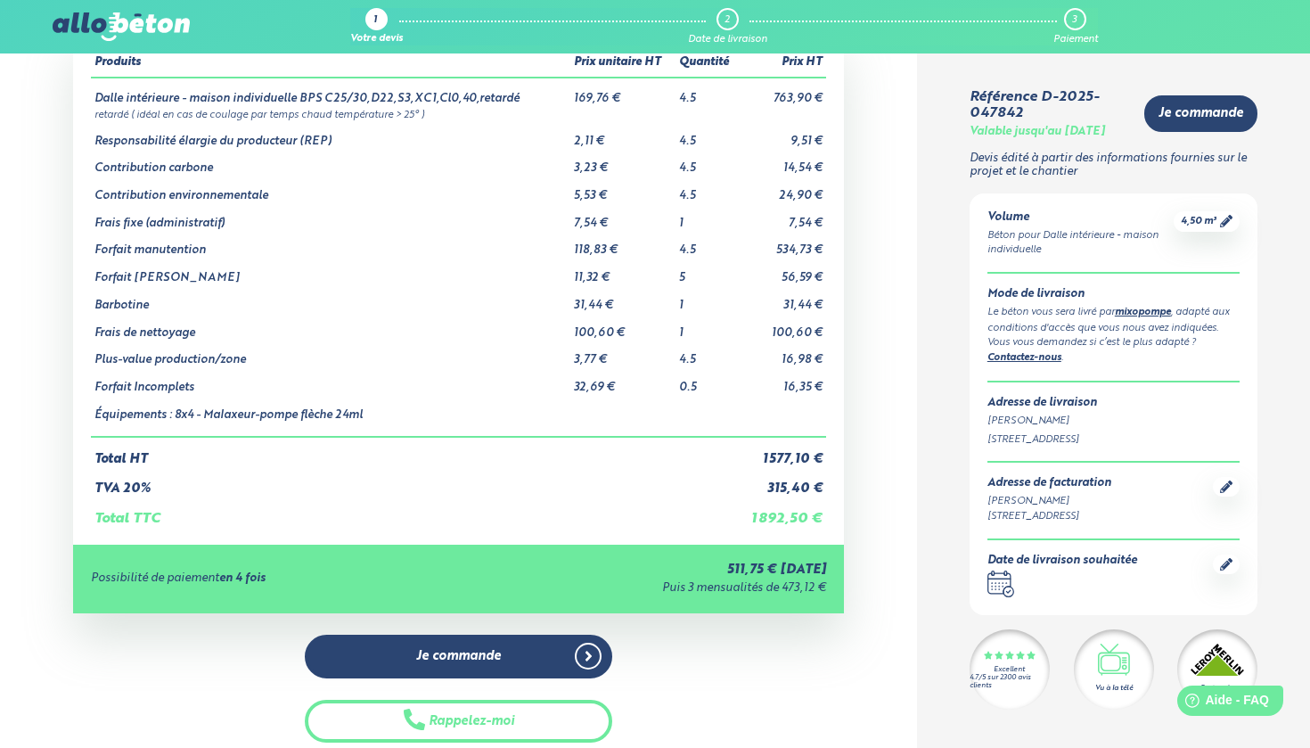
scroll to position [111, 0]
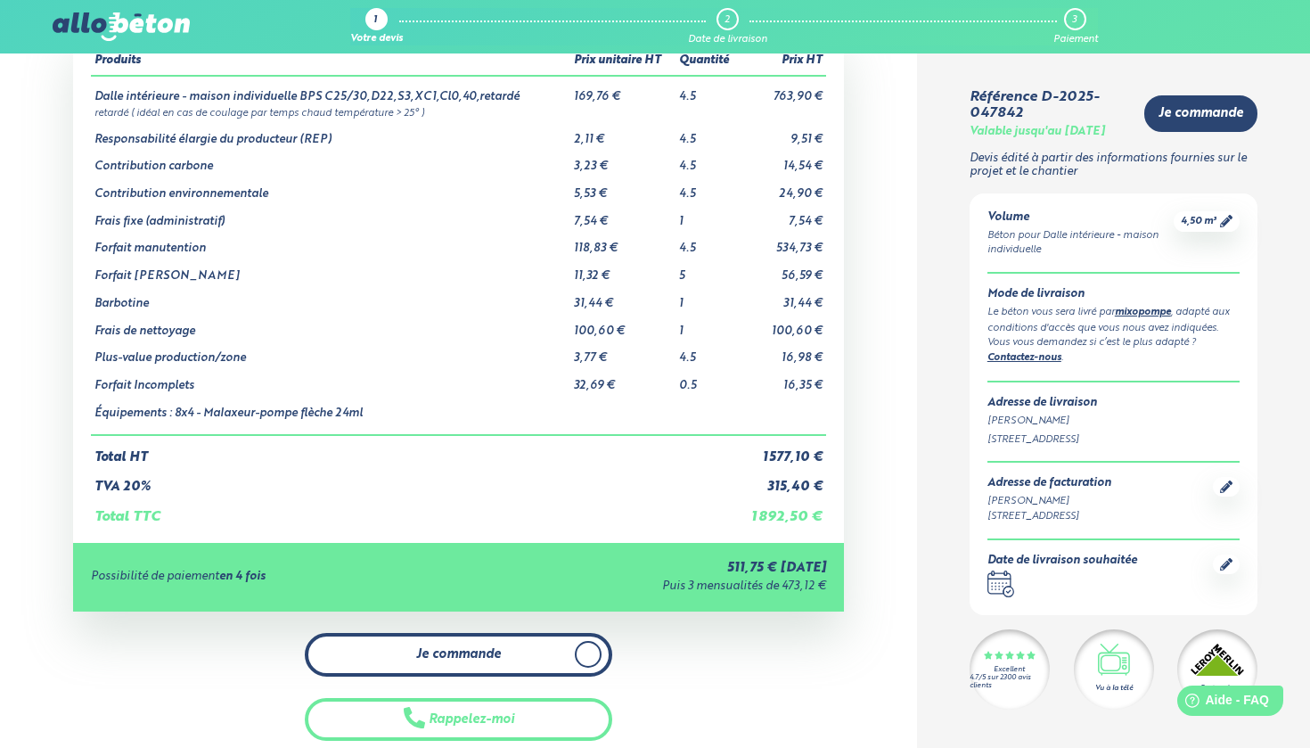
click at [414, 640] on link "Je commande" at bounding box center [459, 655] width 308 height 44
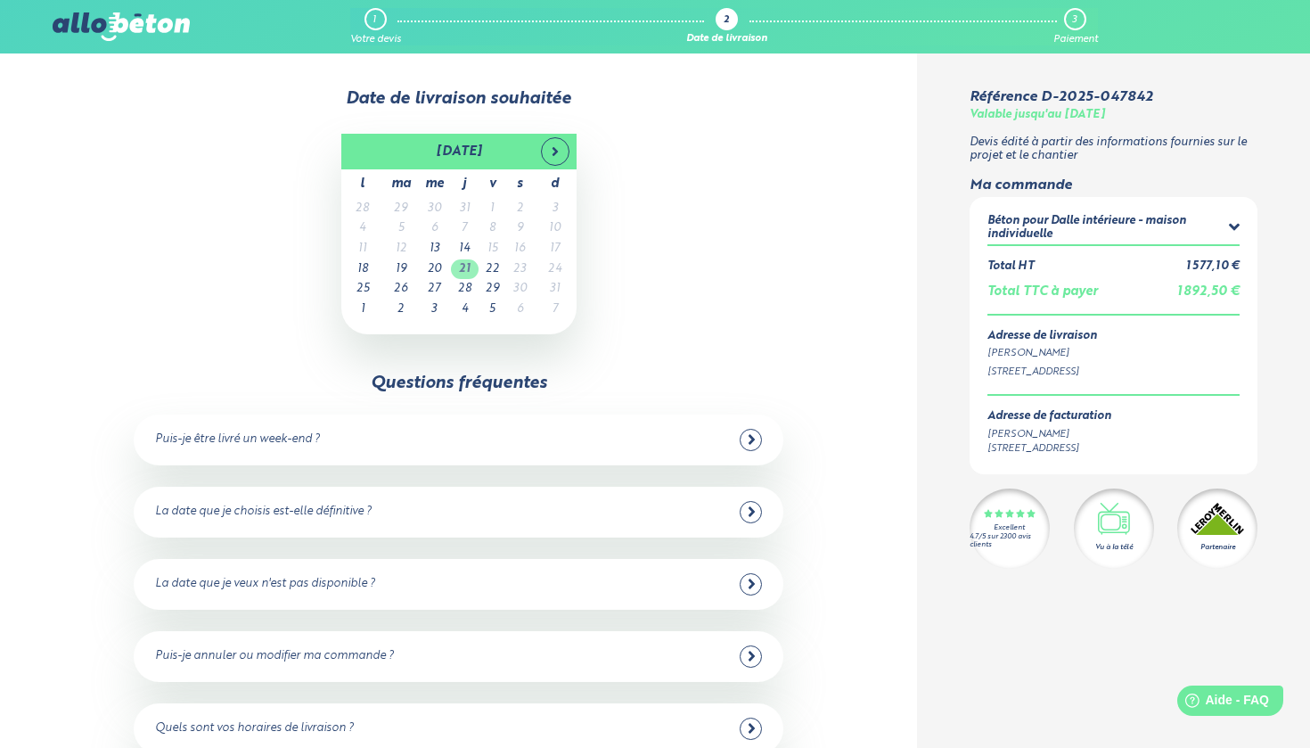
click at [463, 267] on td "21" at bounding box center [465, 269] width 28 height 21
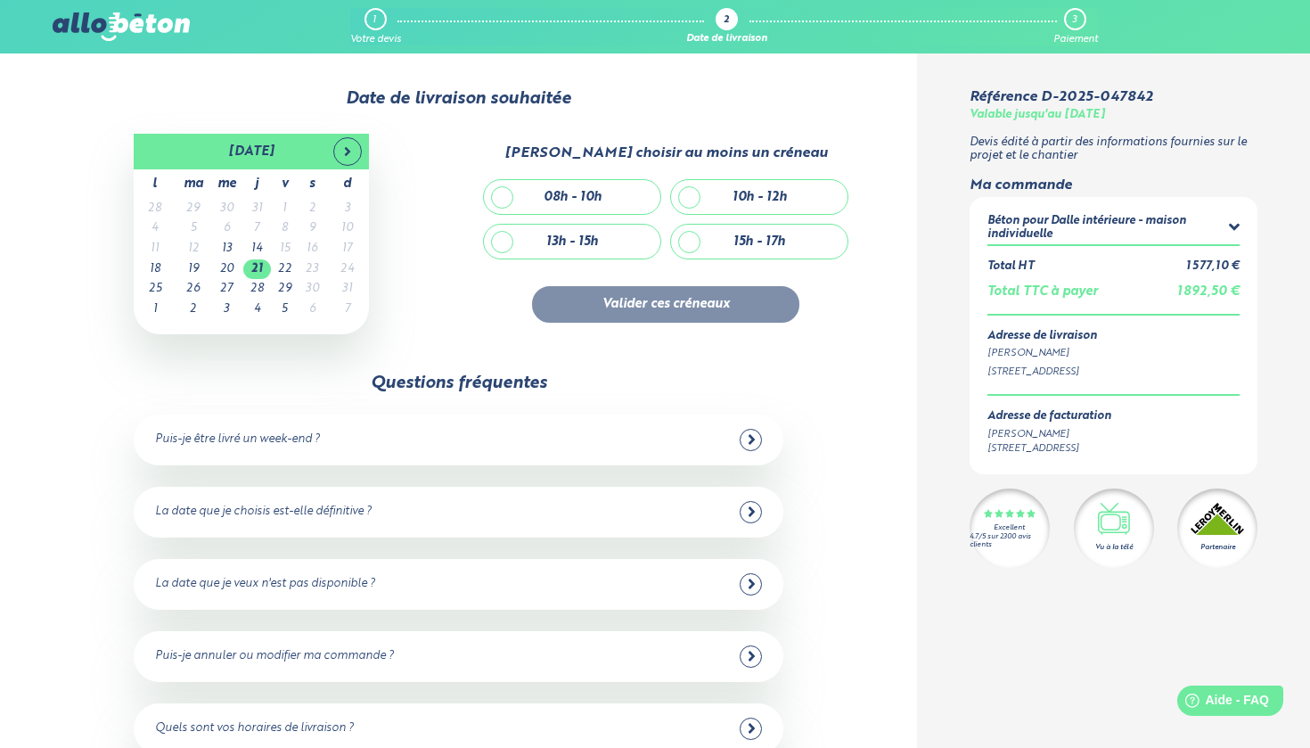
click at [503, 189] on div "08h - 10h" at bounding box center [572, 197] width 176 height 34
checkbox input "true"
click at [657, 299] on button "Valider ces créneaux" at bounding box center [665, 304] width 267 height 37
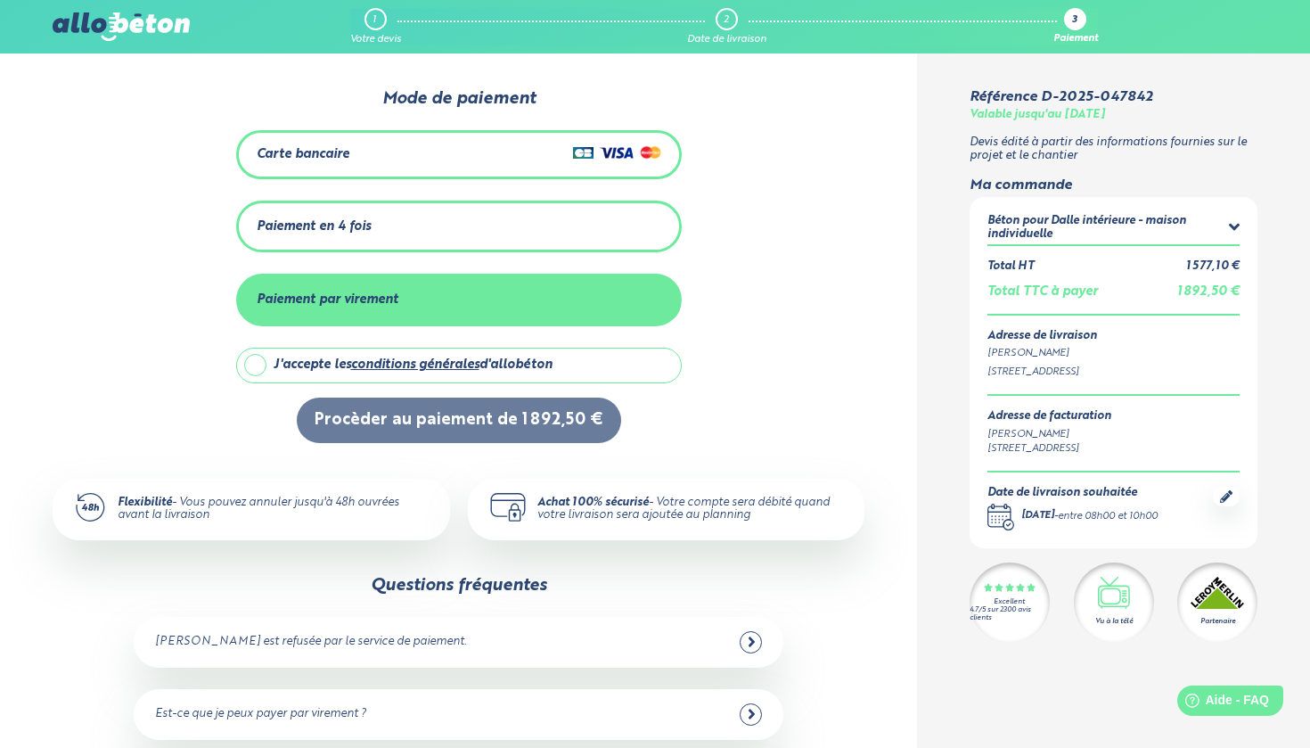
click at [346, 153] on div "Carte bancaire" at bounding box center [303, 154] width 93 height 15
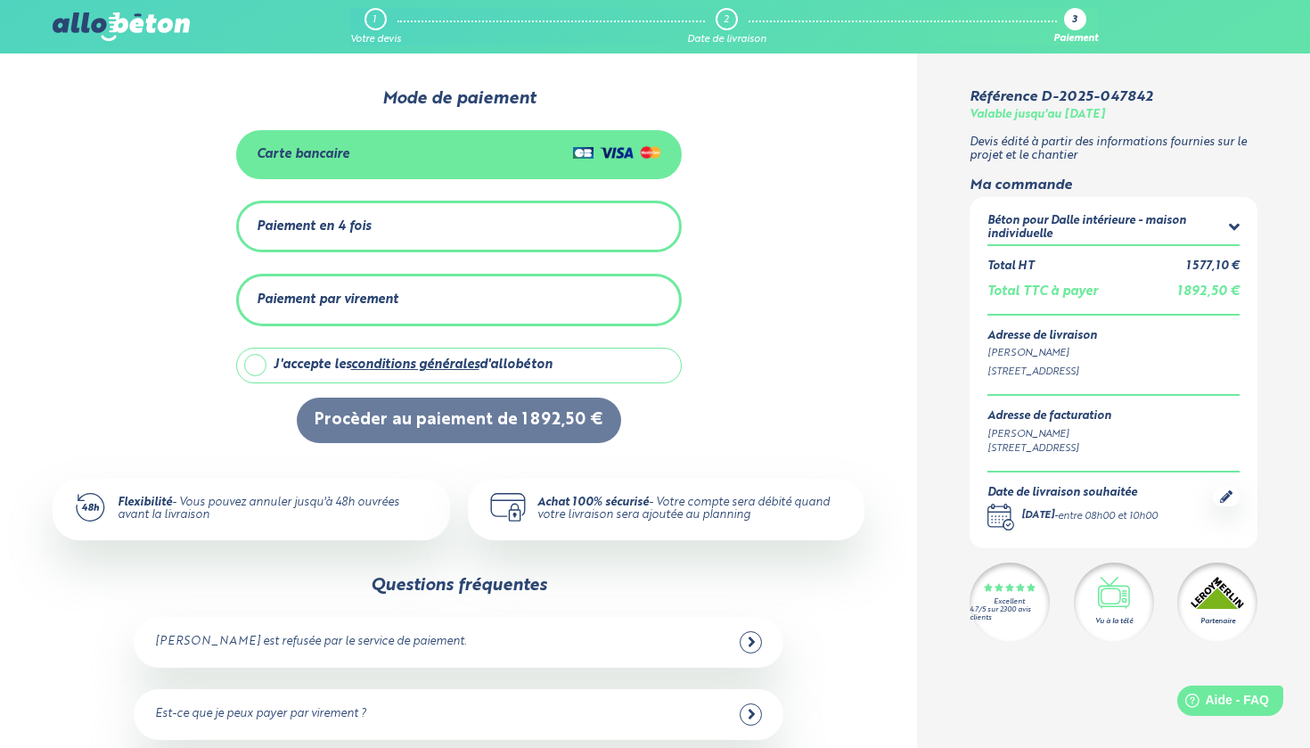
click at [251, 363] on label "J'accepte les conditions générales d'allobéton" at bounding box center [459, 366] width 446 height 36
checkbox input "true"
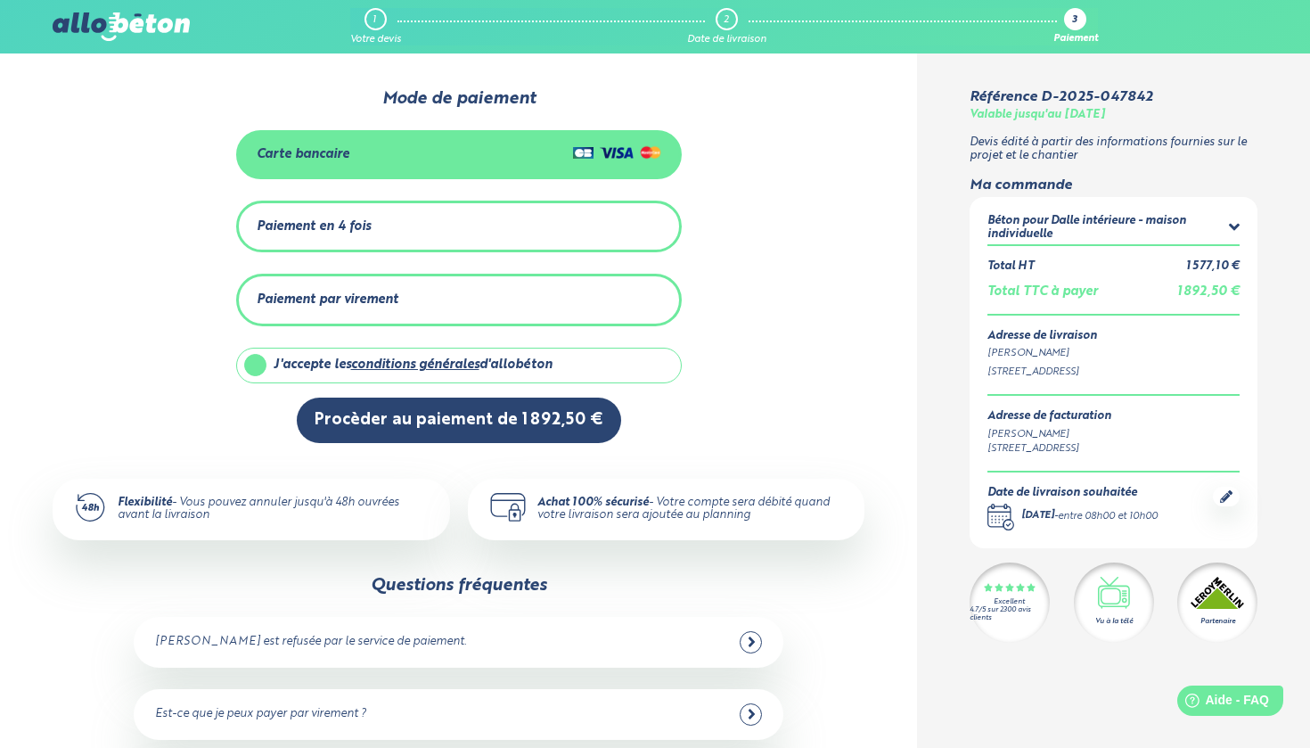
click at [305, 213] on div "Paiement en 4 fois" at bounding box center [459, 226] width 405 height 29
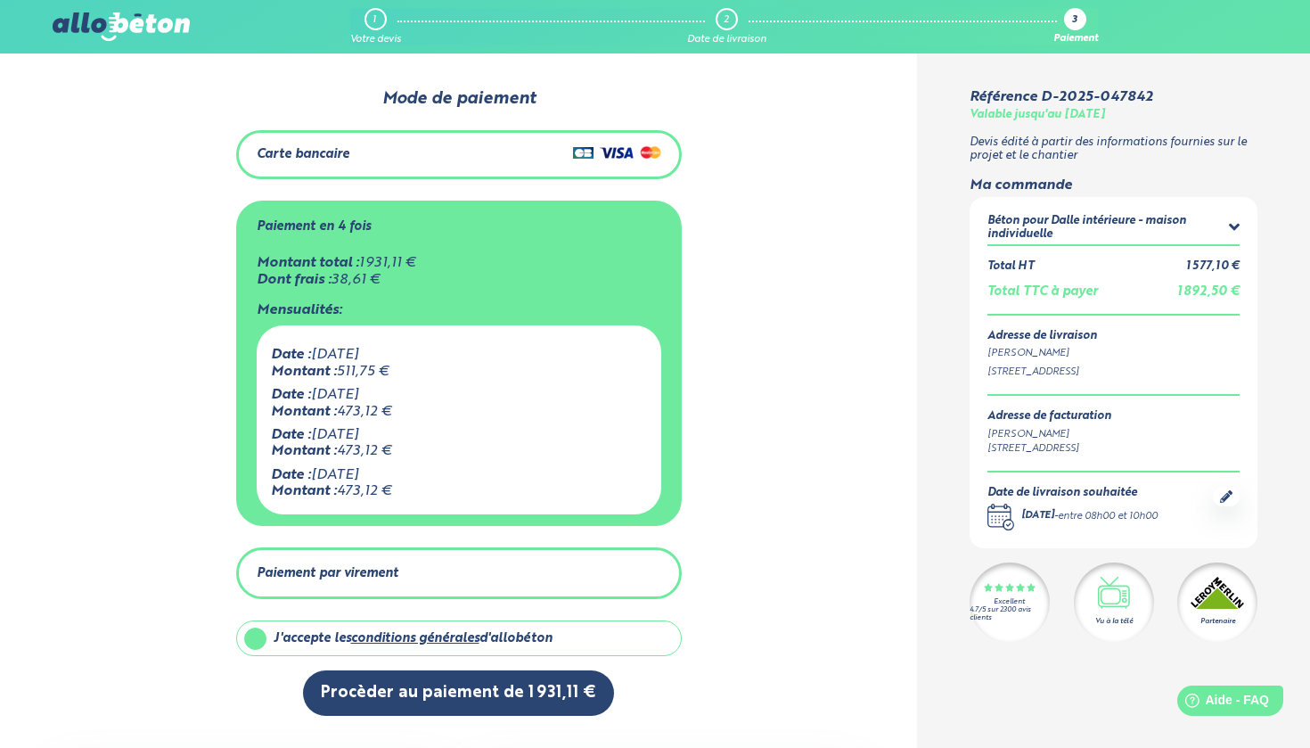
click at [299, 156] on div "Carte bancaire" at bounding box center [303, 154] width 93 height 15
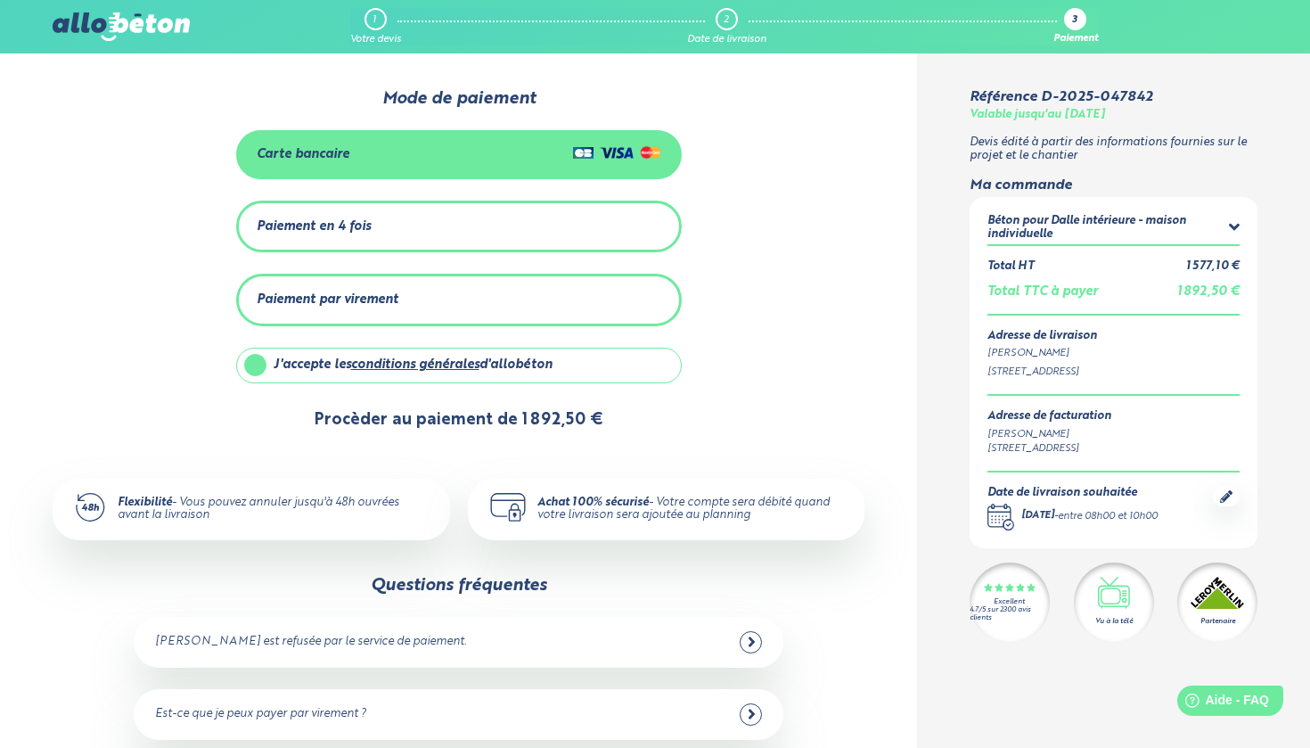
click at [358, 420] on button "Procèder au paiement de 1 892,50 €" at bounding box center [459, 420] width 324 height 45
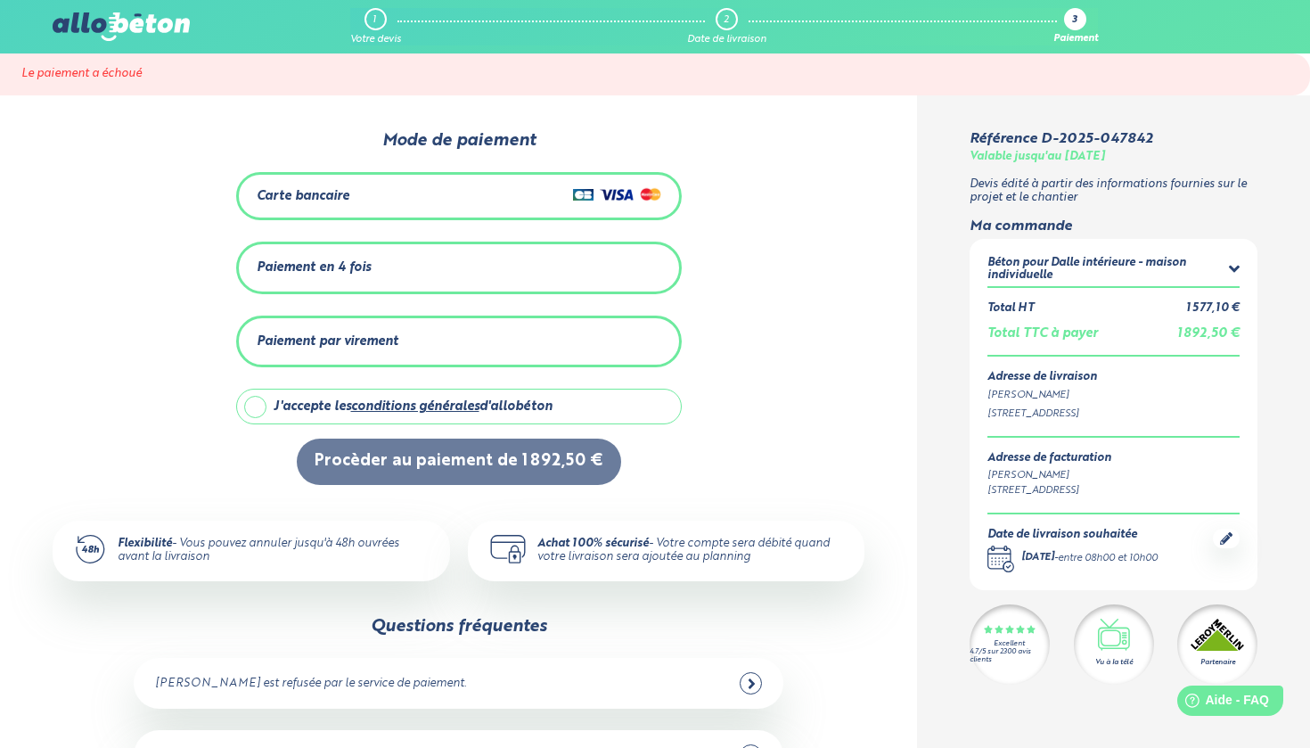
click at [392, 275] on div "Paiement en 4 fois" at bounding box center [459, 267] width 405 height 29
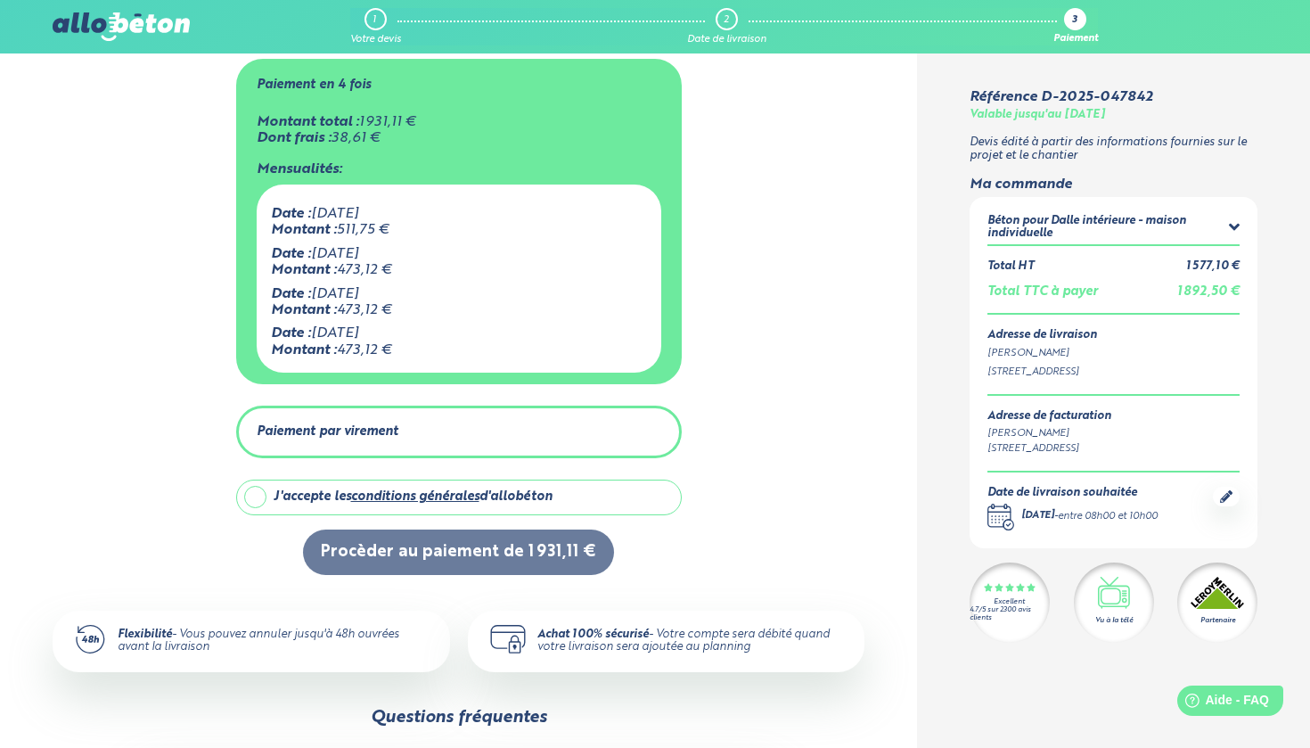
scroll to position [203, 0]
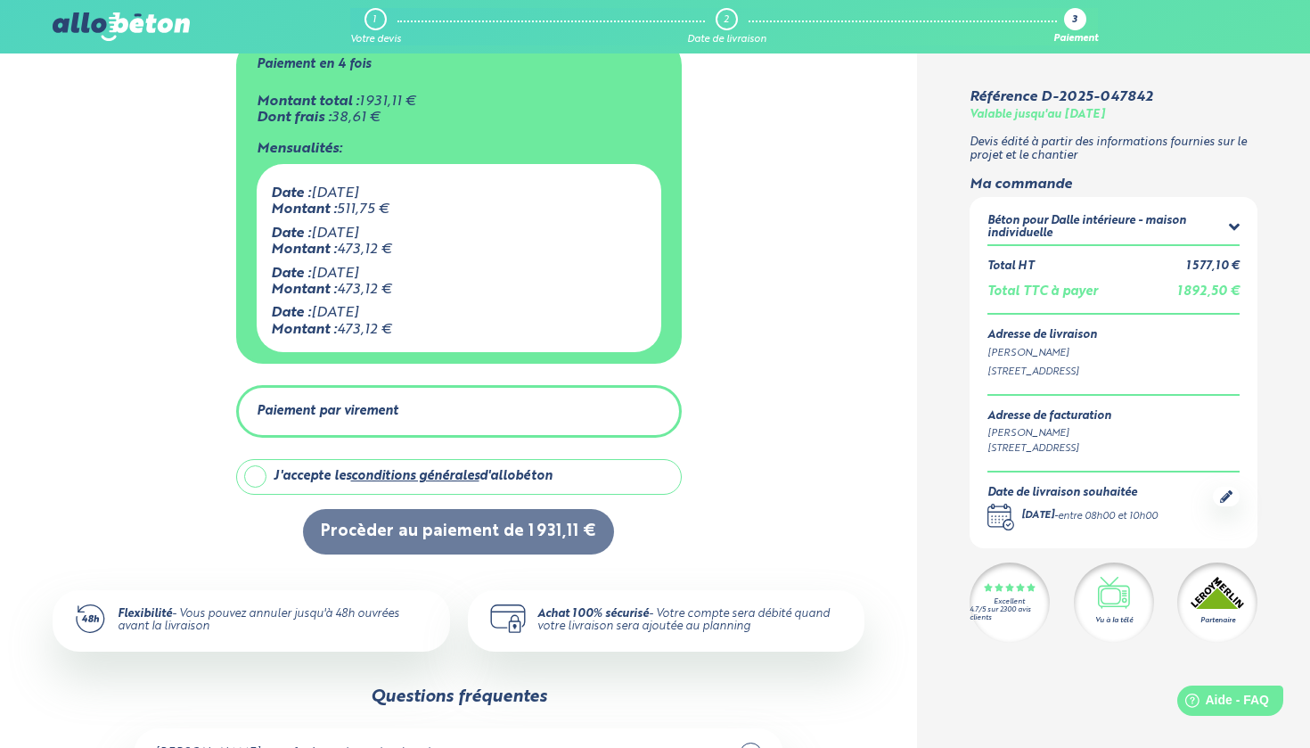
click at [281, 472] on div "J'accepte les conditions générales d'allobéton" at bounding box center [413, 476] width 279 height 15
checkbox input "true"
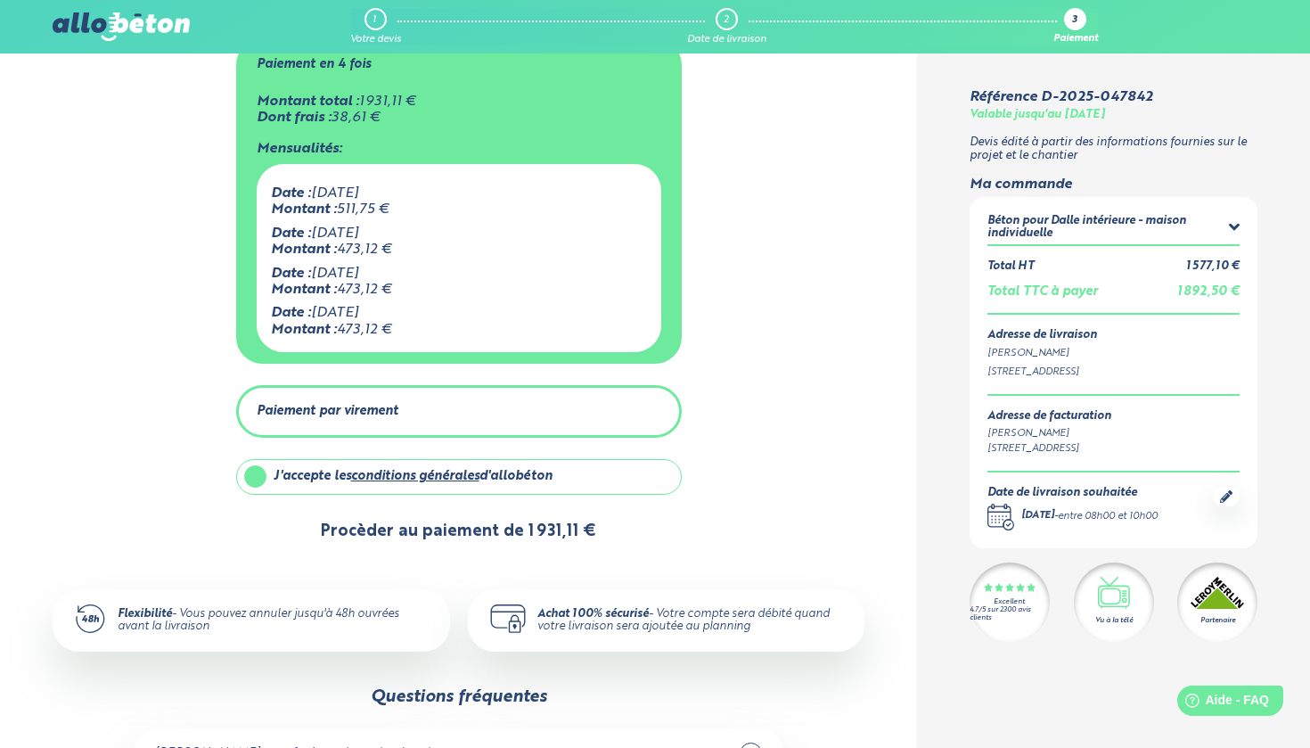
click at [365, 518] on button "Procèder au paiement de 1 931,11 €" at bounding box center [458, 531] width 311 height 45
